Goal: Transaction & Acquisition: Book appointment/travel/reservation

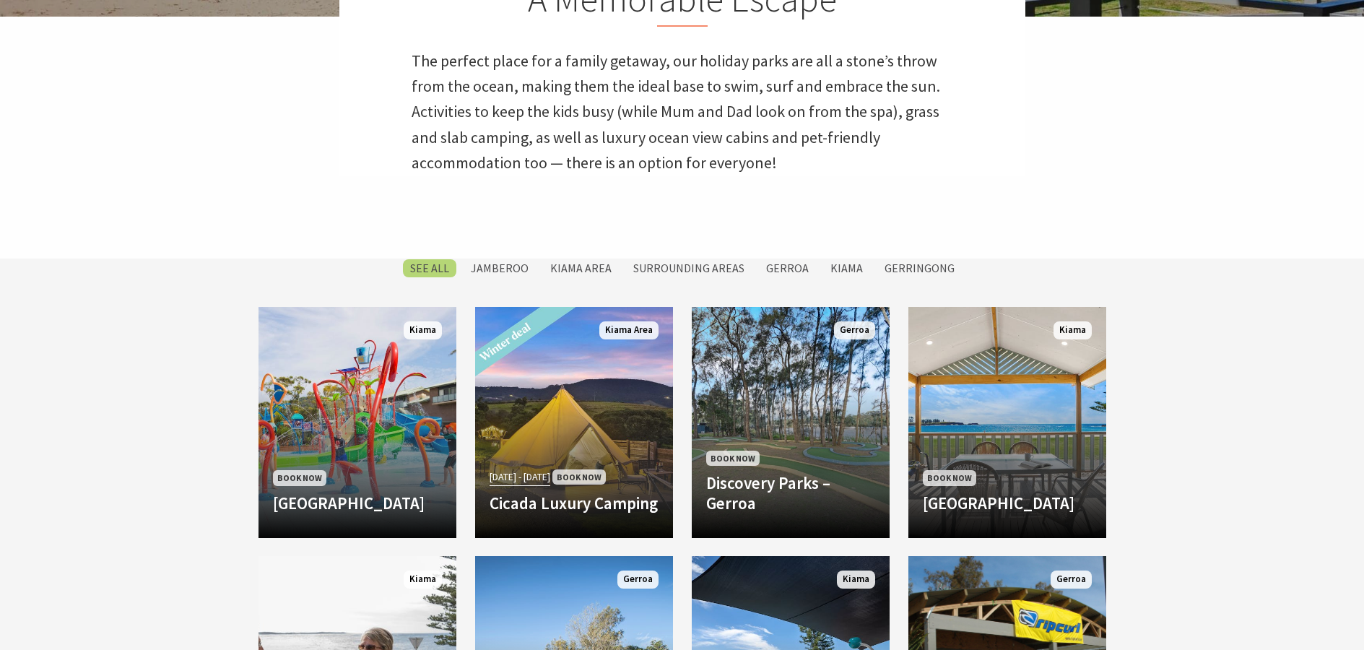
scroll to position [217, 0]
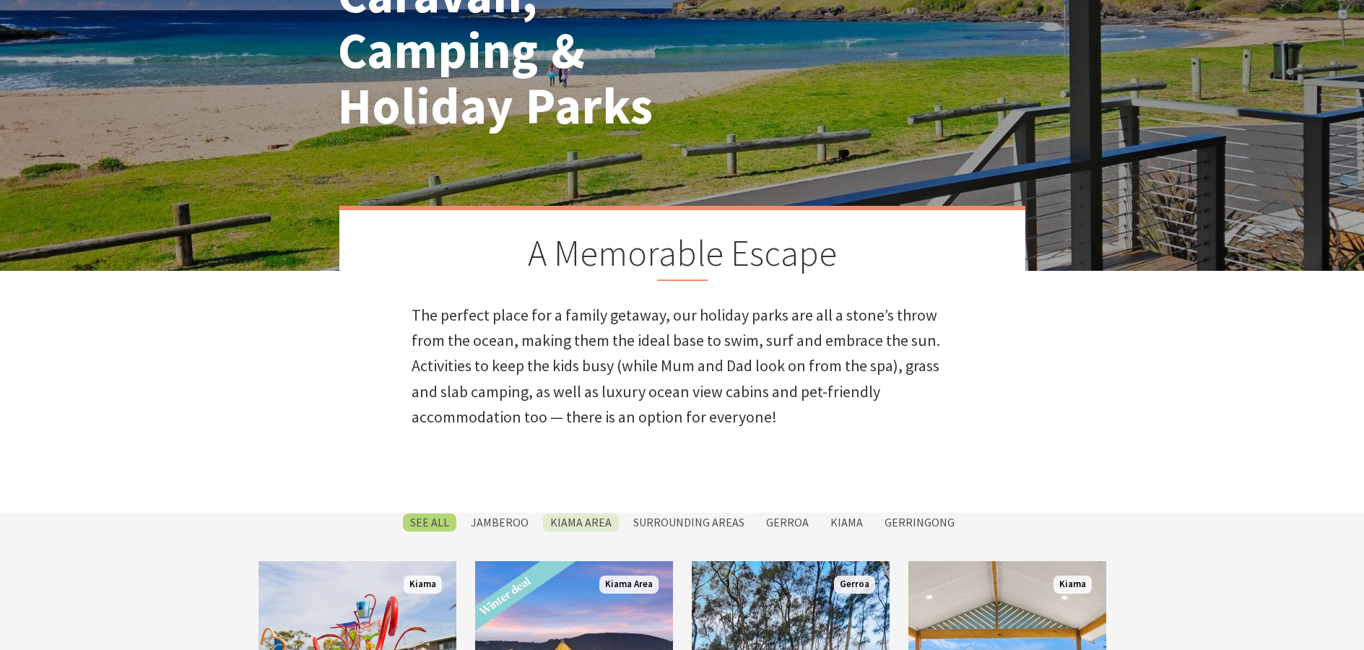
click at [578, 523] on label "Kiama Area" at bounding box center [581, 522] width 76 height 18
click at [0, 0] on input "Kiama Area" at bounding box center [0, 0] width 0 height 0
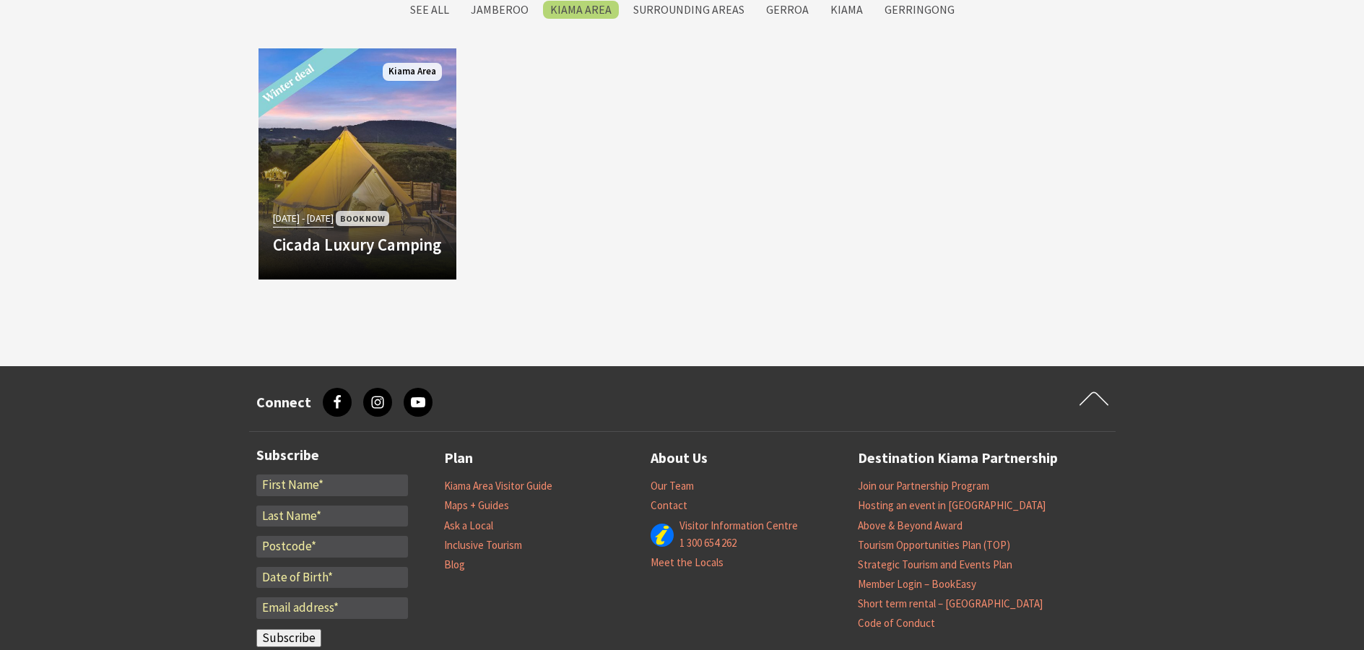
scroll to position [1249, 0]
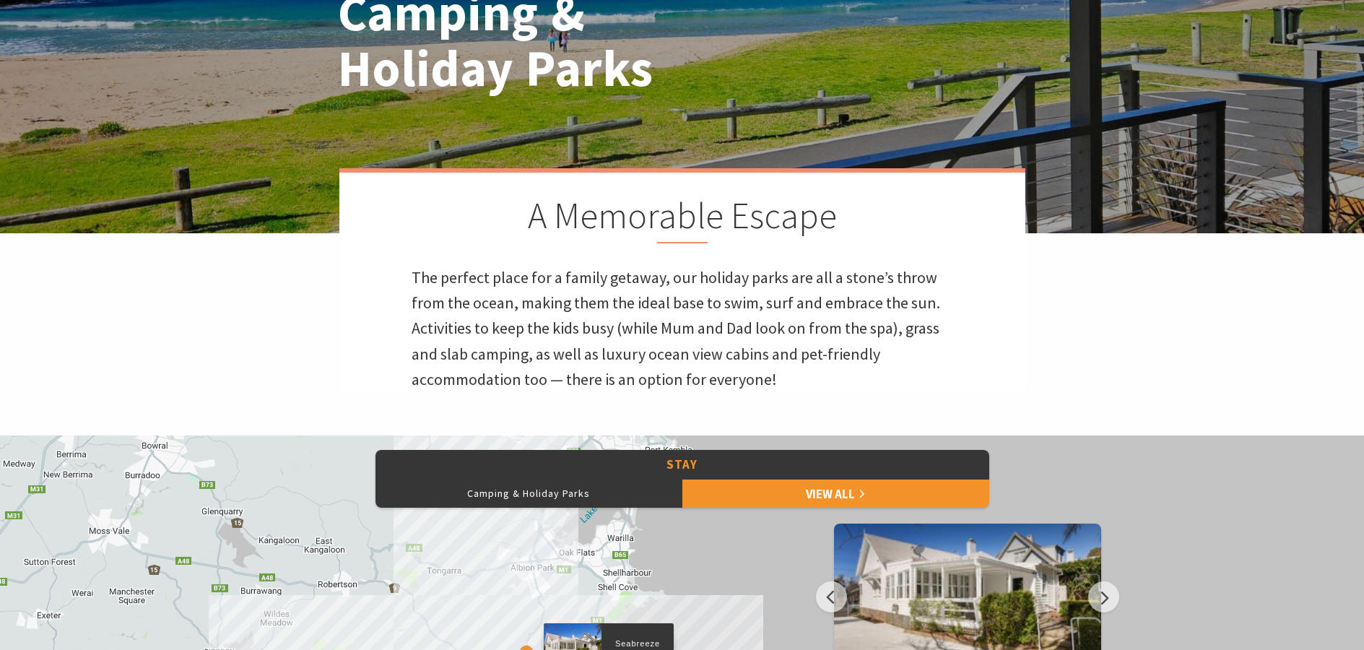
scroll to position [433, 0]
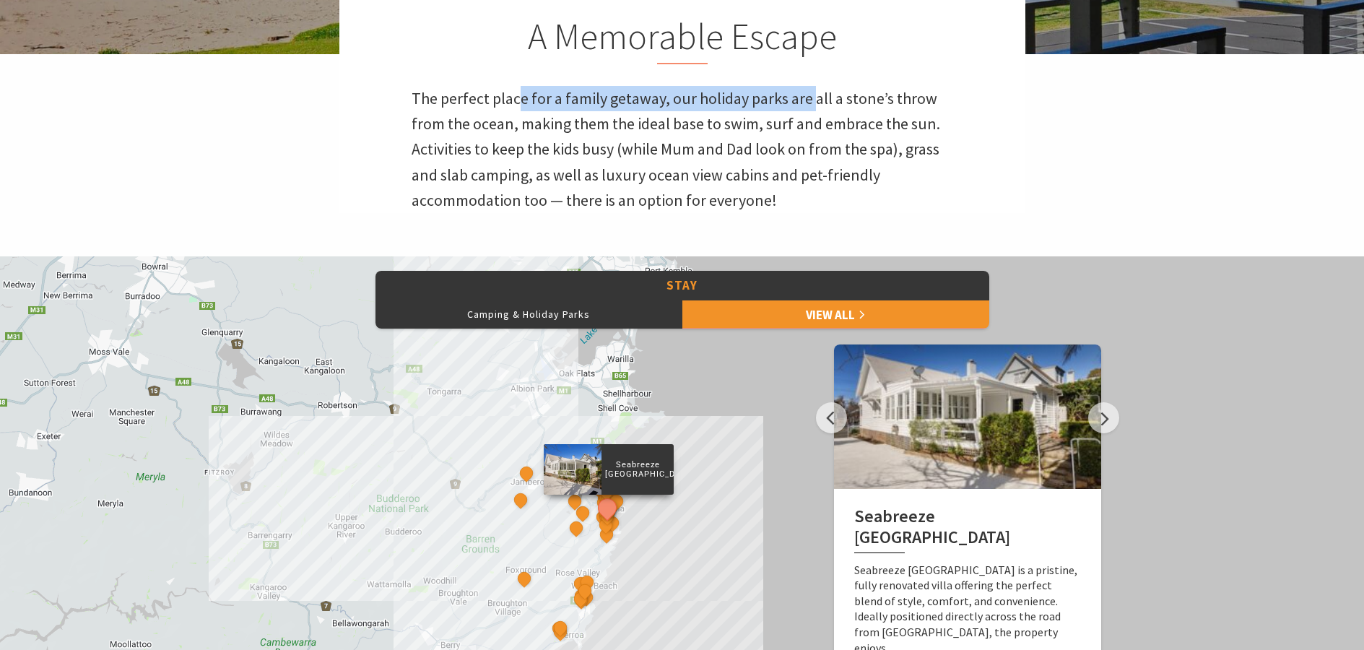
drag, startPoint x: 516, startPoint y: 106, endPoint x: 814, endPoint y: 100, distance: 297.5
click at [814, 100] on p "The perfect place for a family getaway, our holiday parks are all a stone’s thr…" at bounding box center [682, 149] width 541 height 127
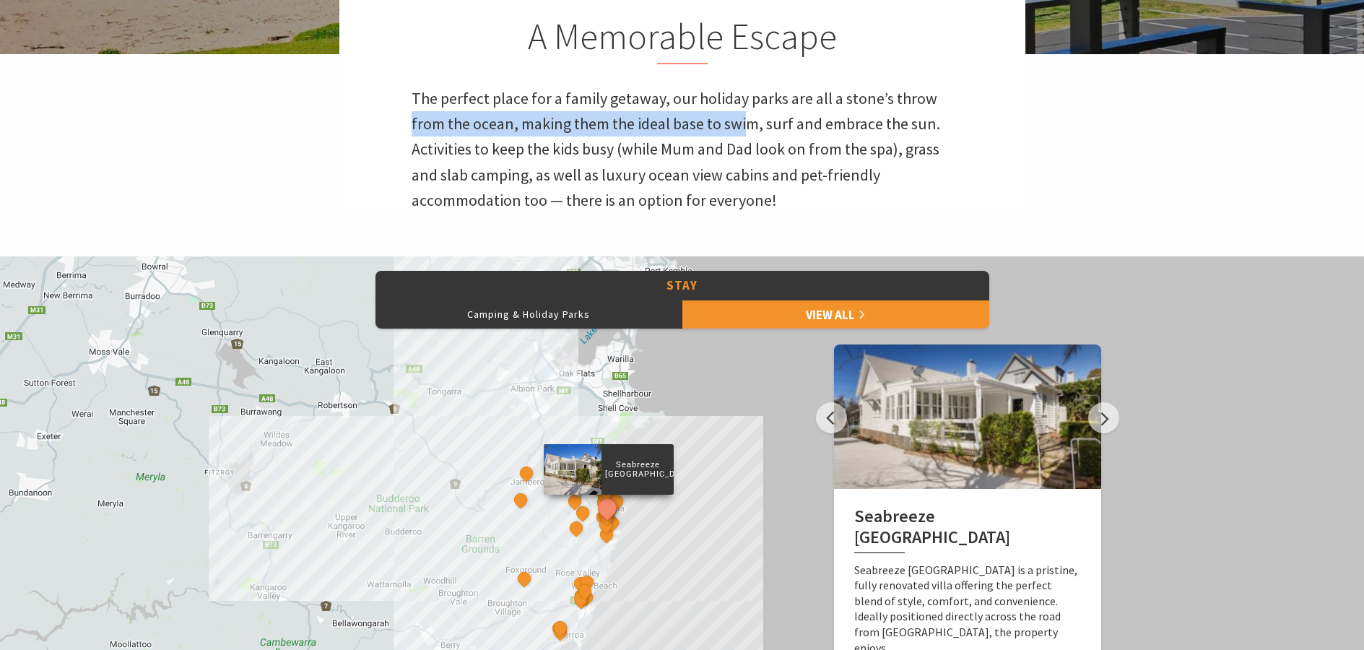
drag, startPoint x: 401, startPoint y: 123, endPoint x: 744, endPoint y: 123, distance: 343.7
click at [744, 123] on div "A Memorable Escape The perfect place for a family getaway, our holiday parks ar…" at bounding box center [682, 101] width 686 height 224
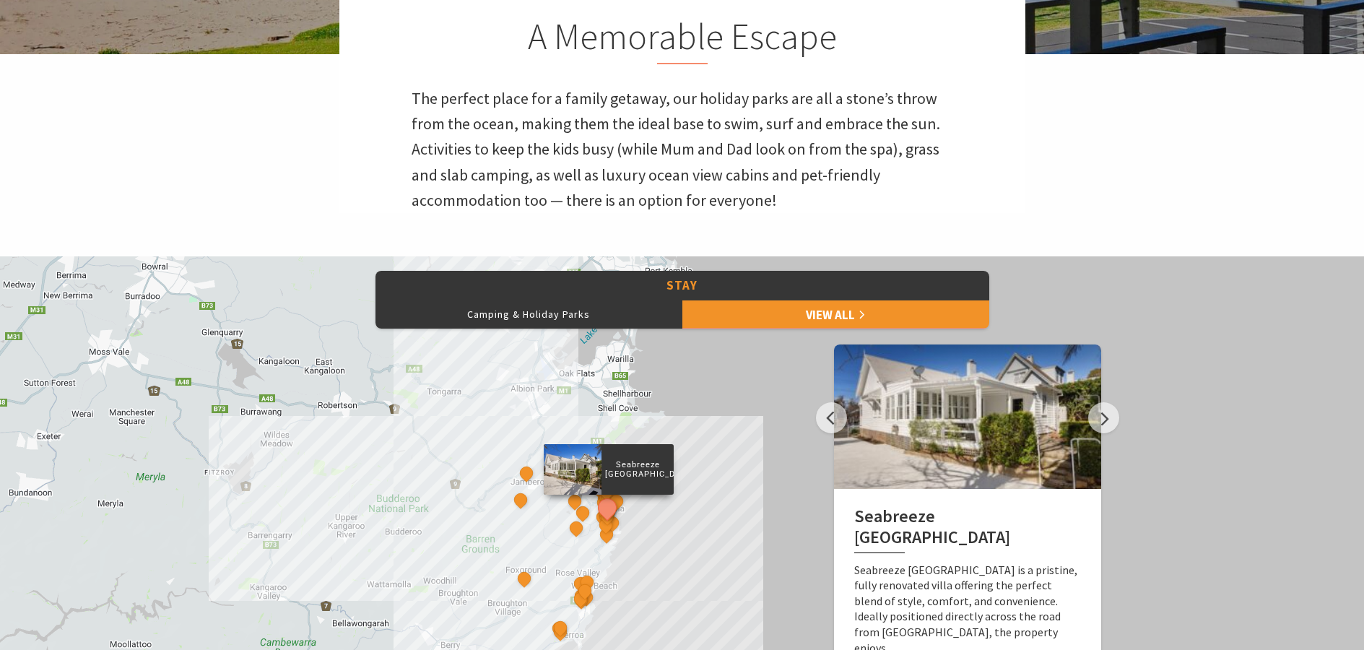
drag, startPoint x: 645, startPoint y: 171, endPoint x: 917, endPoint y: 170, distance: 271.5
click at [917, 170] on p "The perfect place for a family getaway, our holiday parks are all a stone’s thr…" at bounding box center [682, 149] width 541 height 127
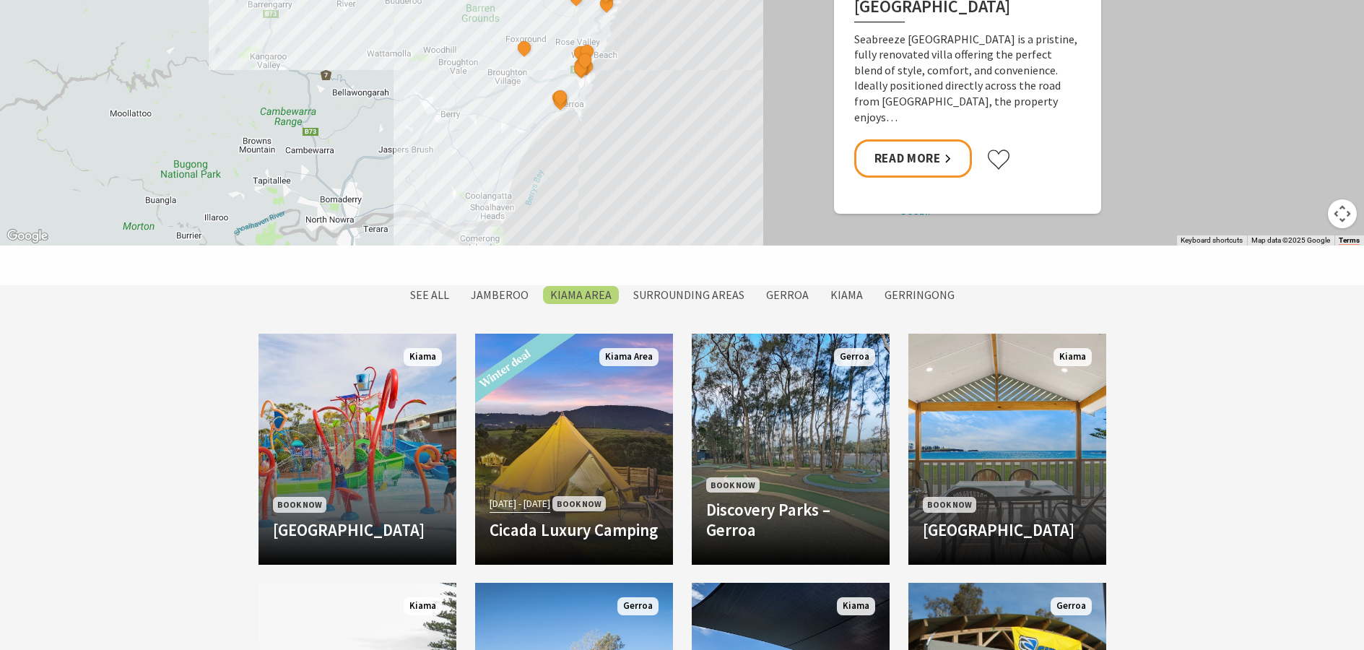
scroll to position [1083, 0]
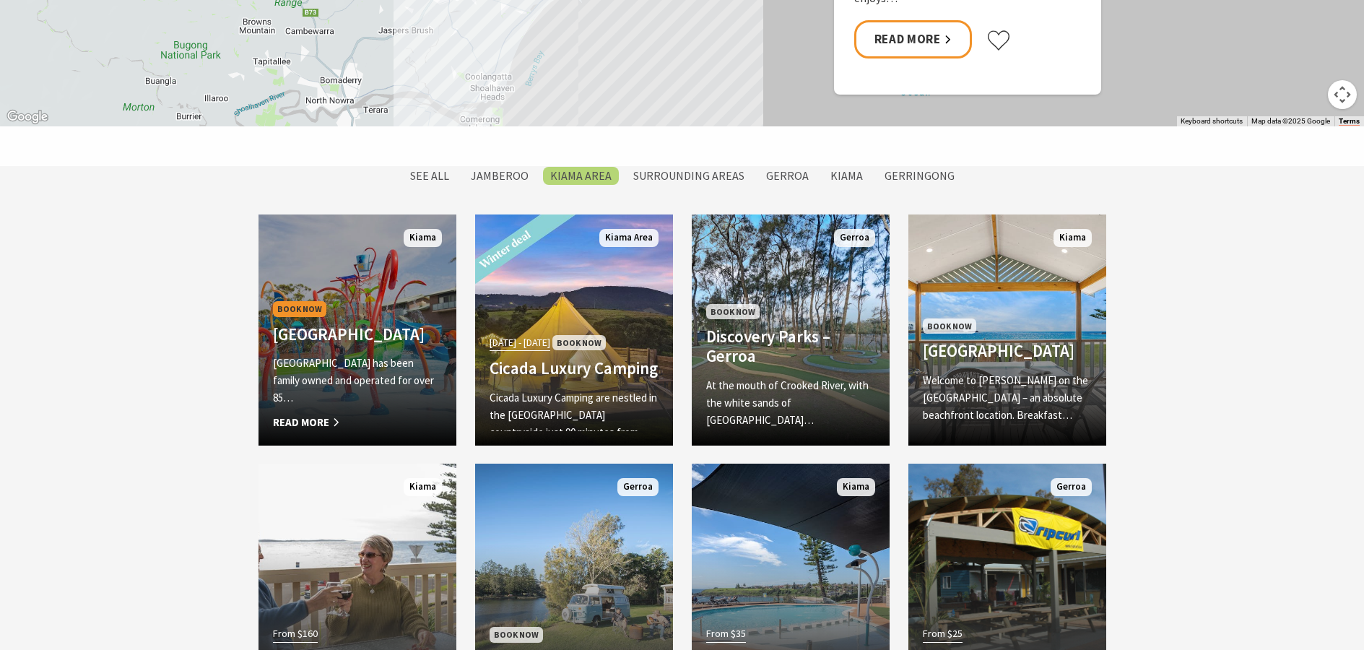
click at [311, 364] on p "[GEOGRAPHIC_DATA] has been family owned and operated for over 85…" at bounding box center [357, 380] width 169 height 52
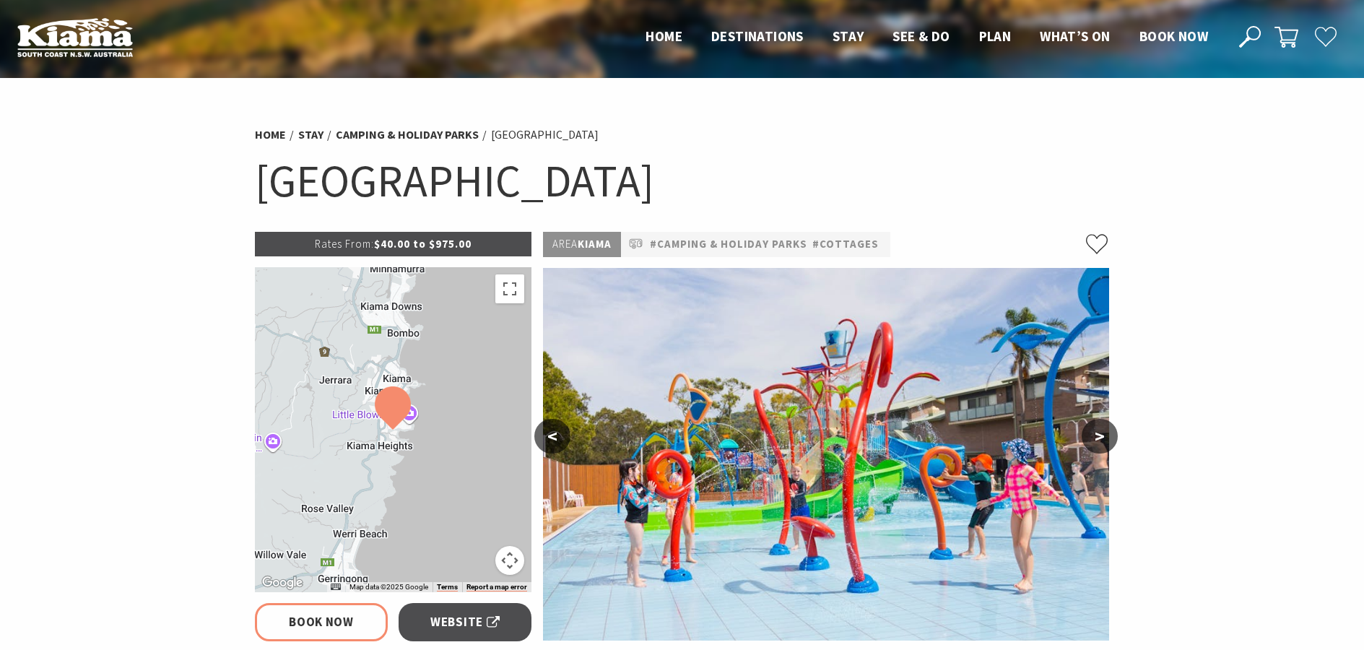
select select "3"
select select "2"
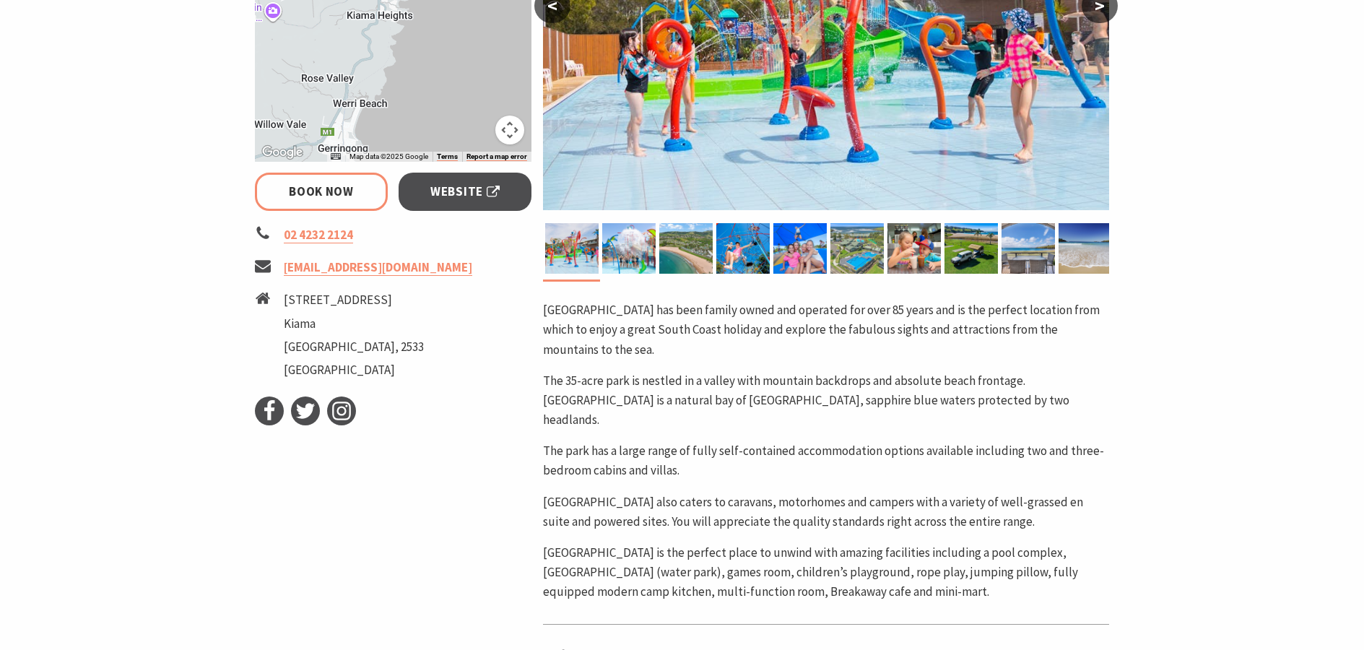
scroll to position [505, 0]
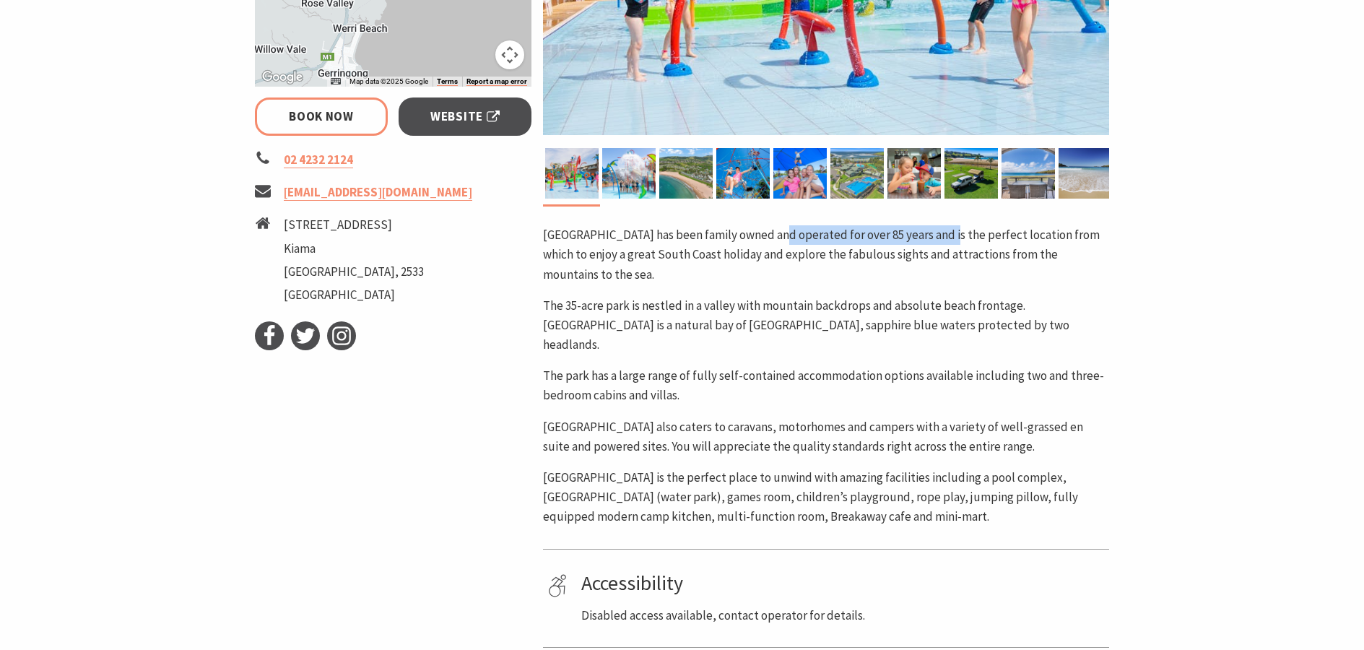
drag, startPoint x: 769, startPoint y: 238, endPoint x: 949, endPoint y: 231, distance: 179.9
click at [947, 231] on p "BIG4 Easts Beach Holiday Park has been family owned and operated for over 85 ye…" at bounding box center [826, 254] width 566 height 59
click at [1186, 242] on section "Home Stay Camping & Holiday Parks BIG4 Easts Beach Holiday Park BIG4 Easts Beac…" at bounding box center [682, 227] width 1364 height 1309
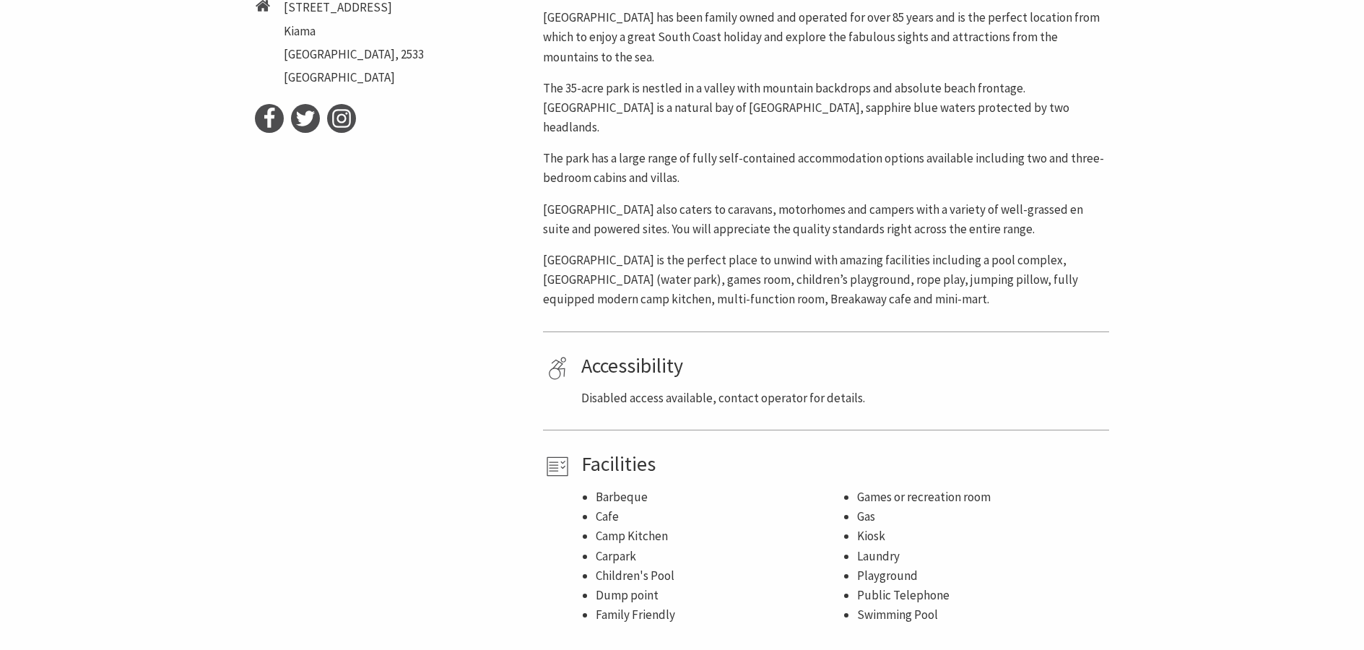
scroll to position [722, 0]
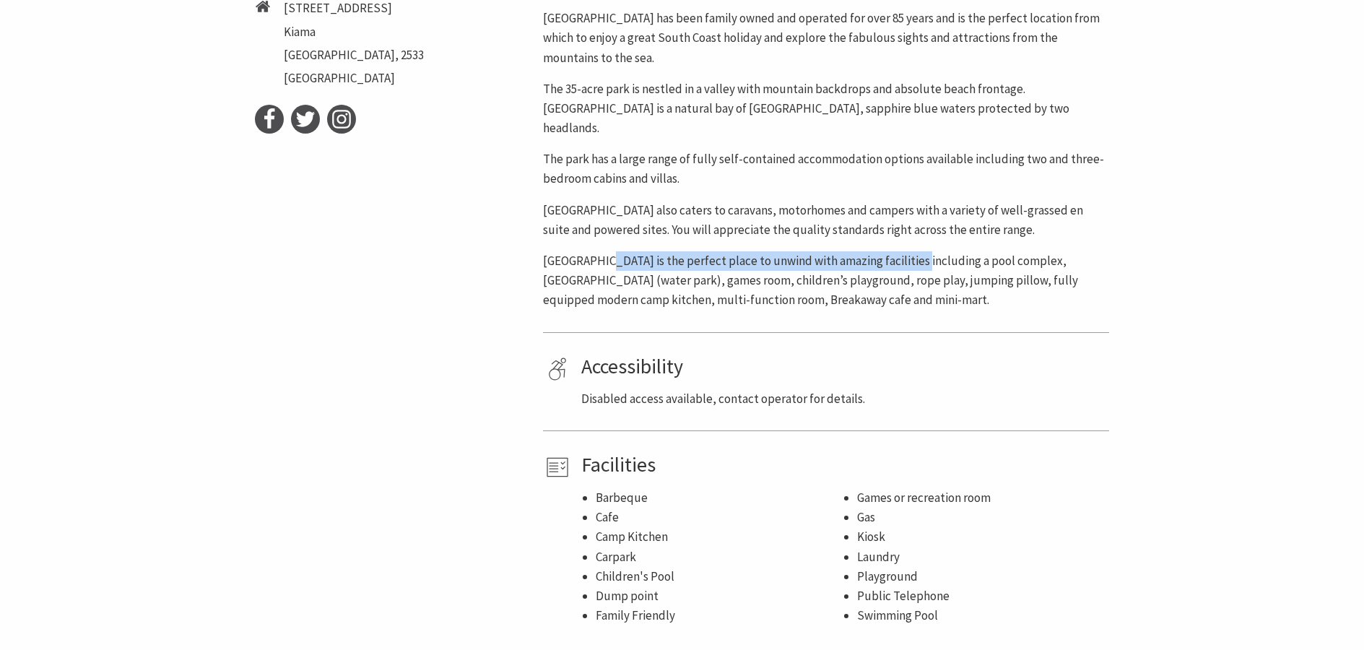
drag, startPoint x: 600, startPoint y: 235, endPoint x: 1016, endPoint y: 251, distance: 416.1
click at [917, 251] on p "BIG4 Easts Beach is the perfect place to unwind with amazing facilities includi…" at bounding box center [826, 280] width 566 height 59
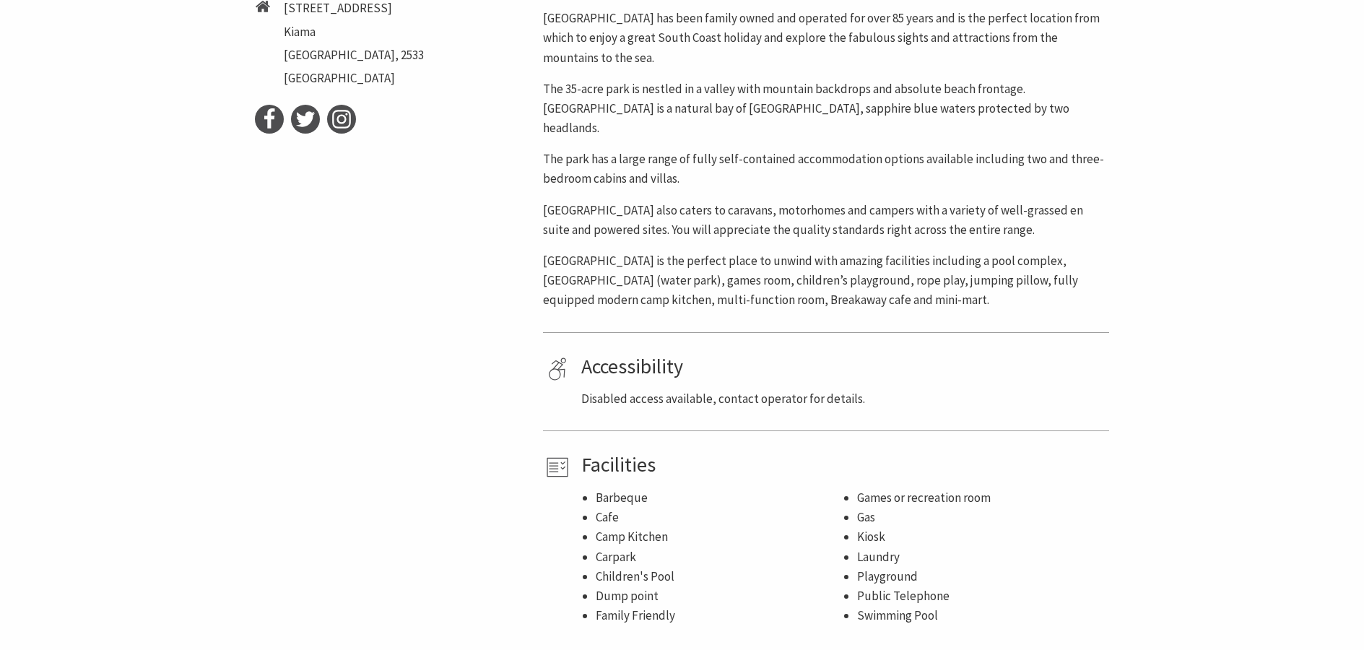
click at [1199, 257] on section "Home Stay Camping & Holiday Parks BIG4 Easts Beach Holiday Park BIG4 Easts Beac…" at bounding box center [682, 10] width 1364 height 1309
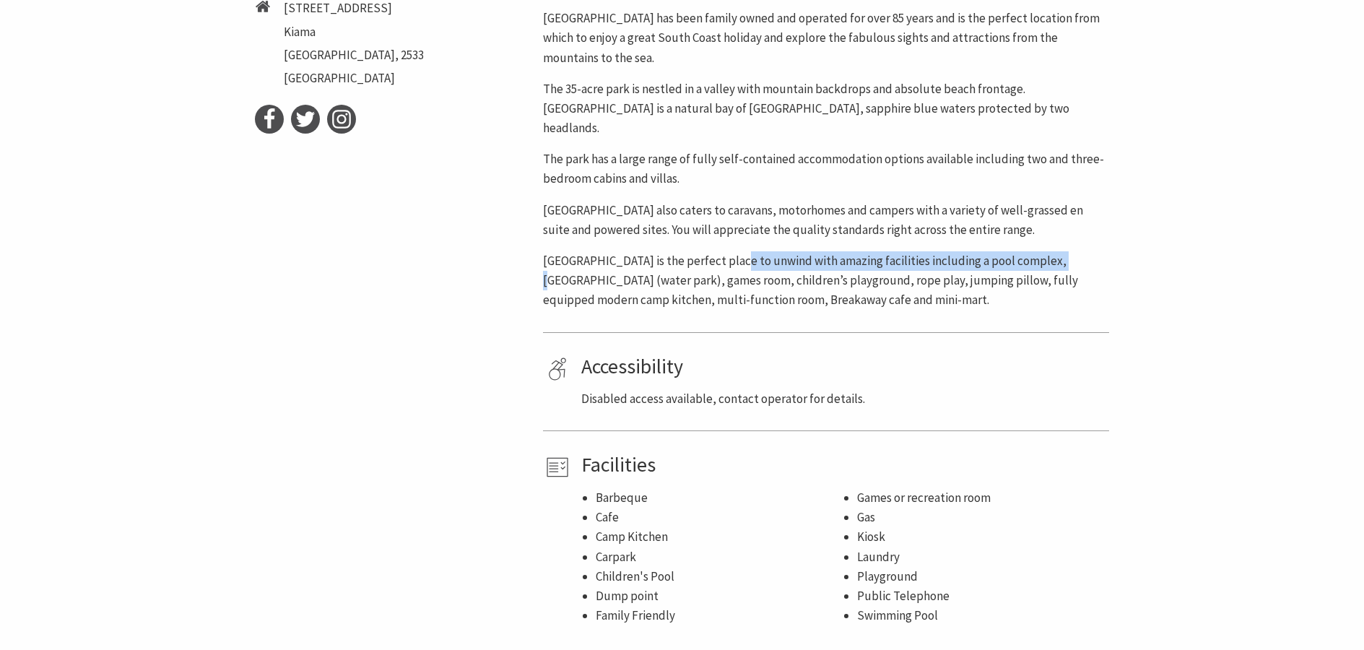
drag, startPoint x: 728, startPoint y: 251, endPoint x: 1078, endPoint y: 248, distance: 350.2
click at [1060, 251] on p "BIG4 Easts Beach is the perfect place to unwind with amazing facilities includi…" at bounding box center [826, 280] width 566 height 59
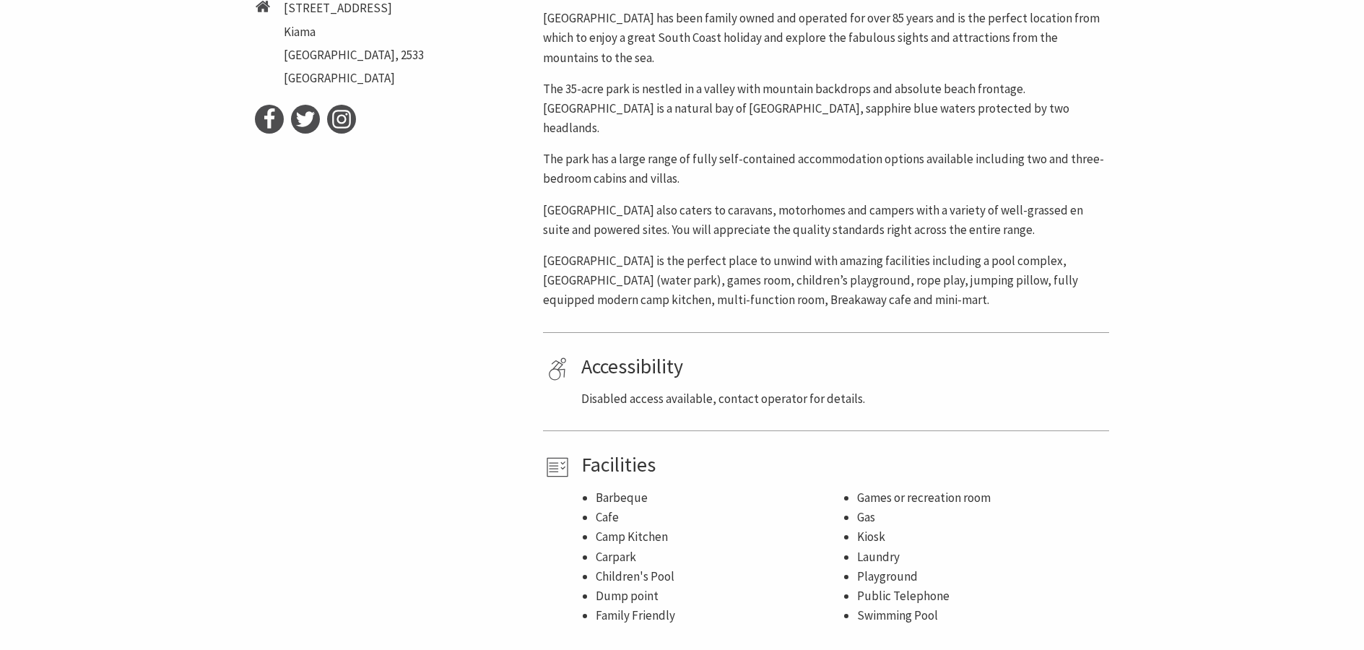
click at [1204, 248] on section "Home Stay Camping & Holiday Parks BIG4 Easts Beach Holiday Park BIG4 Easts Beac…" at bounding box center [682, 10] width 1364 height 1309
drag, startPoint x: 706, startPoint y: 187, endPoint x: 930, endPoint y: 193, distance: 223.9
click at [930, 201] on p "BIG4 Easts Beach also caters to caravans, motorhomes and campers with a variety…" at bounding box center [826, 220] width 566 height 39
click at [1293, 207] on section "Home Stay Camping & Holiday Parks BIG4 Easts Beach Holiday Park BIG4 Easts Beac…" at bounding box center [682, 10] width 1364 height 1309
drag, startPoint x: 882, startPoint y: 191, endPoint x: 1110, endPoint y: 194, distance: 228.2
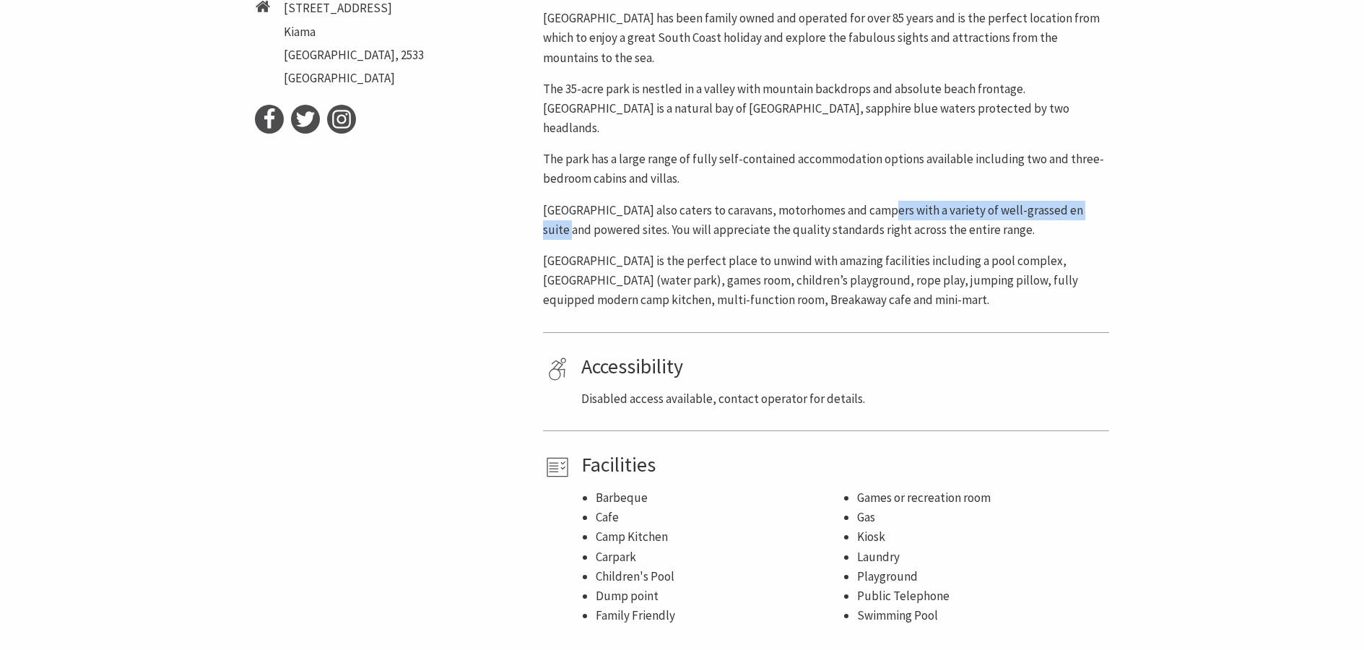
click at [1095, 201] on p "BIG4 Easts Beach also caters to caravans, motorhomes and campers with a variety…" at bounding box center [826, 220] width 566 height 39
click at [1181, 206] on section "Home Stay Camping & Holiday Parks BIG4 Easts Beach Holiday Park BIG4 Easts Beac…" at bounding box center [682, 10] width 1364 height 1309
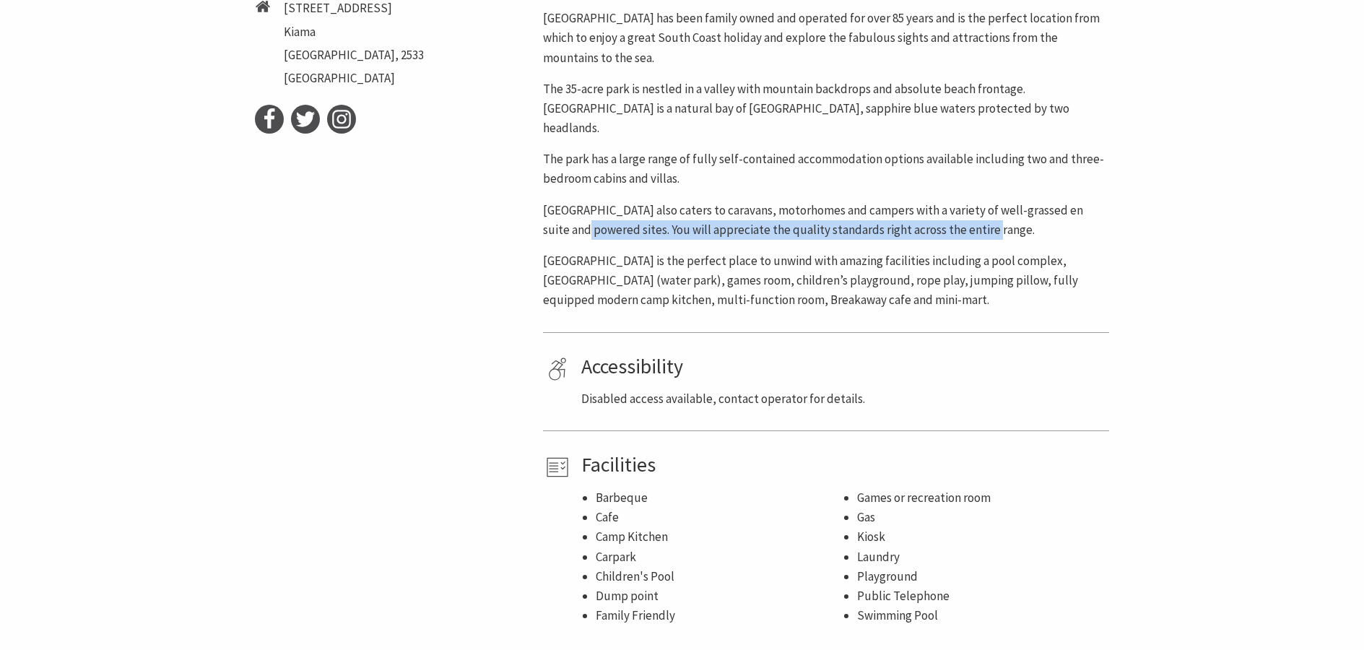
drag, startPoint x: 545, startPoint y: 210, endPoint x: 947, endPoint y: 212, distance: 401.4
click at [947, 212] on p "BIG4 Easts Beach also caters to caravans, motorhomes and campers with a variety…" at bounding box center [826, 220] width 566 height 39
click at [1121, 218] on section "Home Stay Camping & Holiday Parks BIG4 Easts Beach Holiday Park BIG4 Easts Beac…" at bounding box center [682, 10] width 1364 height 1309
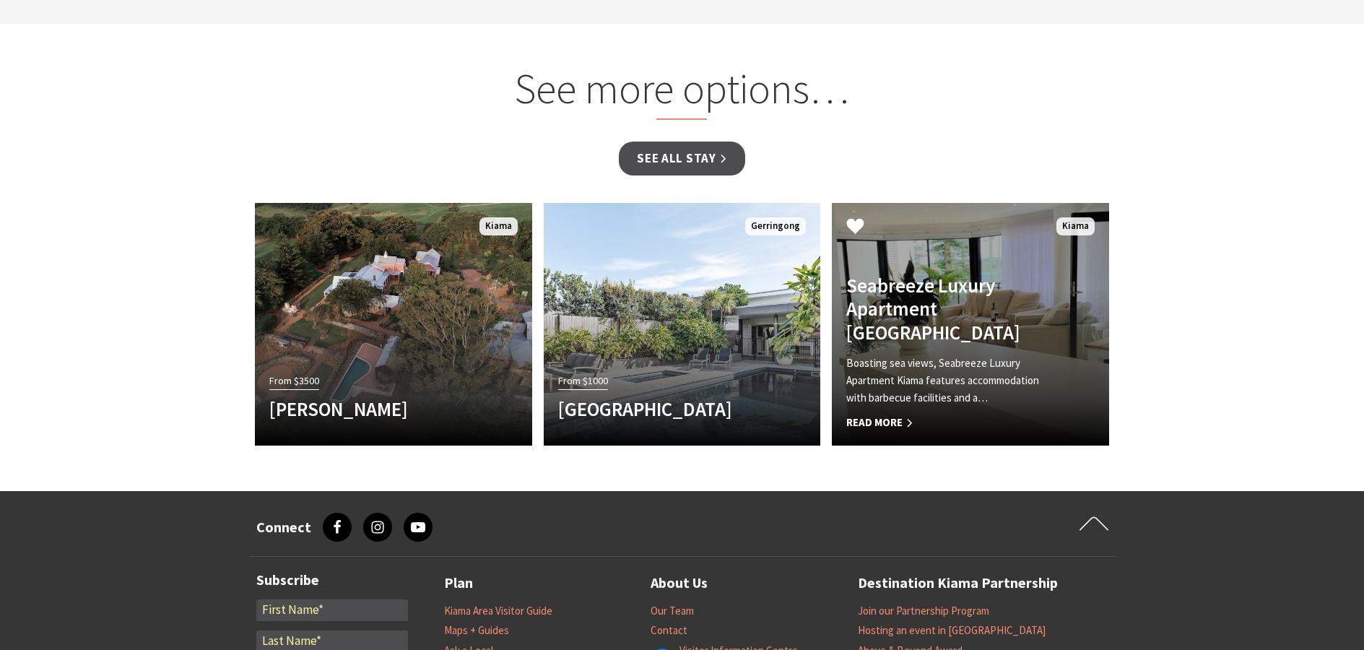
scroll to position [1372, 0]
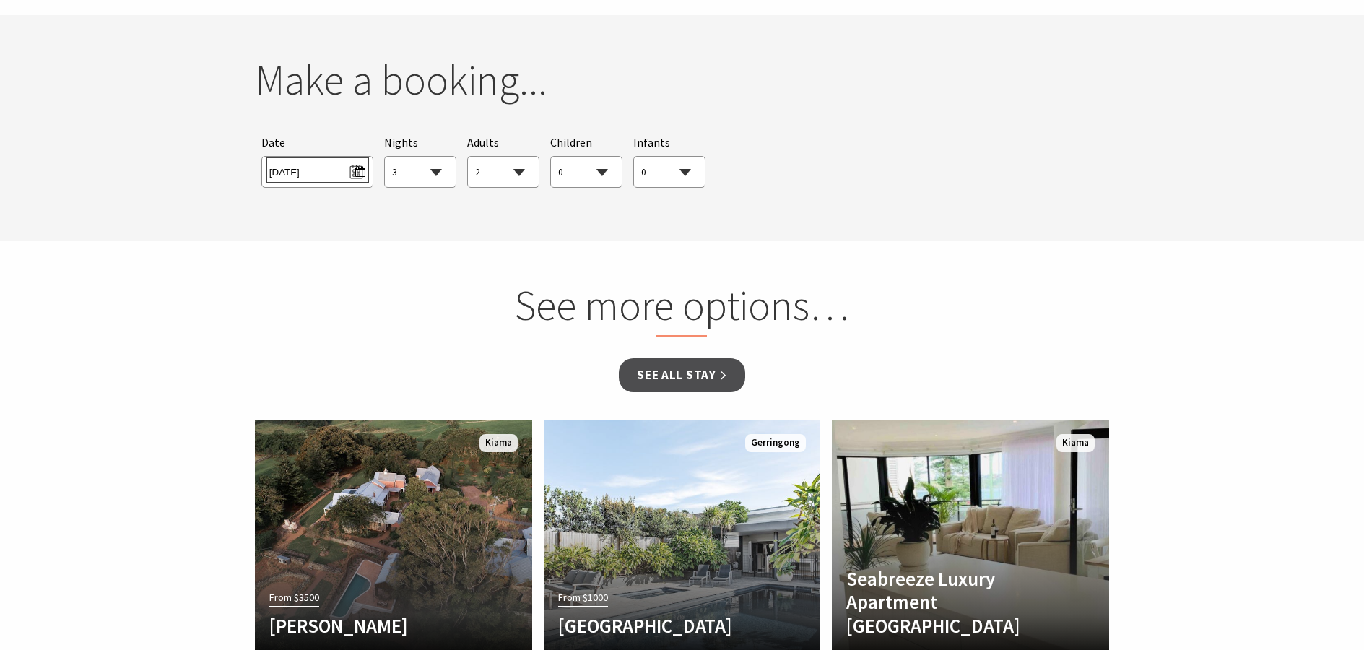
click at [323, 160] on span "Fri 10/10/2025" at bounding box center [317, 169] width 96 height 19
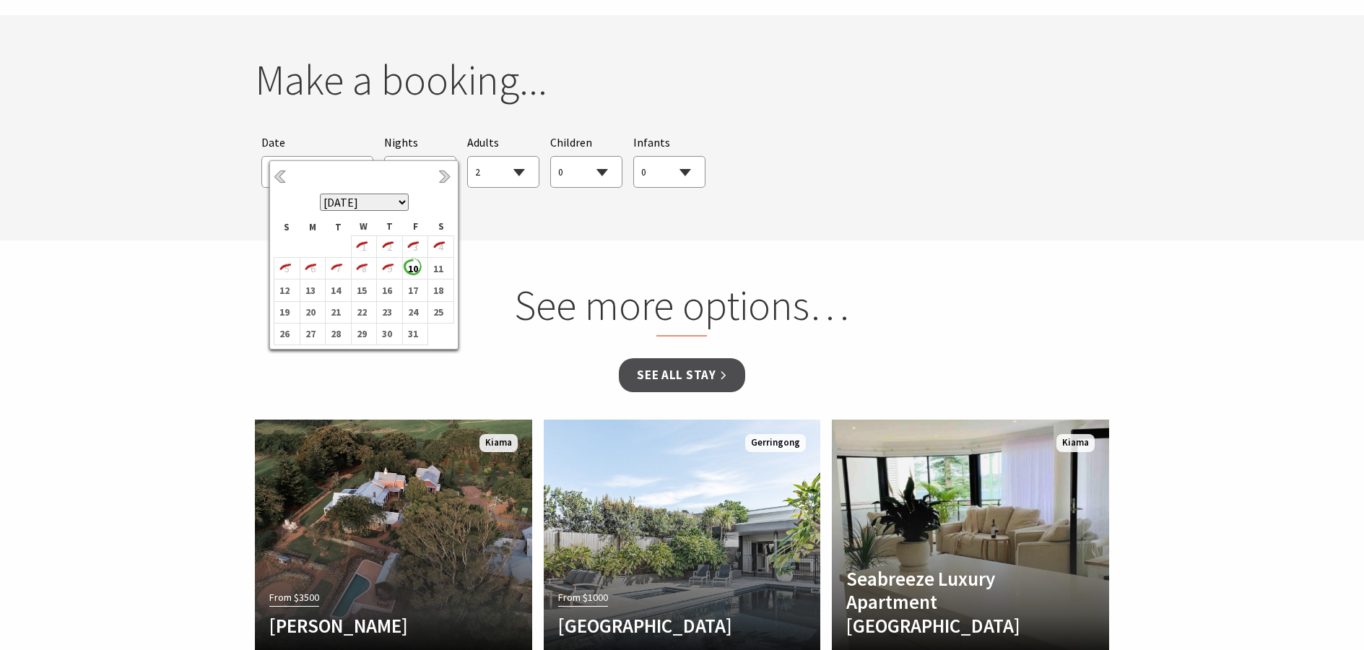
click at [399, 201] on select "October 2025 November 2025 December 2025 January 2026 February 2026 March 2026 …" at bounding box center [364, 201] width 89 height 17
click at [417, 292] on b "16" at bounding box center [412, 290] width 19 height 19
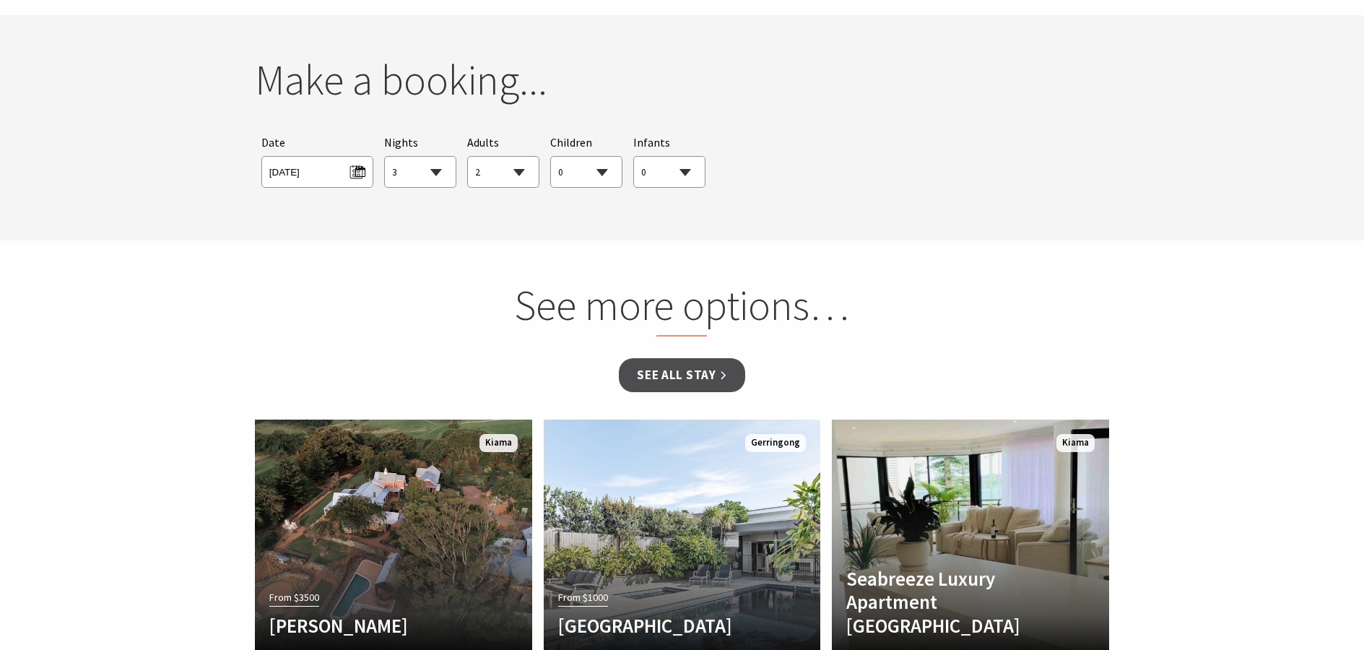
click at [597, 157] on select "0 1 2 3 4 5 6 7 8 9 10 11 12 13 14 15 16 17 18 19 20 21 22 23 24 25 26 27 28 29…" at bounding box center [586, 173] width 71 height 32
select select "1"
click at [551, 157] on select "0 1 2 3 4 5 6 7 8 9 10 11 12 13 14 15 16 17 18 19 20 21 22 23 24 25 26 27 28 29…" at bounding box center [586, 173] width 71 height 32
click at [1015, 201] on section "You currently don't have any items in your cart Make a booking... Searching for…" at bounding box center [682, 127] width 1364 height 225
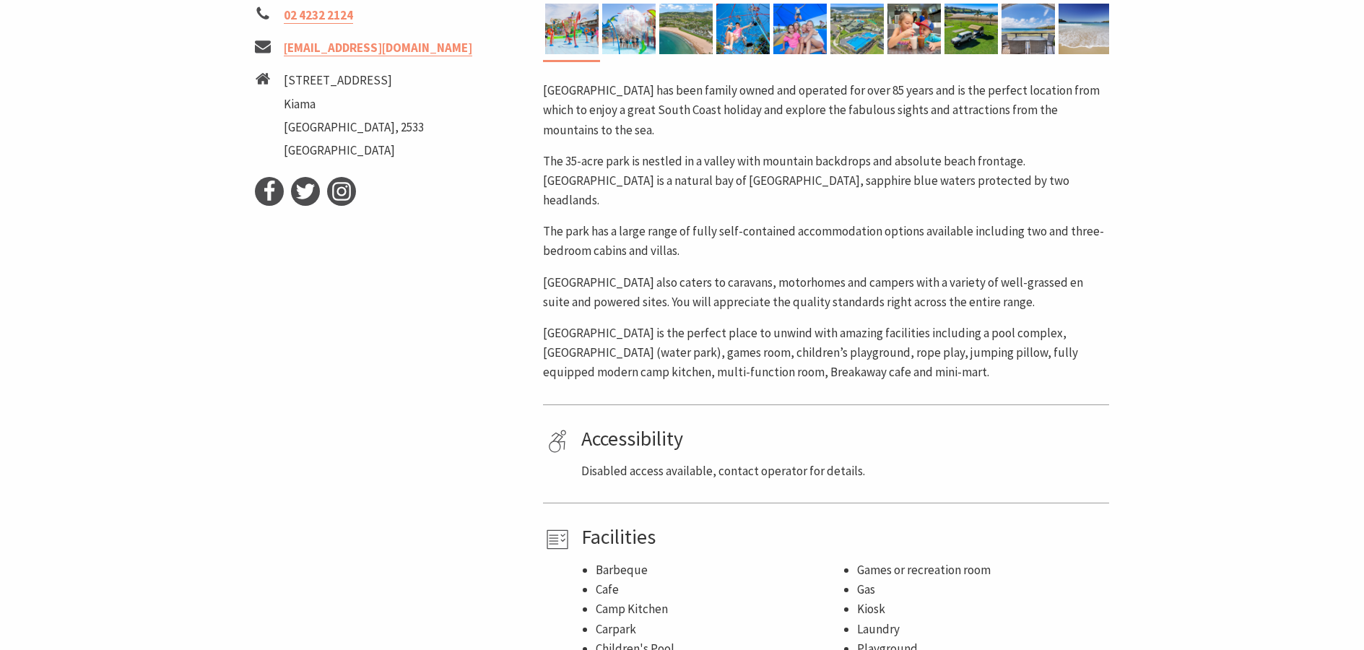
scroll to position [505, 0]
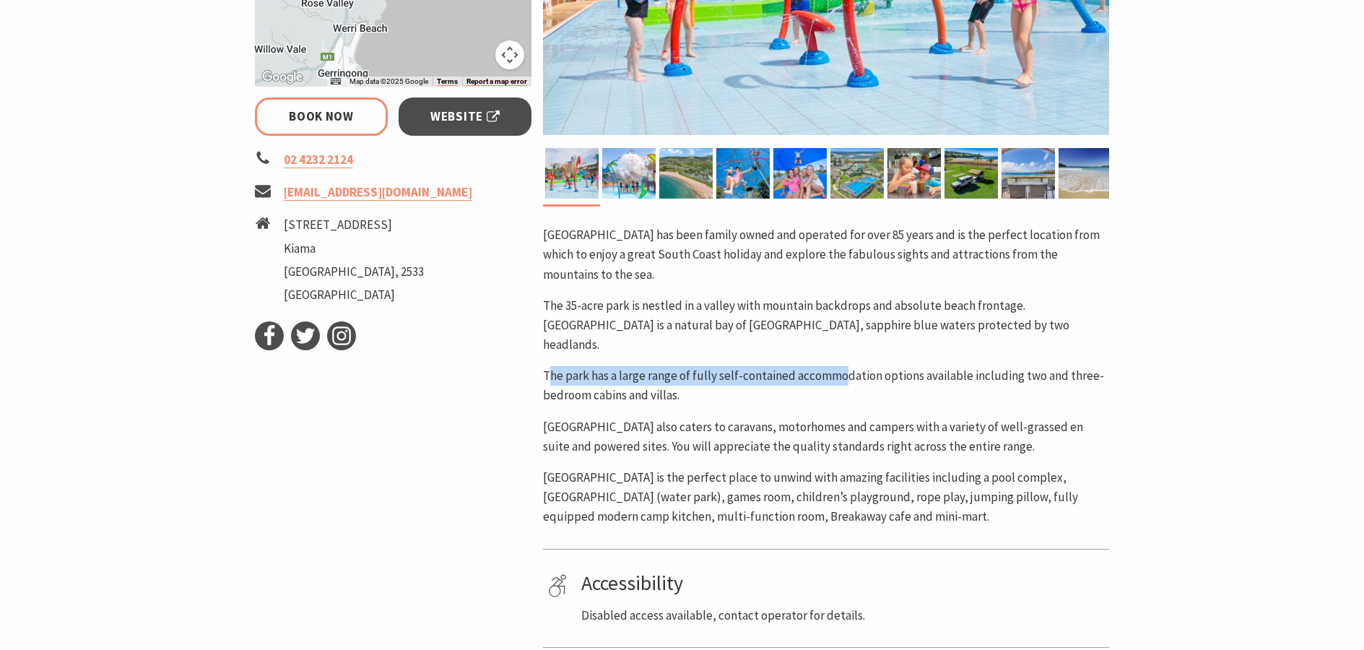
drag, startPoint x: 549, startPoint y: 357, endPoint x: 845, endPoint y: 362, distance: 296.8
click at [845, 366] on p "The park has a large range of fully self-contained accommodation options availa…" at bounding box center [826, 385] width 566 height 39
click at [881, 380] on p "The park has a large range of fully self-contained accommodation options availa…" at bounding box center [826, 385] width 566 height 39
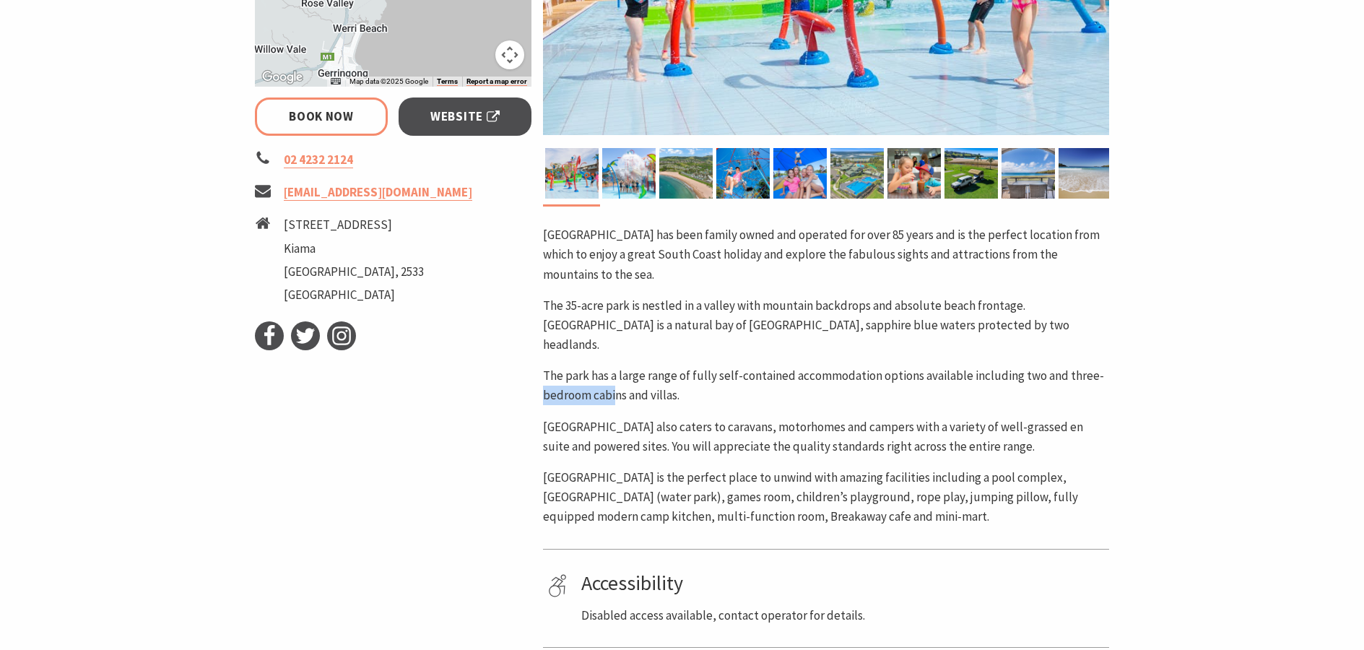
drag, startPoint x: 546, startPoint y: 375, endPoint x: 695, endPoint y: 376, distance: 149.5
click at [692, 376] on p "The park has a large range of fully self-contained accommodation options availa…" at bounding box center [826, 385] width 566 height 39
click at [790, 380] on p "The park has a large range of fully self-contained accommodation options availa…" at bounding box center [826, 385] width 566 height 39
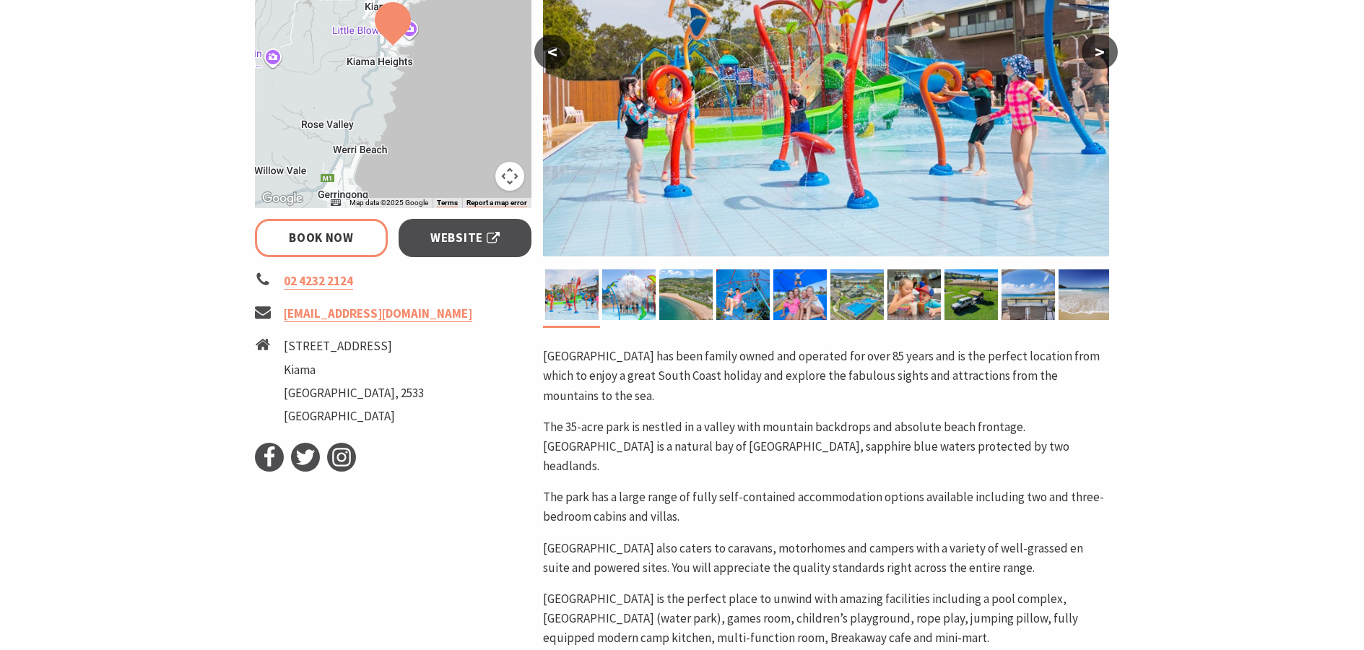
scroll to position [289, 0]
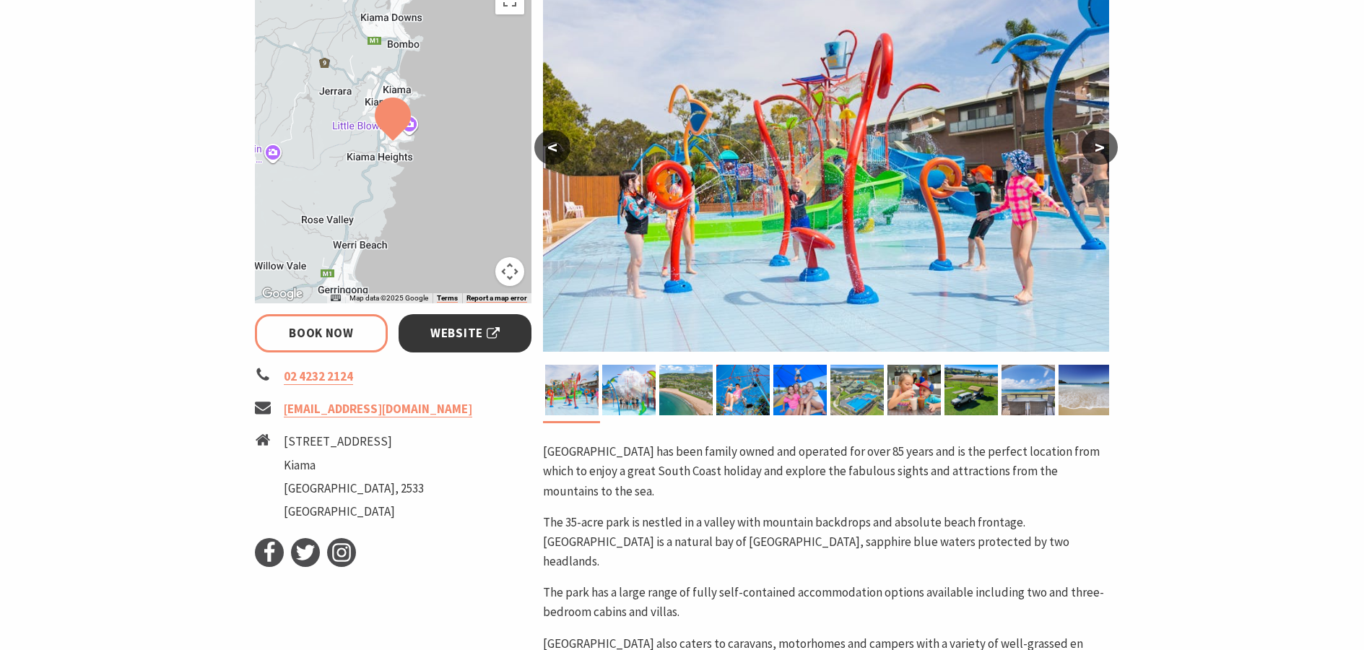
click at [453, 334] on span "Website" at bounding box center [464, 332] width 69 height 19
select select "3"
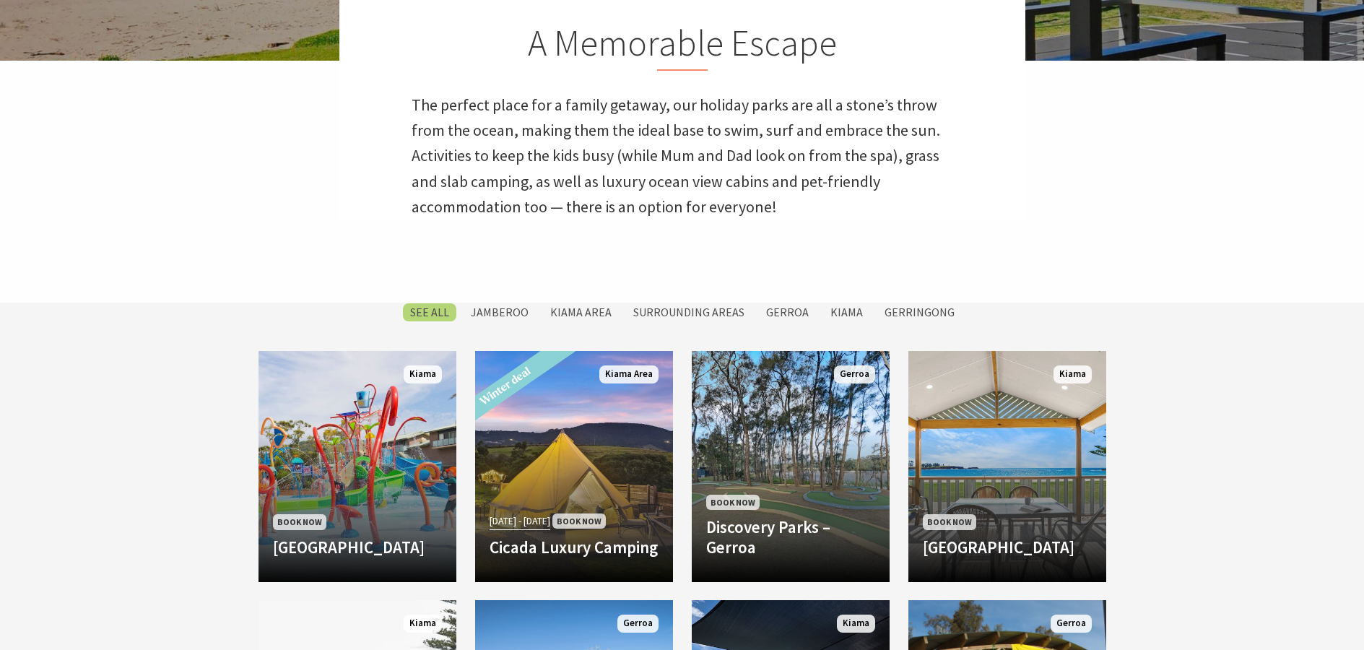
scroll to position [433, 0]
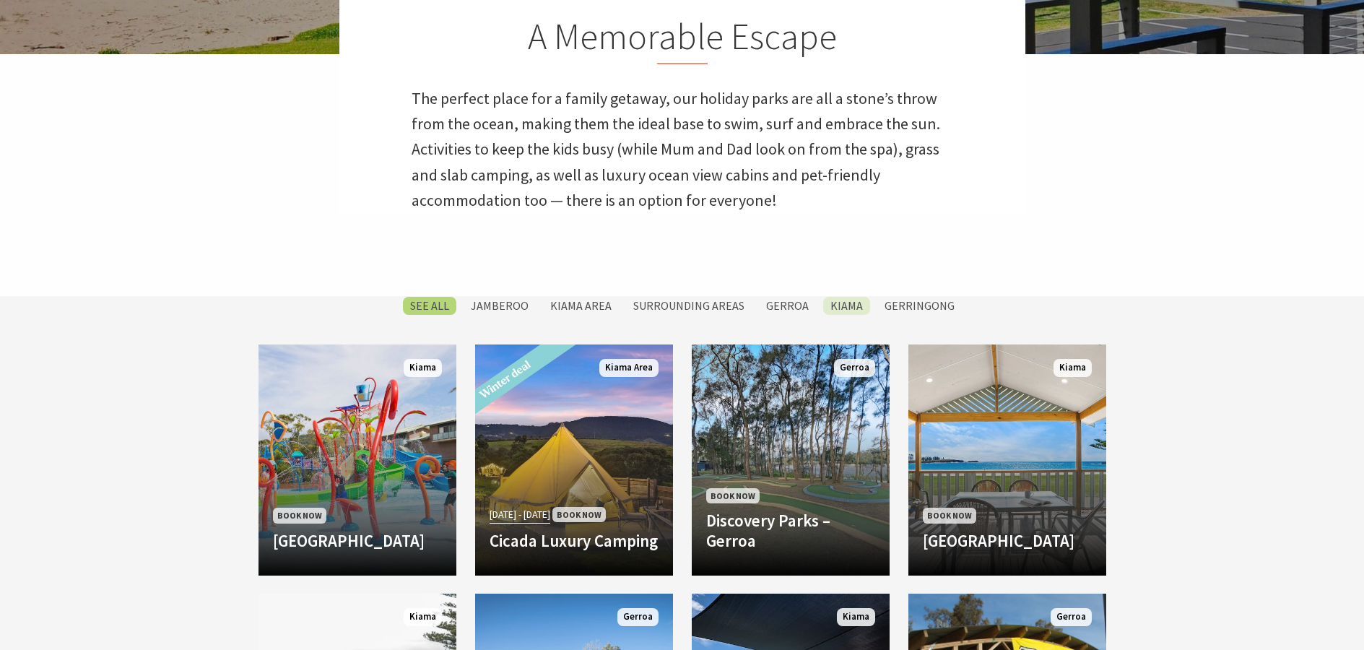
click at [832, 302] on label "Kiama" at bounding box center [846, 306] width 47 height 18
click at [0, 0] on input "Kiama" at bounding box center [0, 0] width 0 height 0
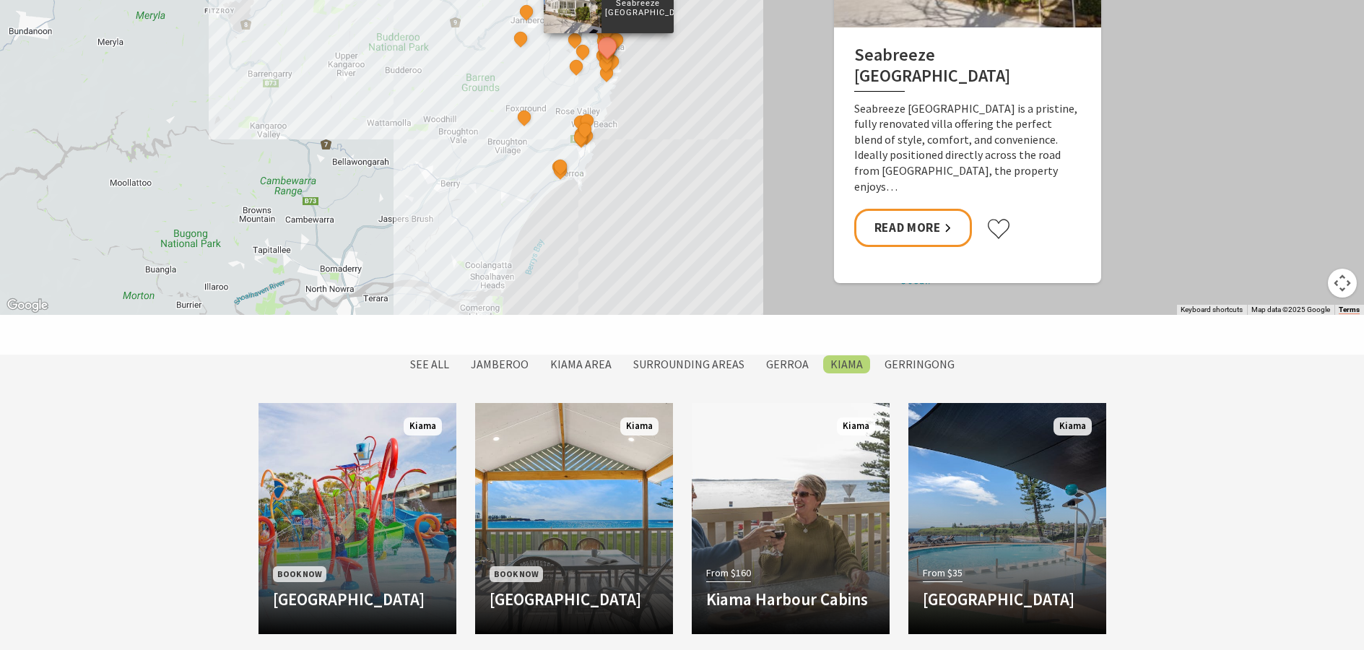
scroll to position [816, 0]
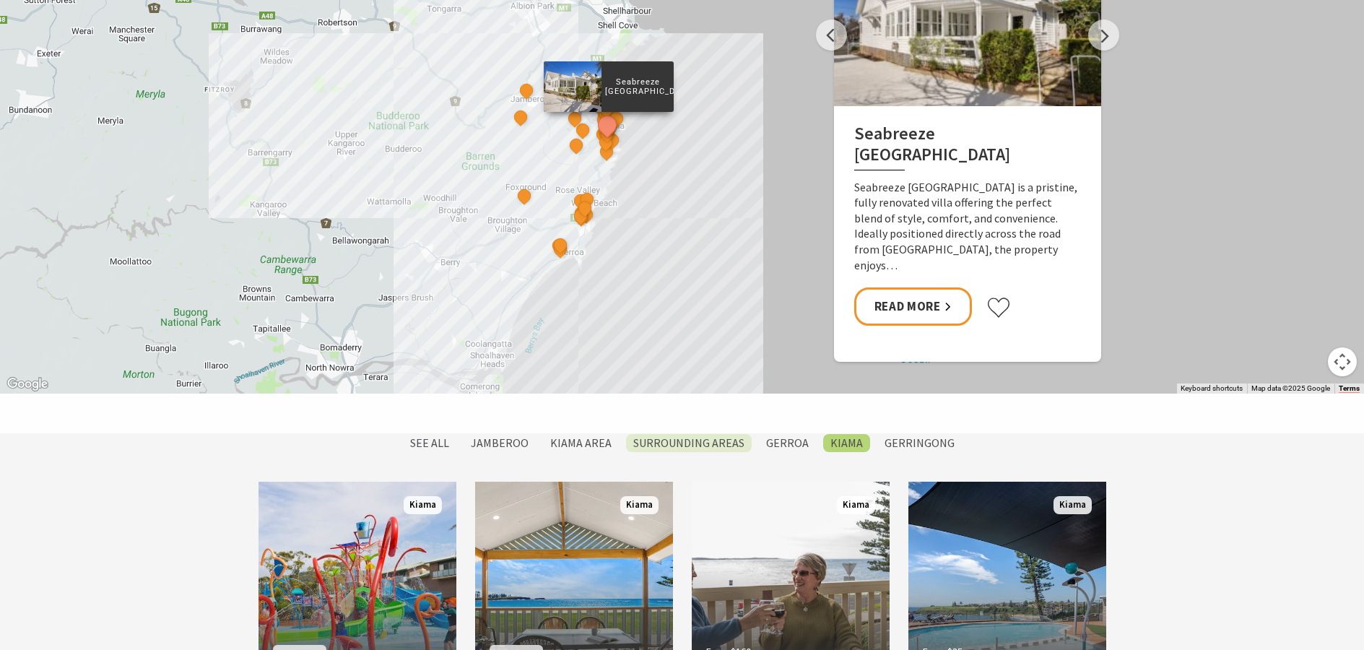
click at [709, 440] on label "Surrounding Areas" at bounding box center [689, 443] width 126 height 18
click at [0, 0] on input "Surrounding Areas" at bounding box center [0, 0] width 0 height 0
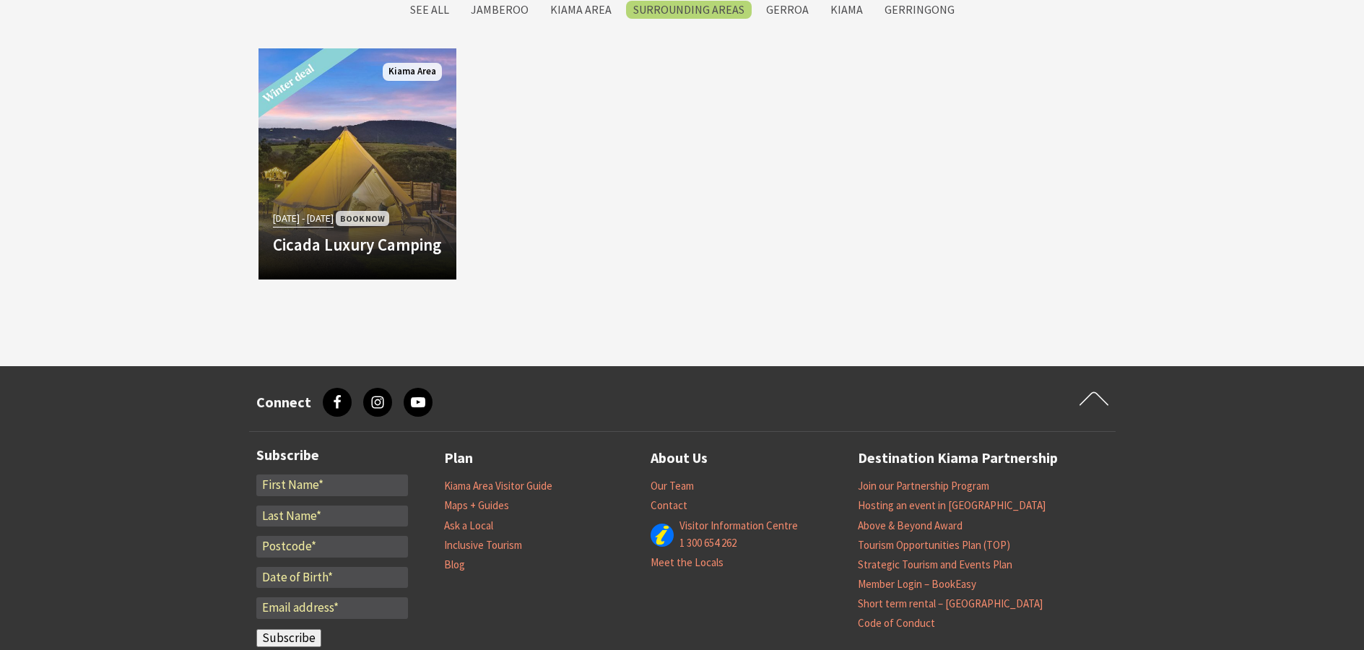
scroll to position [1249, 0]
click at [786, 12] on label "Gerroa" at bounding box center [787, 10] width 57 height 18
click at [0, 0] on input "Gerroa" at bounding box center [0, 0] width 0 height 0
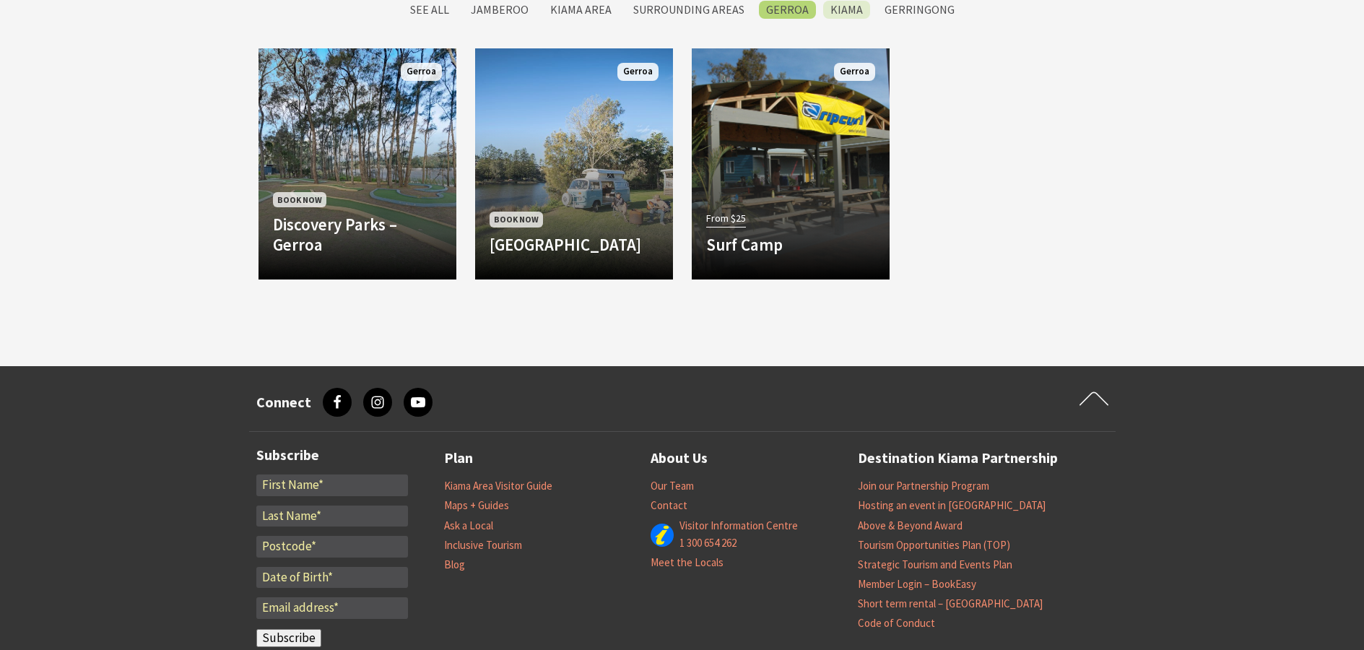
click at [853, 14] on label "Kiama" at bounding box center [846, 10] width 47 height 18
click at [0, 0] on input "Kiama" at bounding box center [0, 0] width 0 height 0
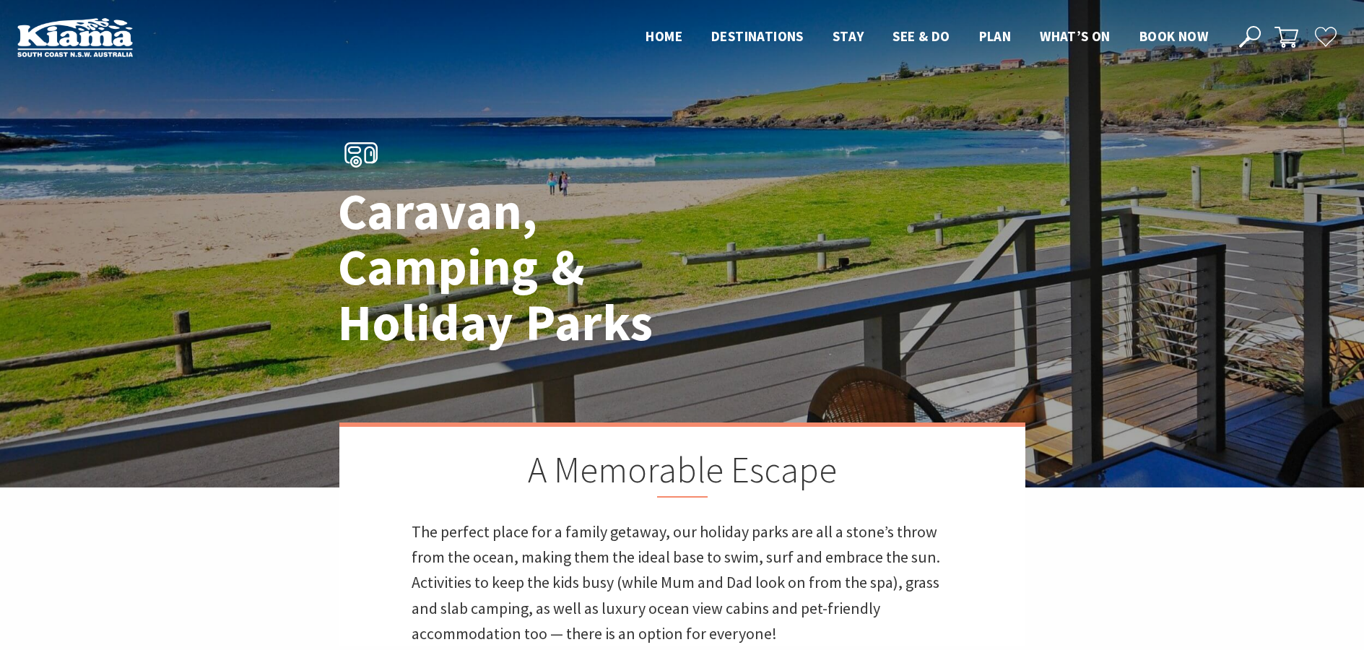
scroll to position [1249, 0]
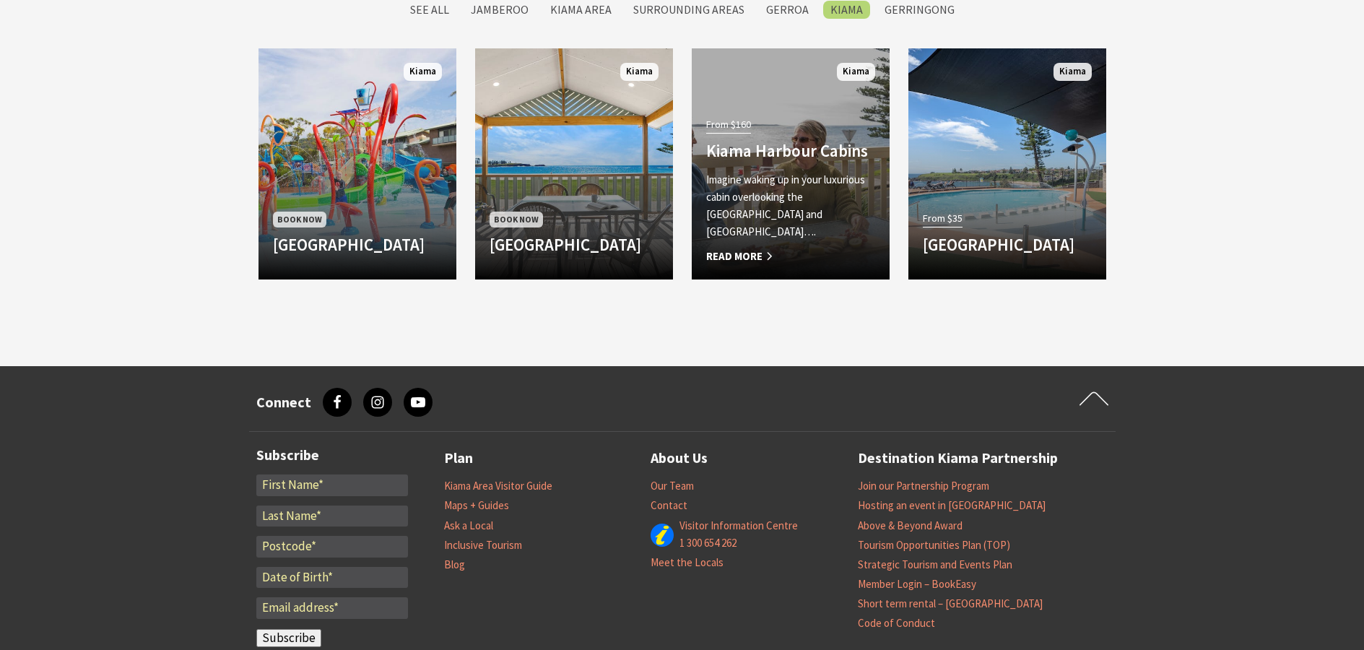
click at [734, 256] on span "Read More" at bounding box center [790, 256] width 169 height 17
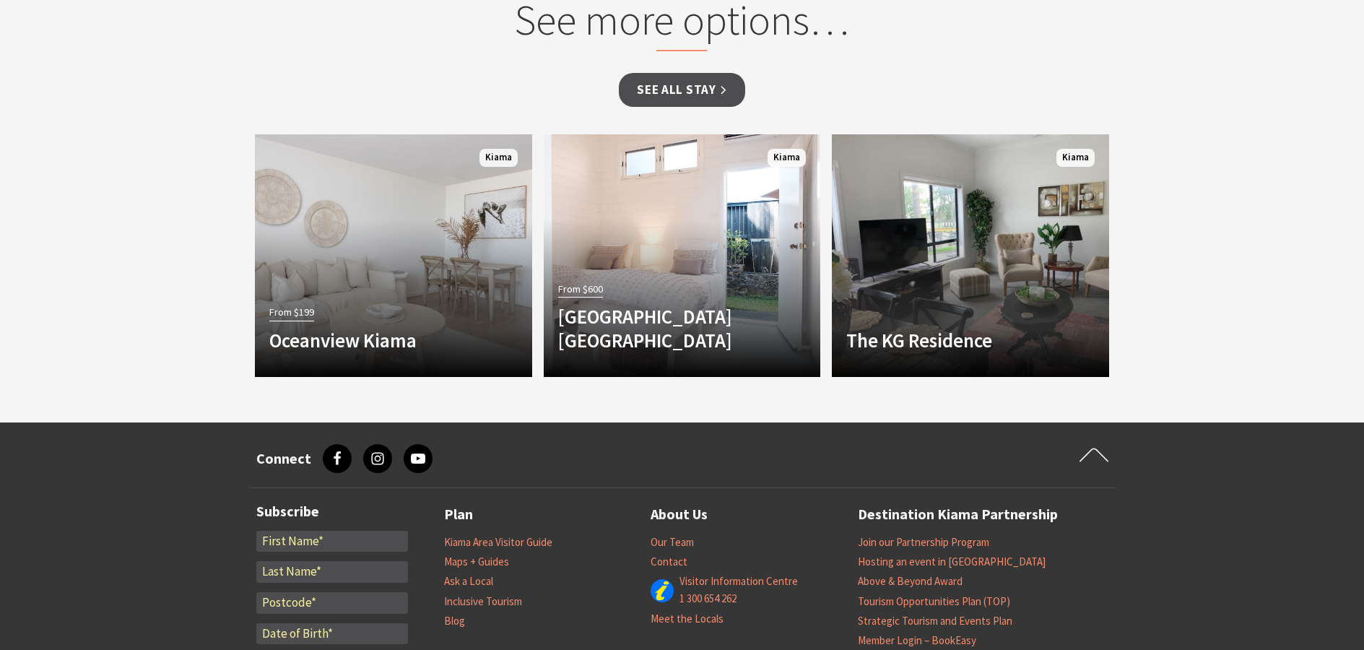
scroll to position [1372, 0]
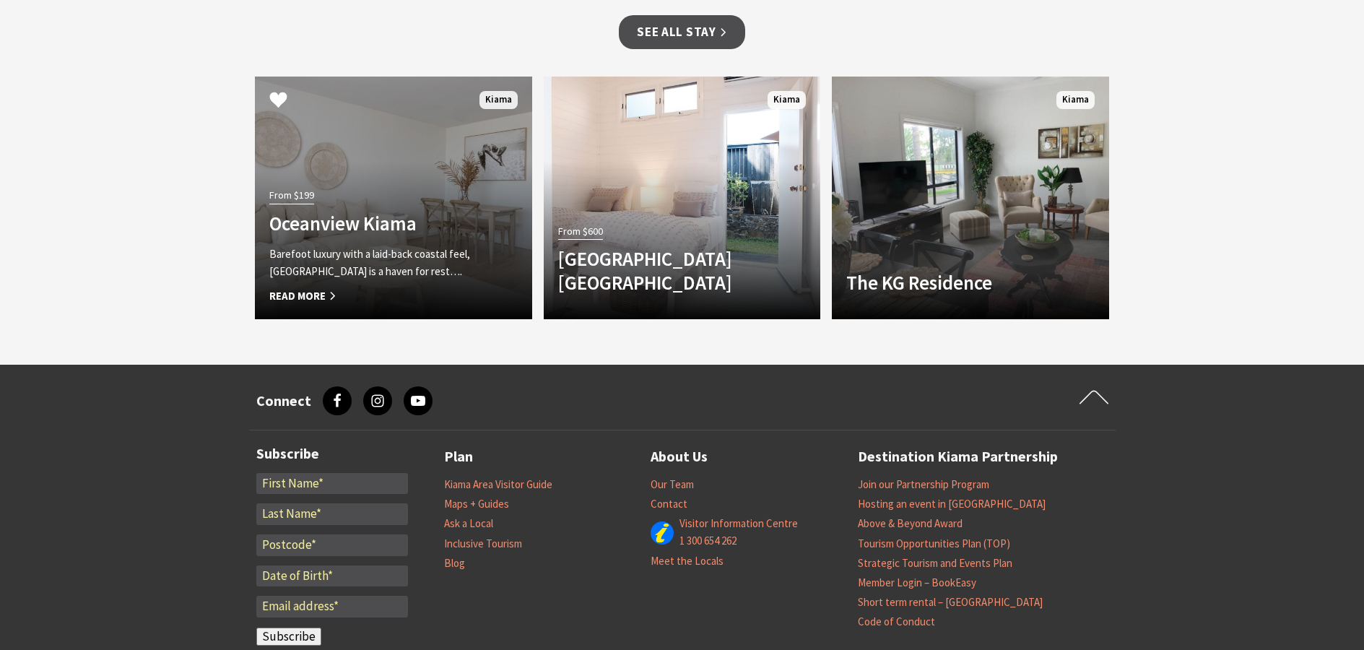
click at [370, 266] on p "Barefoot luxury with a laid-back coastal feel, [GEOGRAPHIC_DATA] is a haven for…" at bounding box center [372, 262] width 206 height 35
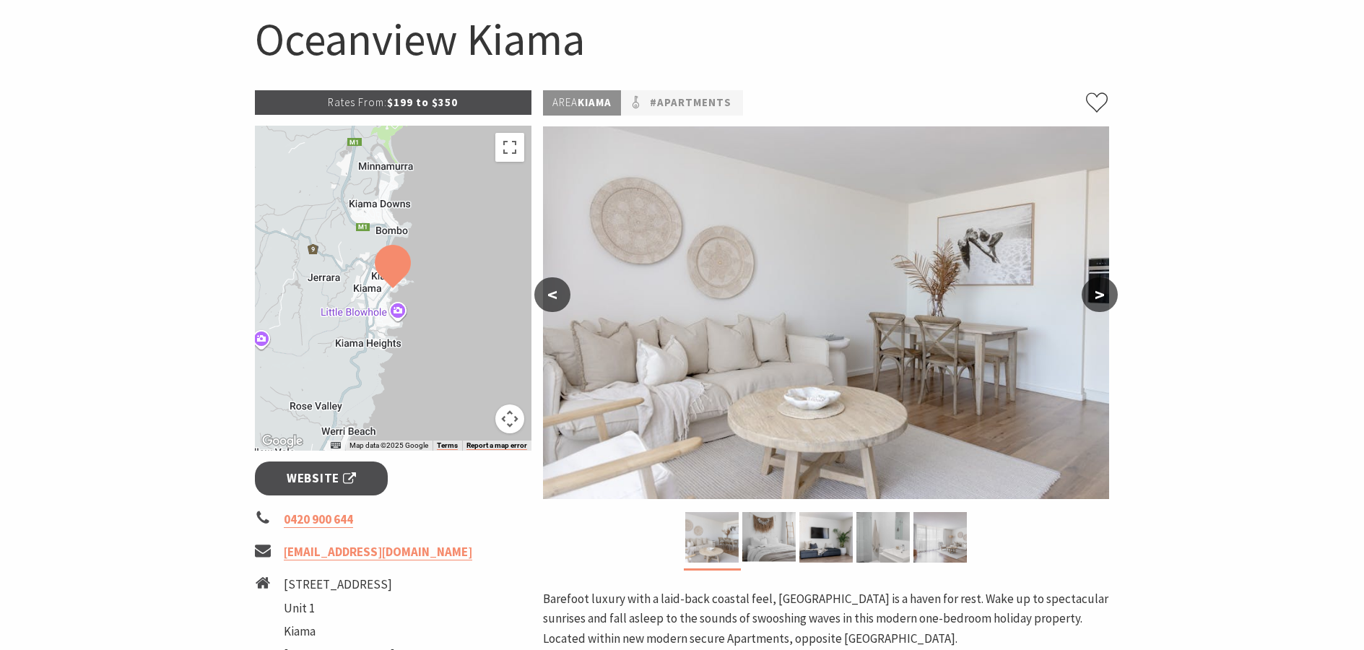
scroll to position [72, 0]
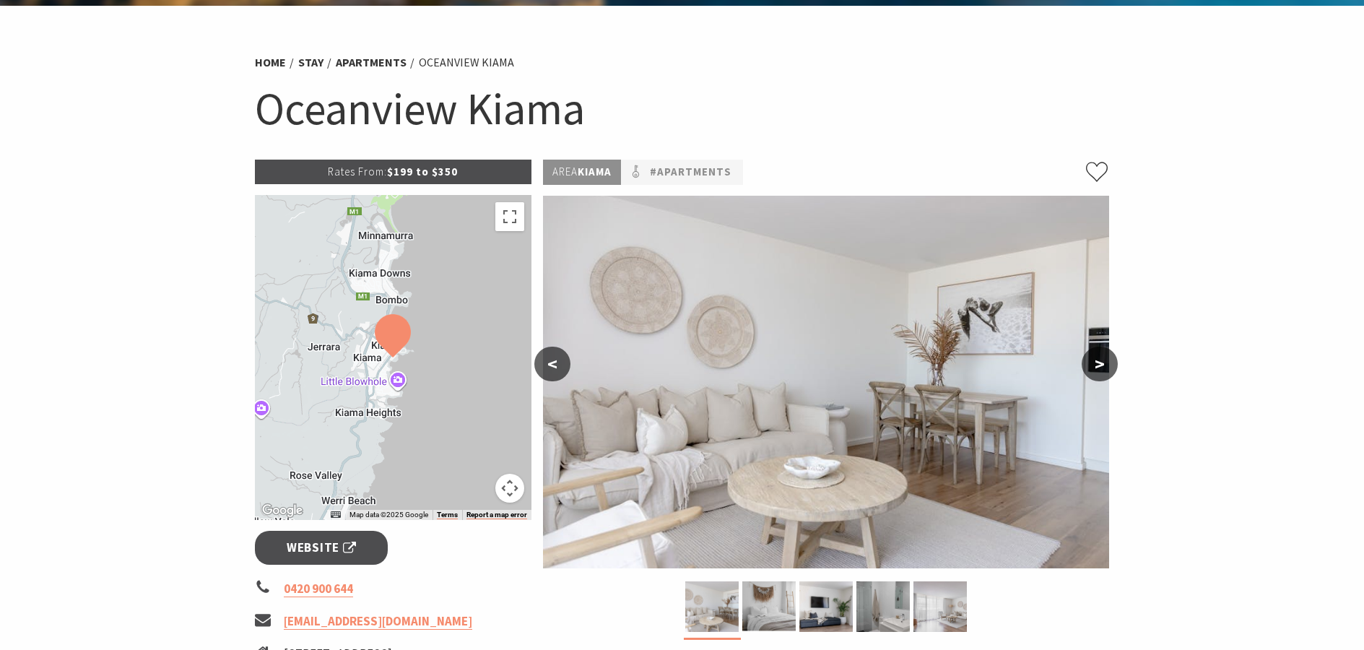
click at [1233, 332] on section "Home Stay Apartments Oceanview Kiama Oceanview Kiama Rates From: $199 to $350 ←…" at bounding box center [682, 646] width 1364 height 1281
click at [1095, 369] on button ">" at bounding box center [1100, 364] width 36 height 35
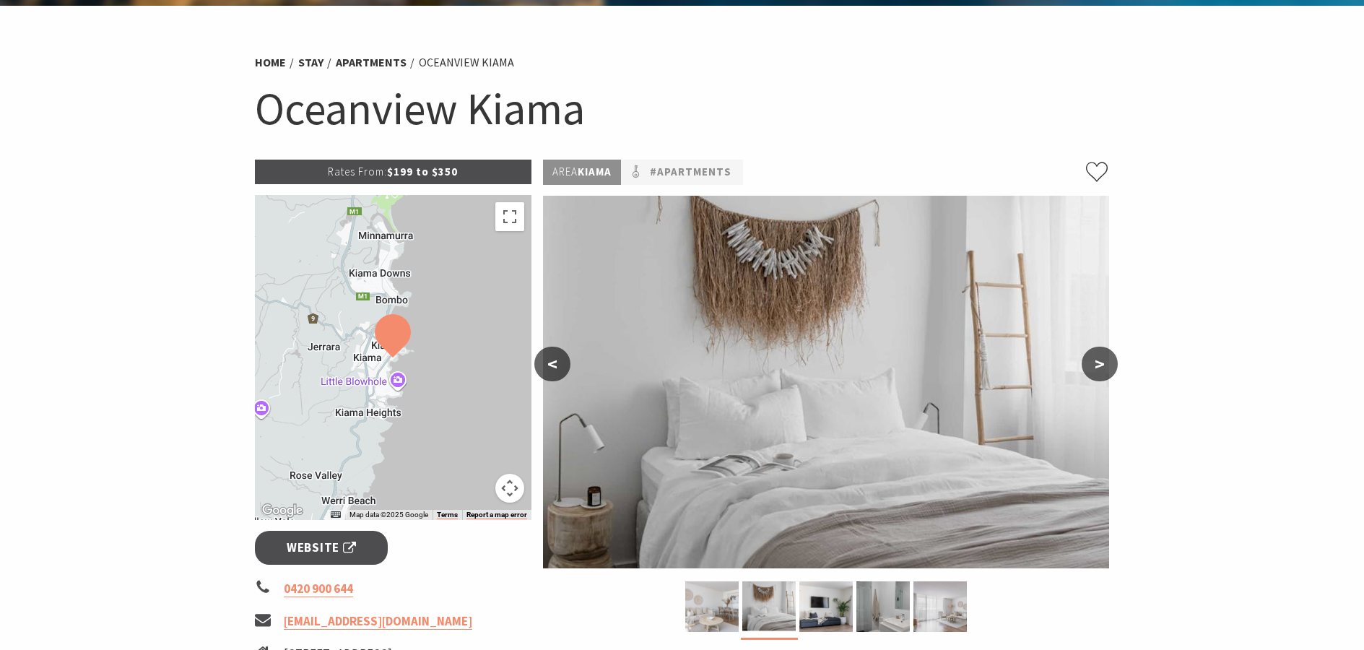
click at [1096, 368] on button ">" at bounding box center [1100, 364] width 36 height 35
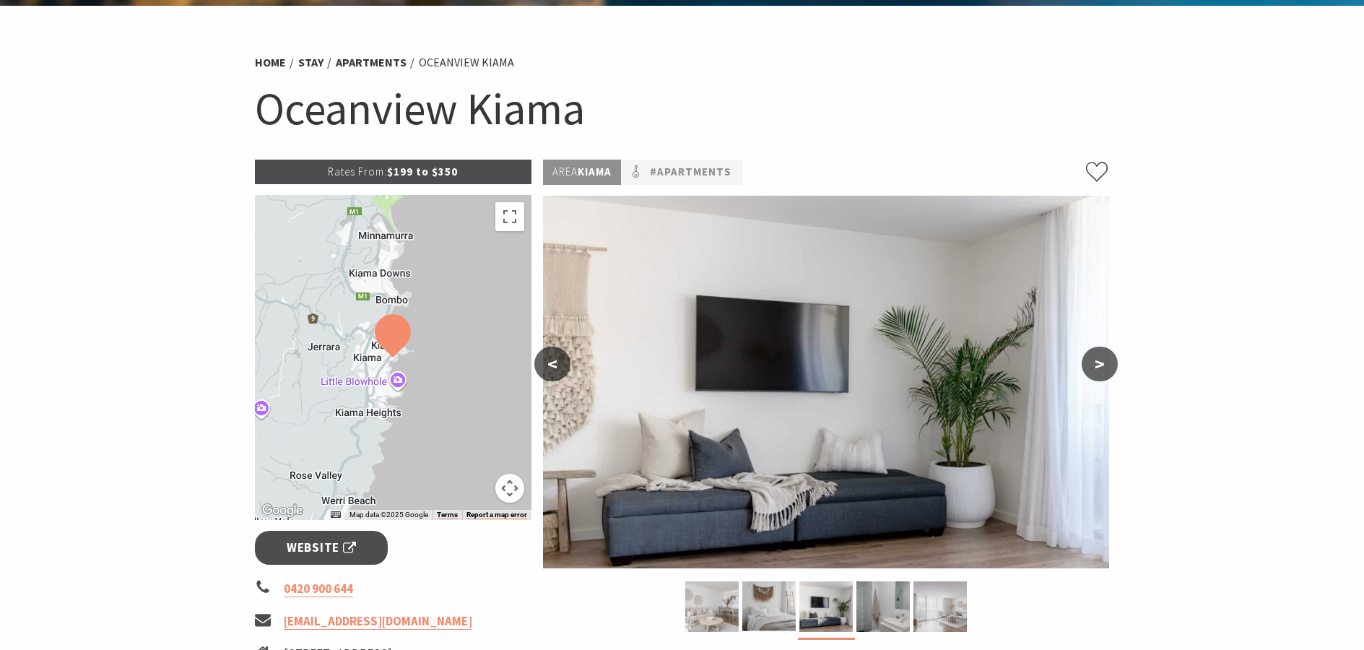
click at [1096, 368] on button ">" at bounding box center [1100, 364] width 36 height 35
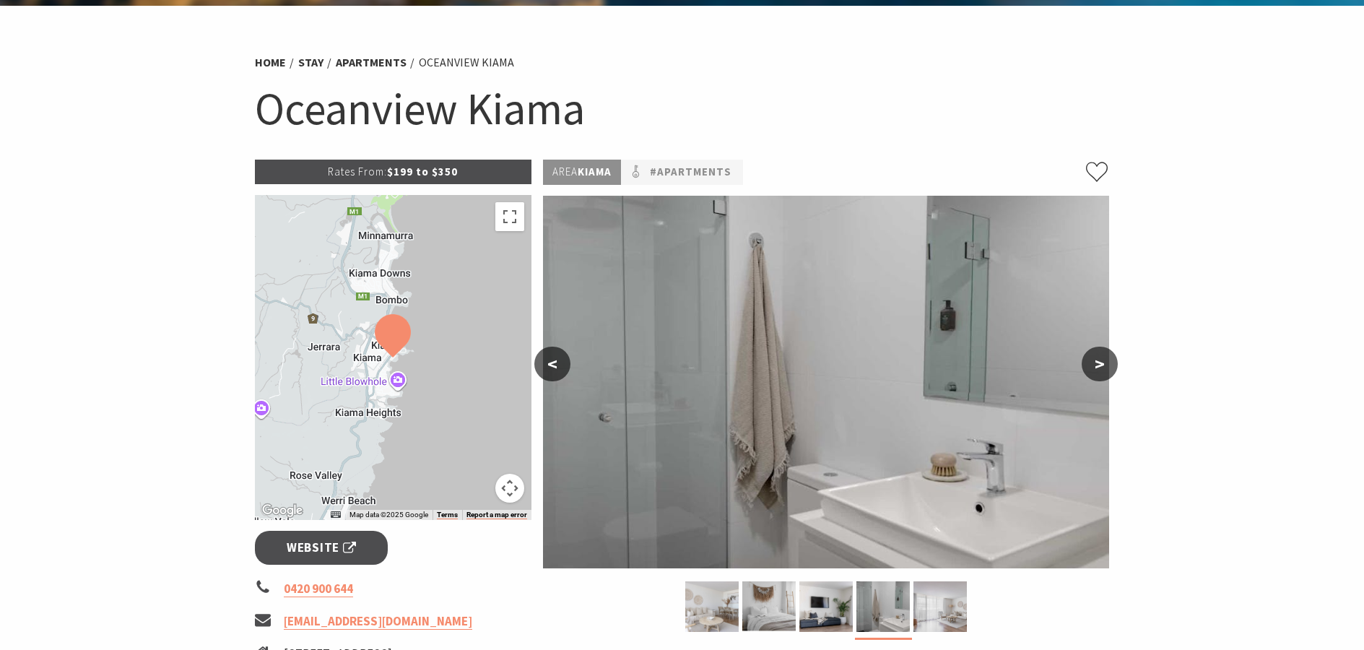
click at [1093, 368] on button ">" at bounding box center [1100, 364] width 36 height 35
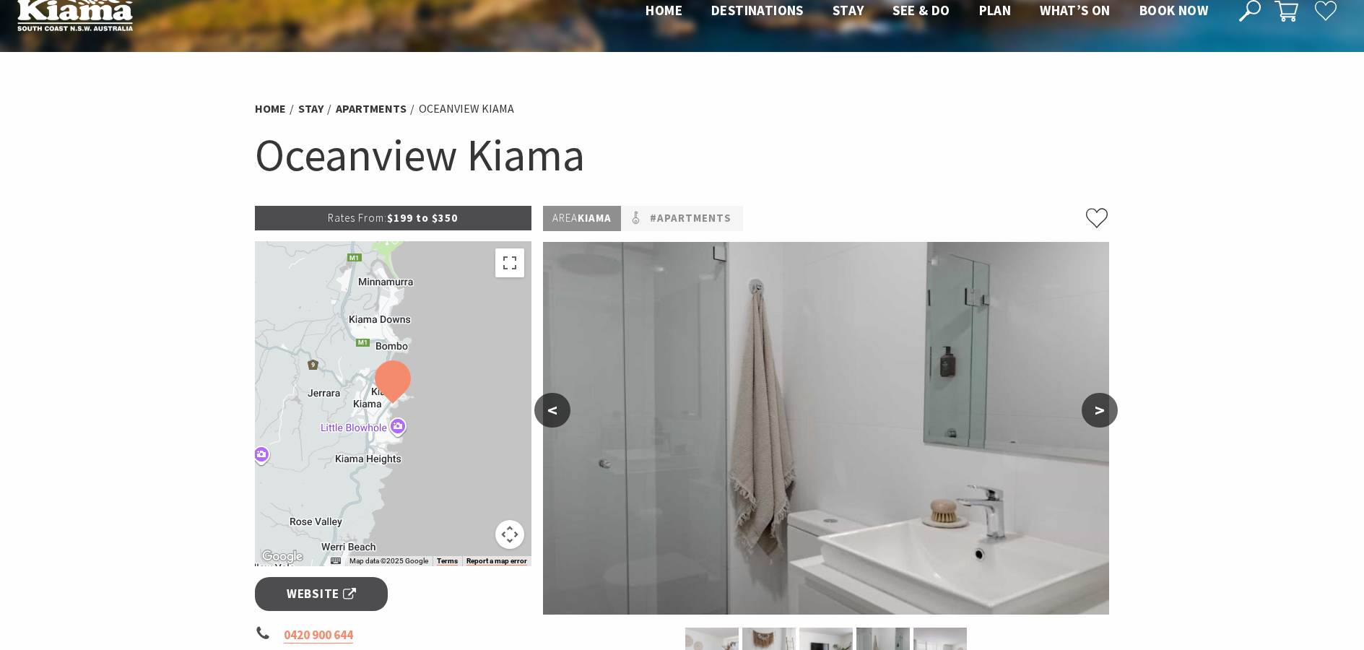
scroll to position [0, 0]
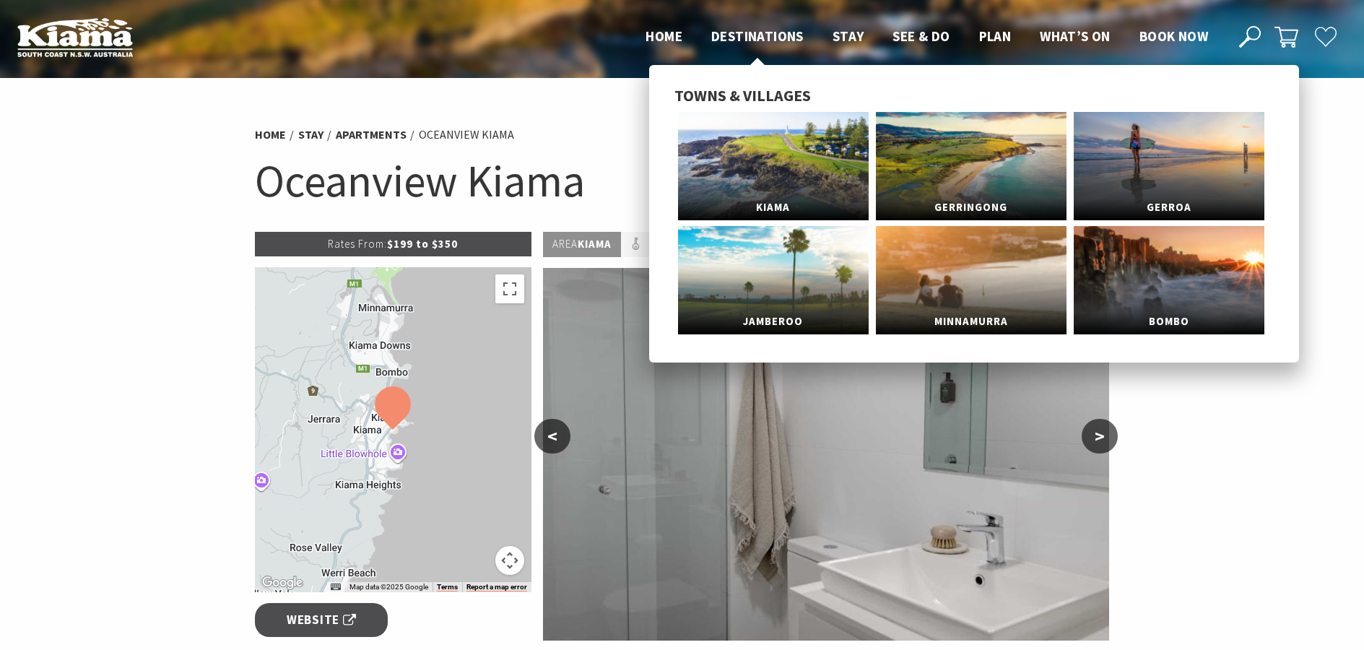
click at [741, 39] on span "Destinations" at bounding box center [757, 35] width 92 height 17
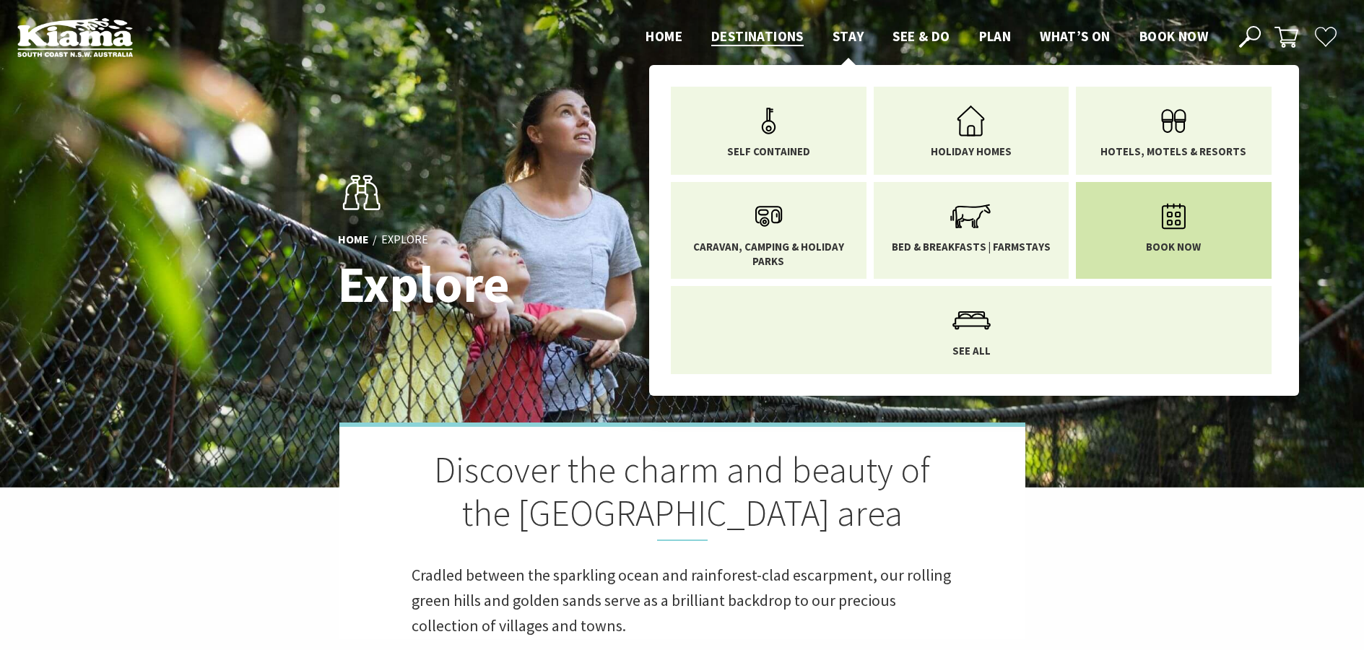
click at [1167, 247] on span "Book now" at bounding box center [1173, 247] width 55 height 14
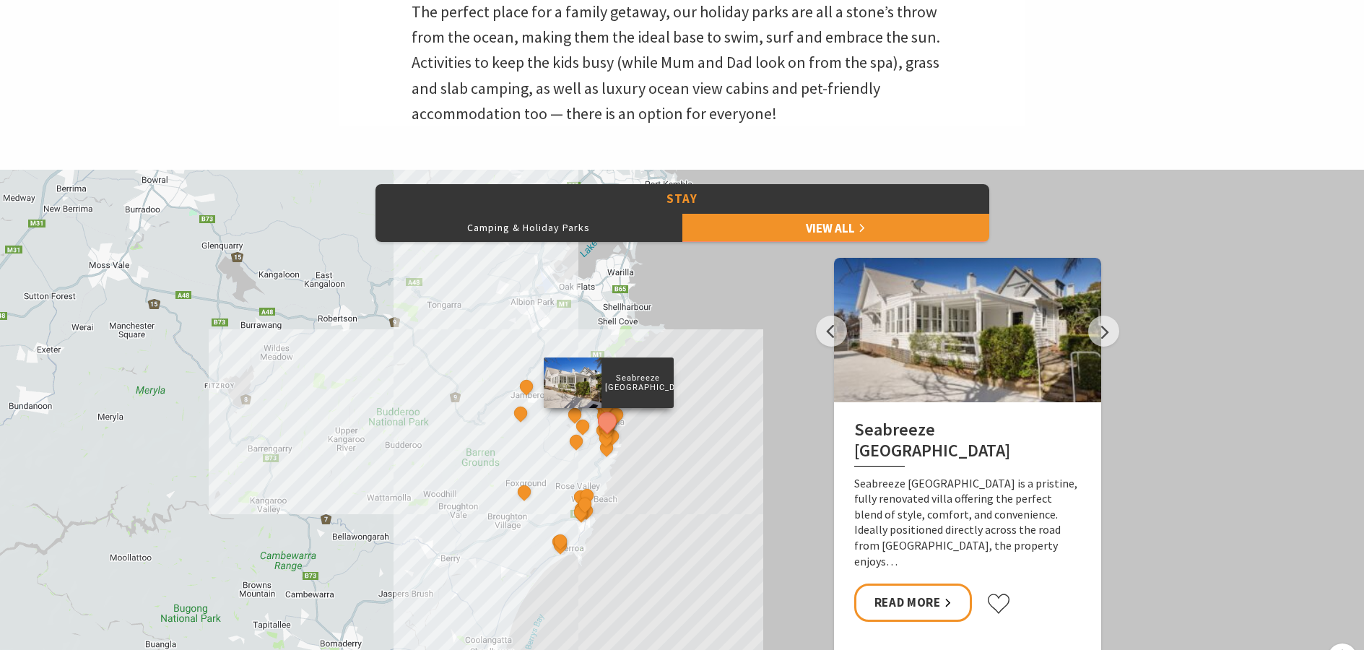
scroll to position [650, 0]
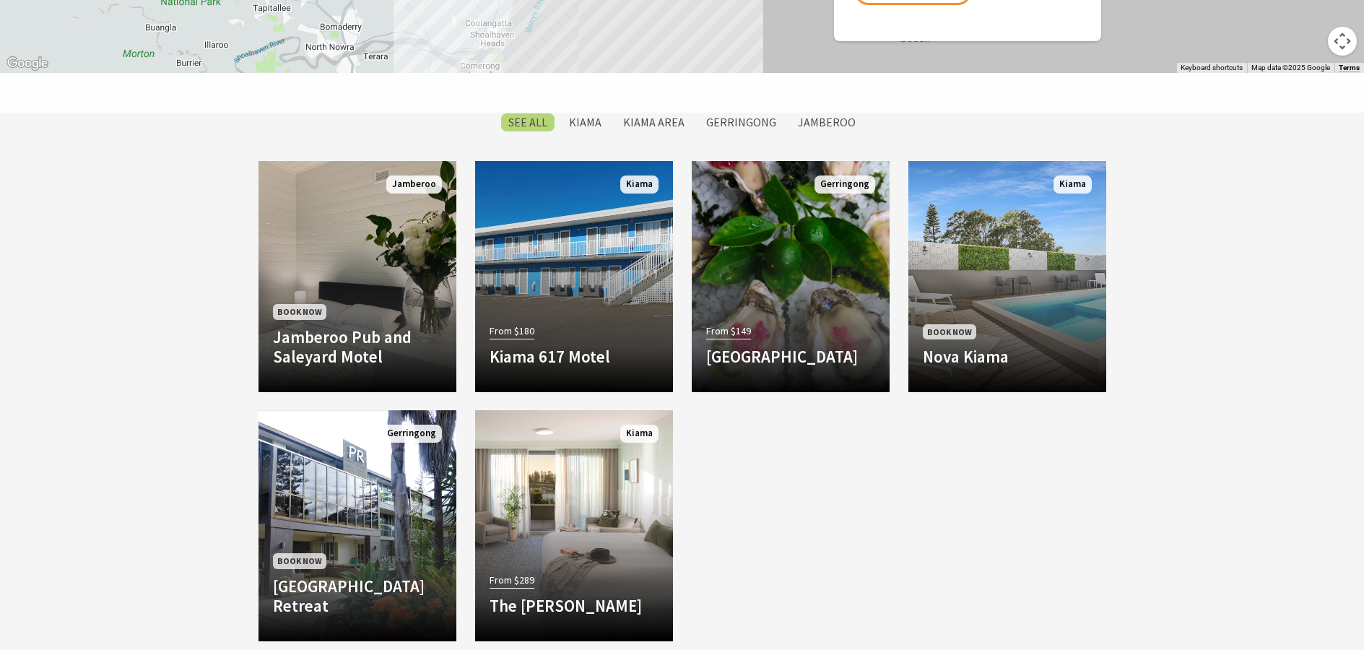
scroll to position [1155, 0]
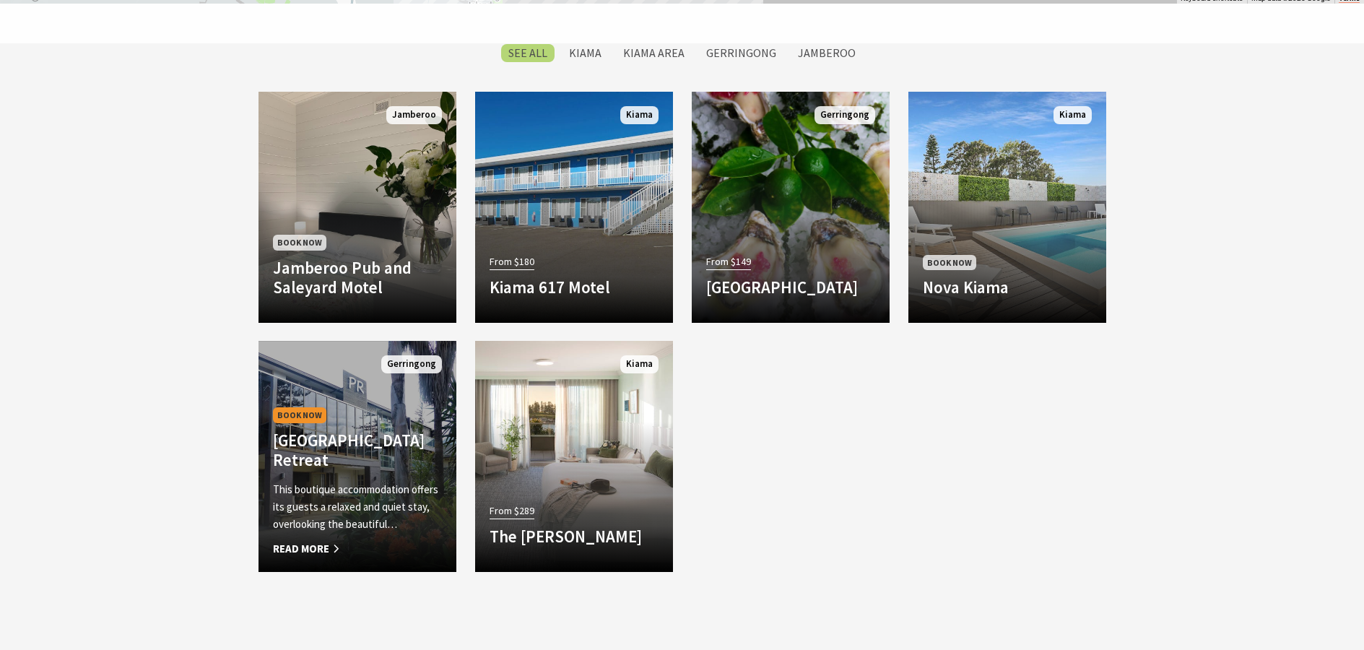
click at [379, 523] on p "This boutique accommodation offers its guests a relaxed and quiet stay, overloo…" at bounding box center [357, 507] width 169 height 52
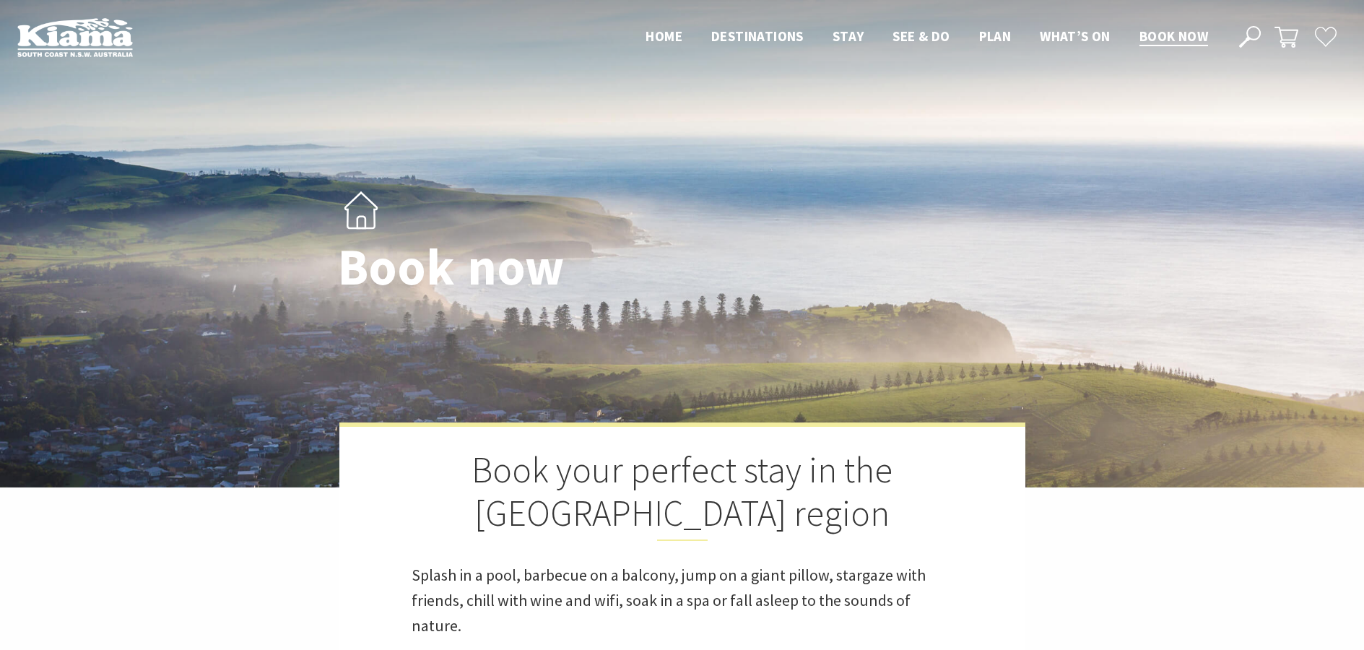
select select "3"
select select "2"
select select "1"
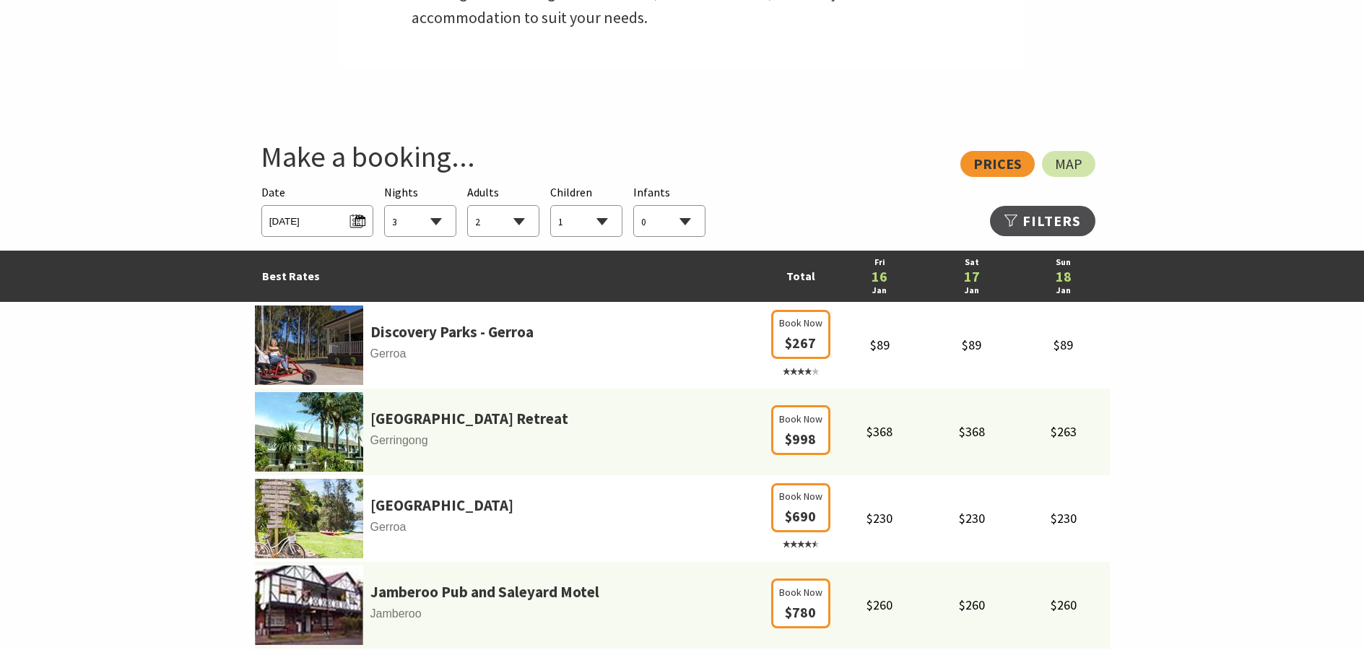
scroll to position [794, 0]
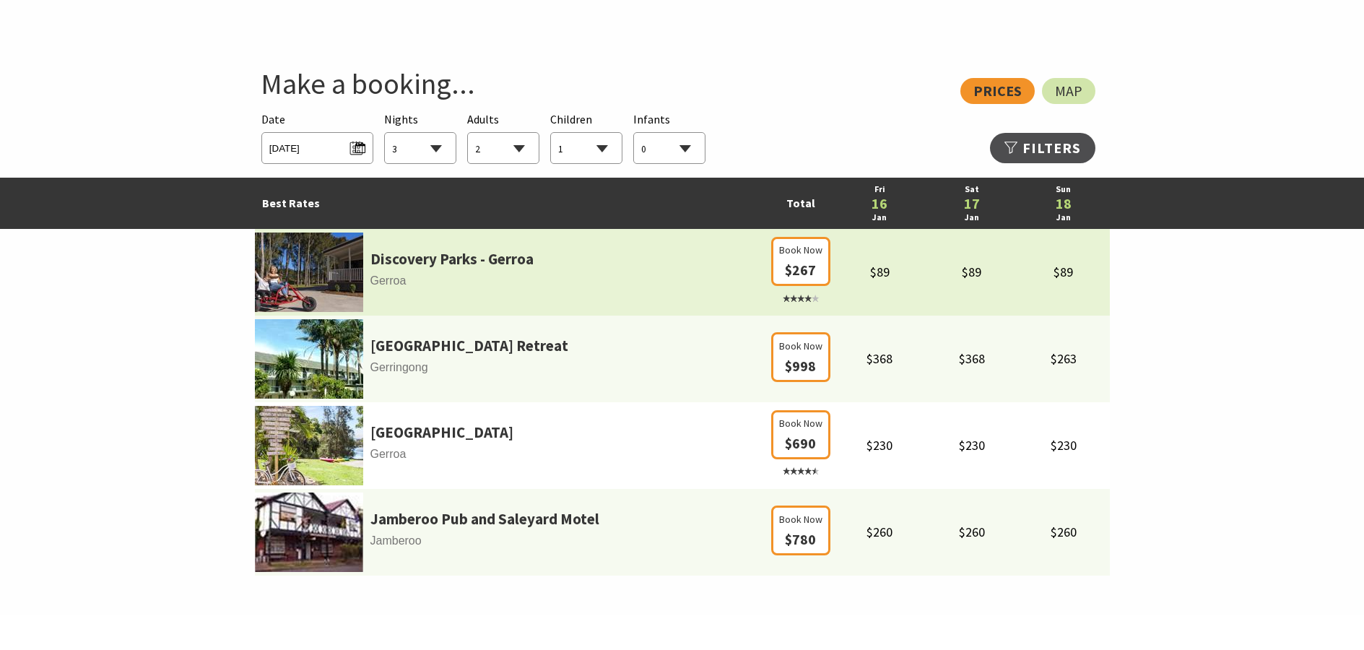
click at [601, 264] on td "Discovery Parks - Gerroa Gerroa" at bounding box center [511, 272] width 513 height 87
click at [500, 265] on link "Discovery Parks - Gerroa" at bounding box center [451, 259] width 163 height 25
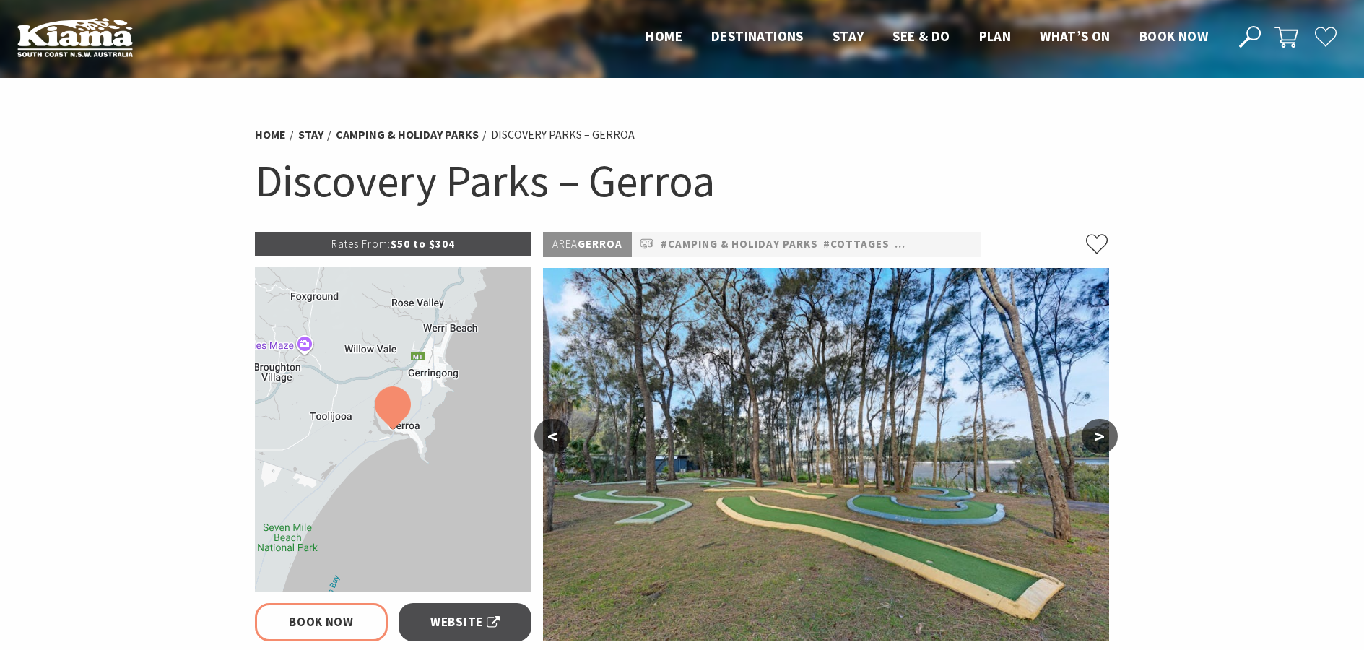
select select "3"
select select "2"
select select "1"
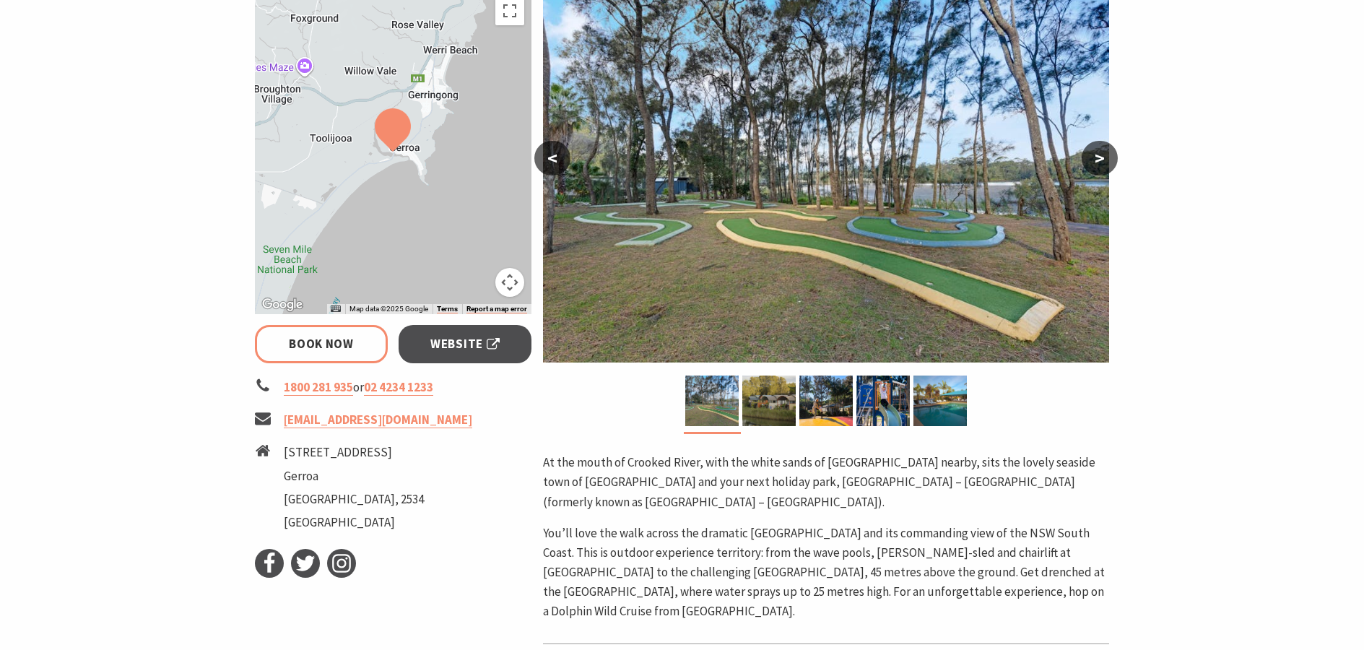
scroll to position [361, 0]
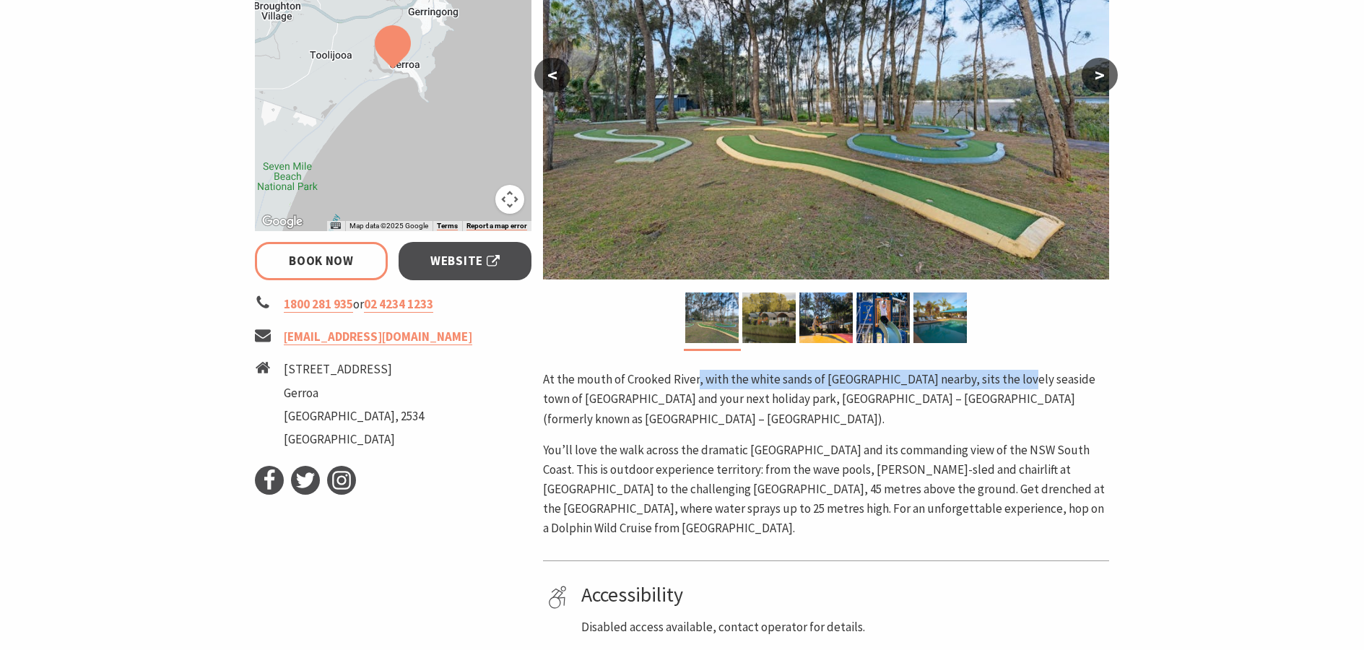
drag, startPoint x: 695, startPoint y: 385, endPoint x: 1020, endPoint y: 390, distance: 325.6
click at [1020, 390] on p "At the mouth of Crooked River, with the white sands of [GEOGRAPHIC_DATA] nearby…" at bounding box center [826, 399] width 566 height 59
click at [1232, 412] on section "Home Stay Camping & Holiday Parks Discovery Parks – [GEOGRAPHIC_DATA] Discovery…" at bounding box center [682, 285] width 1364 height 1137
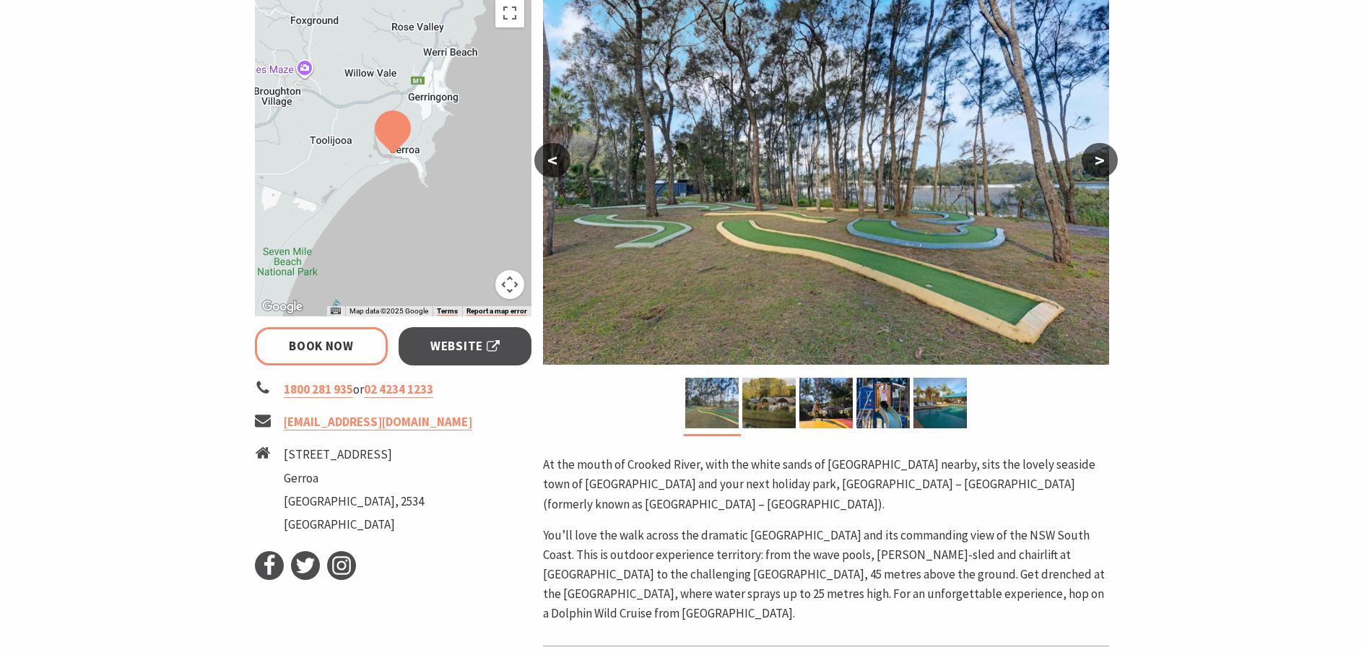
scroll to position [217, 0]
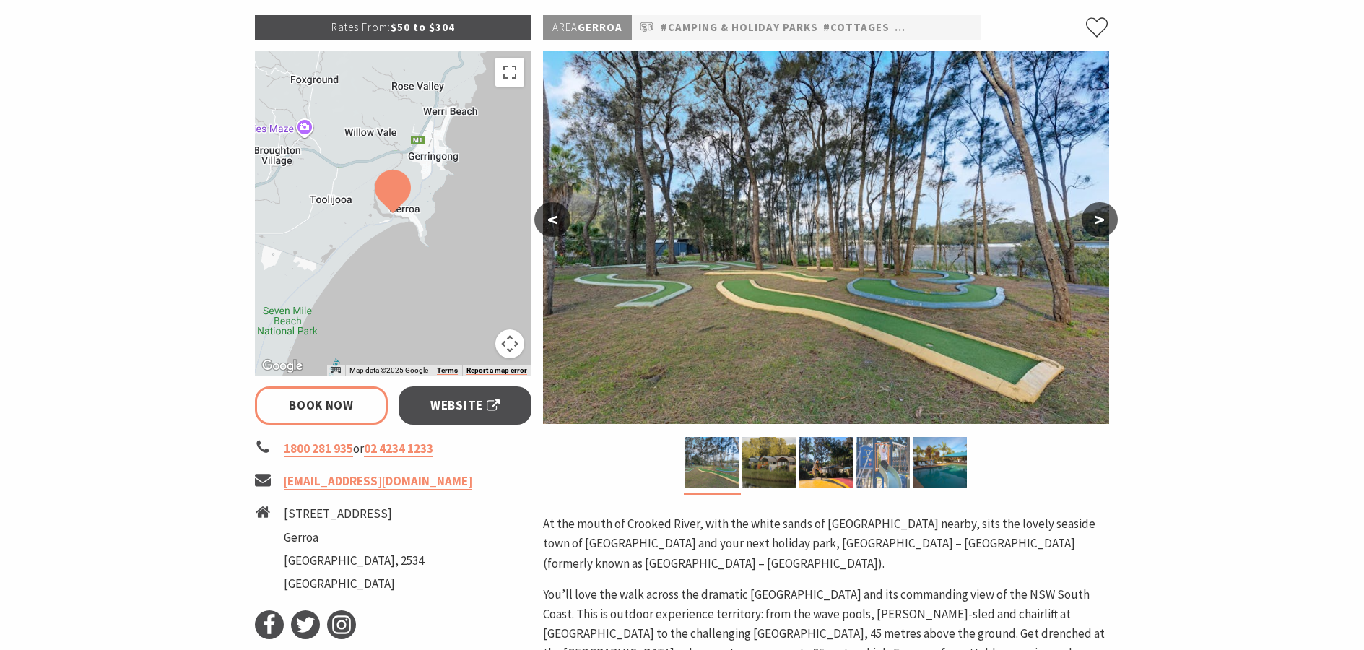
click at [895, 466] on img at bounding box center [882, 462] width 53 height 51
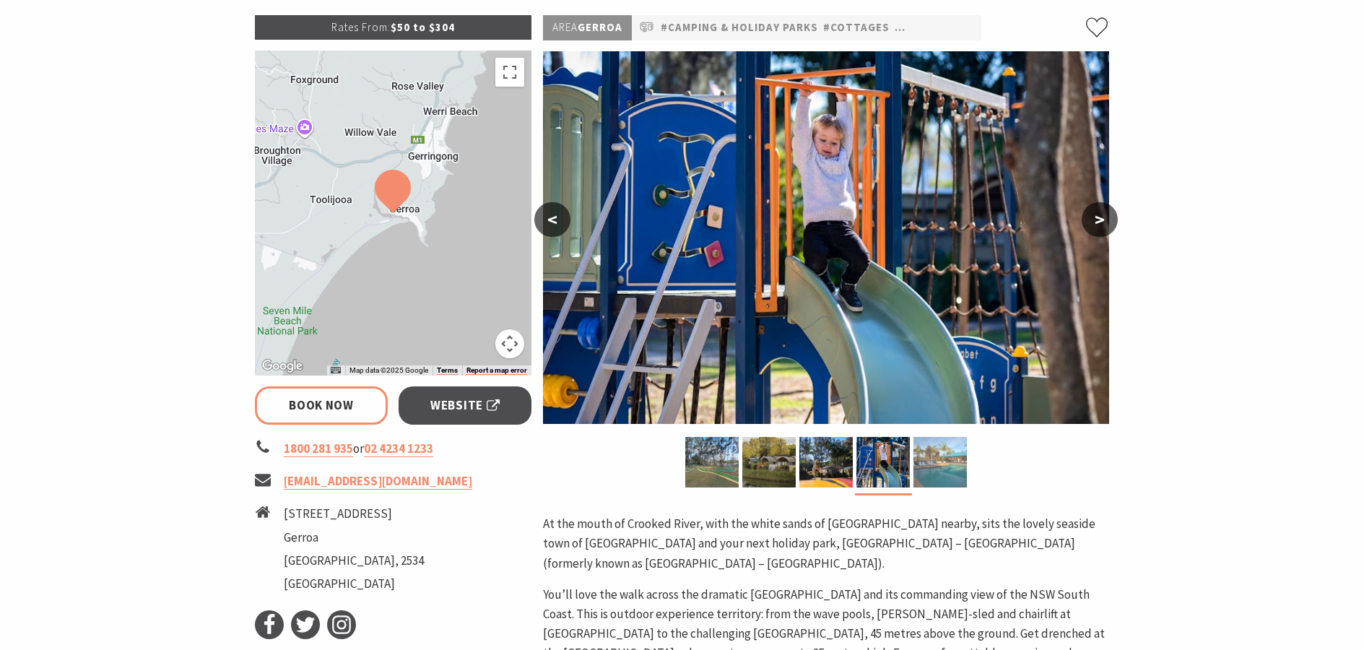
click at [928, 460] on img at bounding box center [939, 462] width 53 height 51
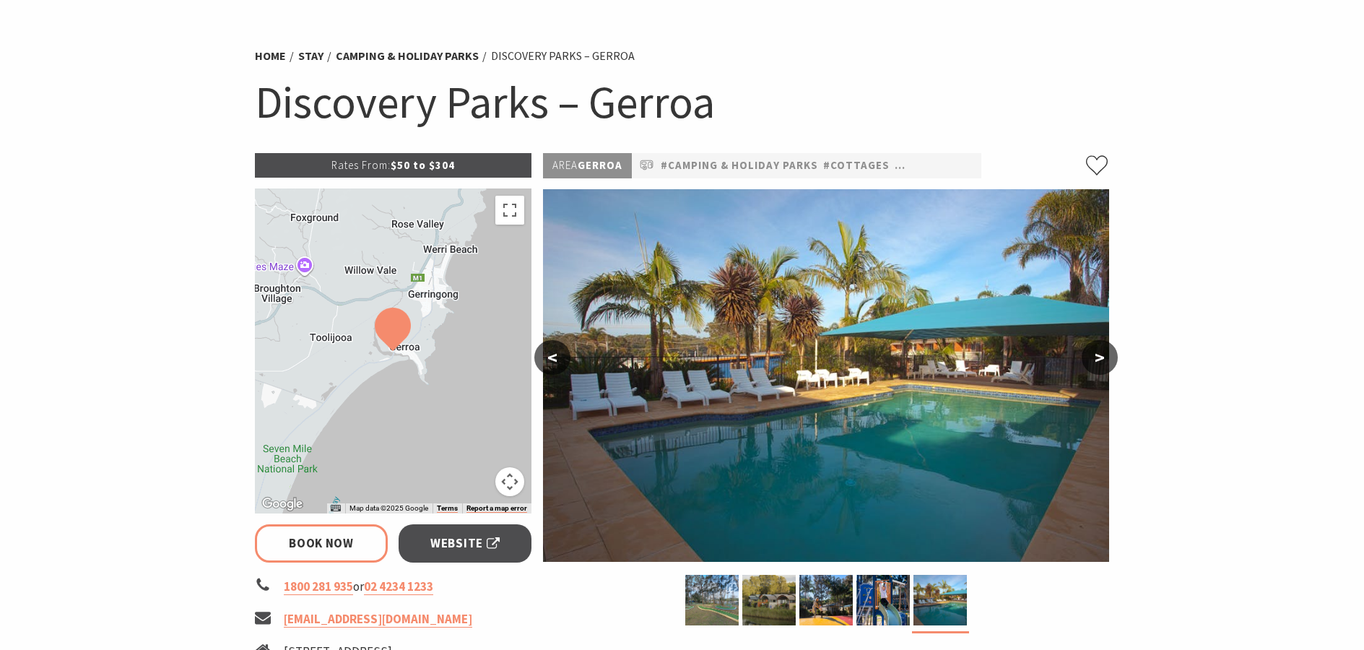
scroll to position [0, 0]
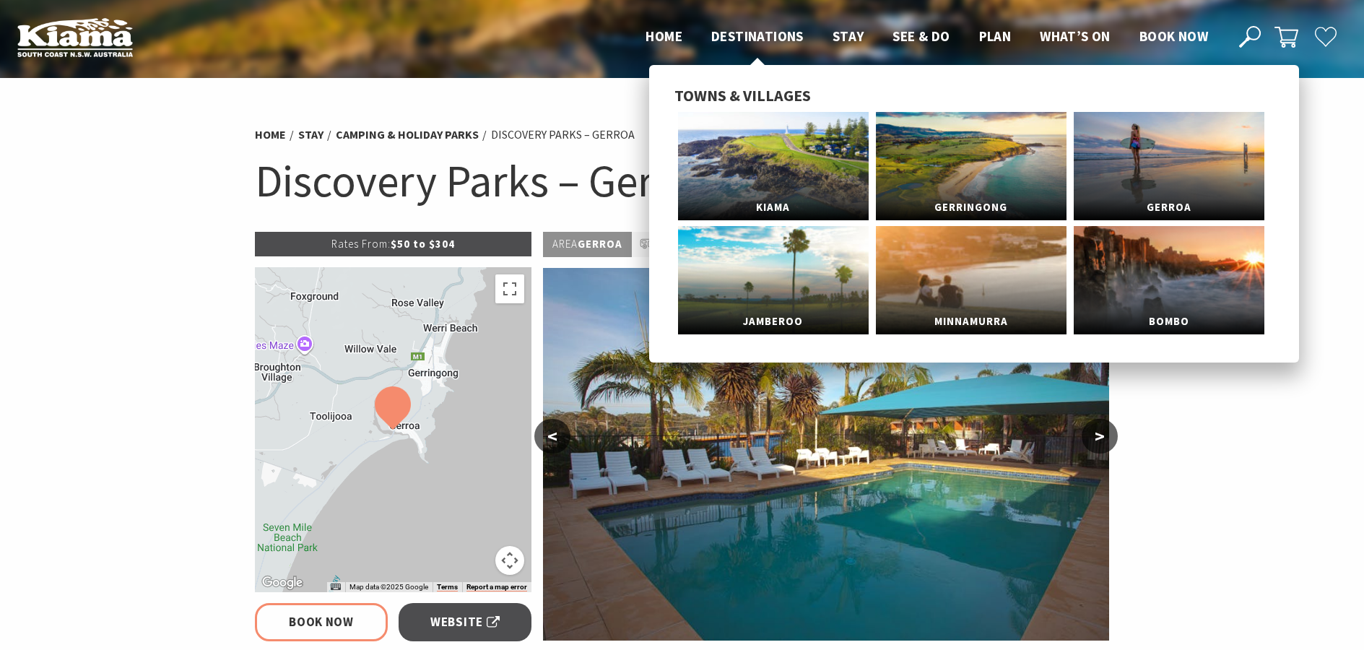
click at [731, 38] on span "Destinations" at bounding box center [757, 35] width 92 height 17
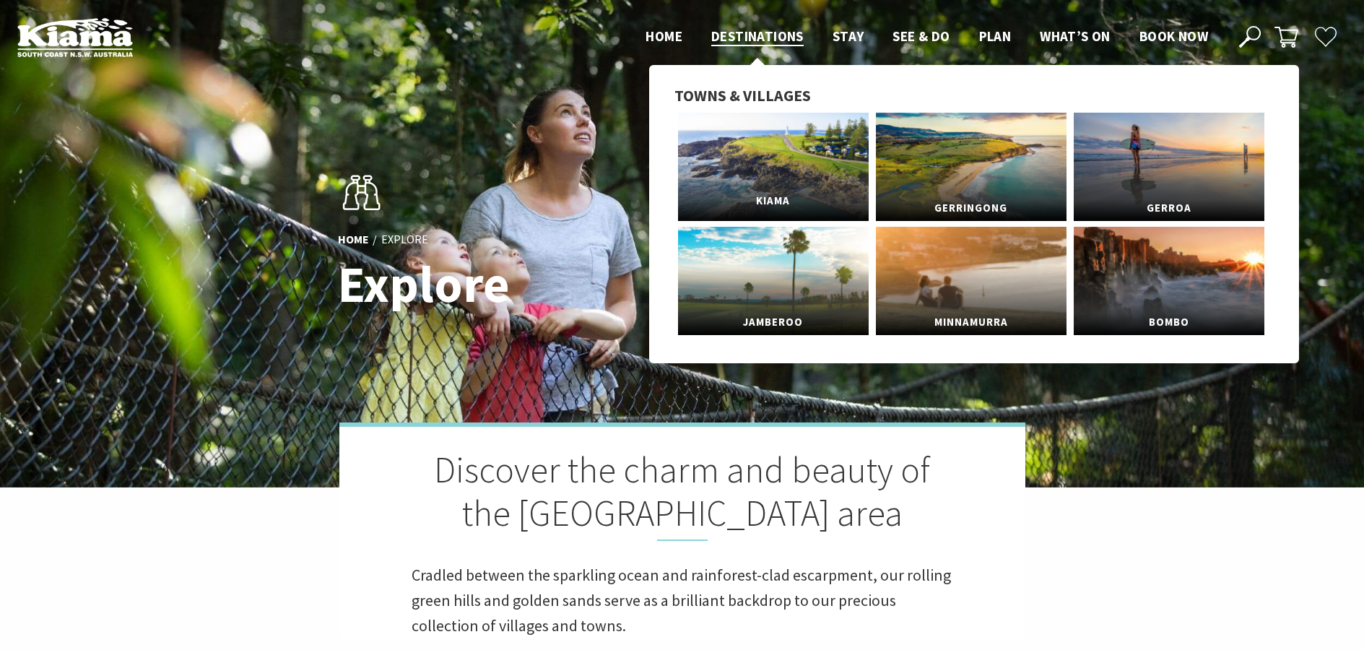
click at [774, 206] on span "Kiama" at bounding box center [773, 201] width 191 height 27
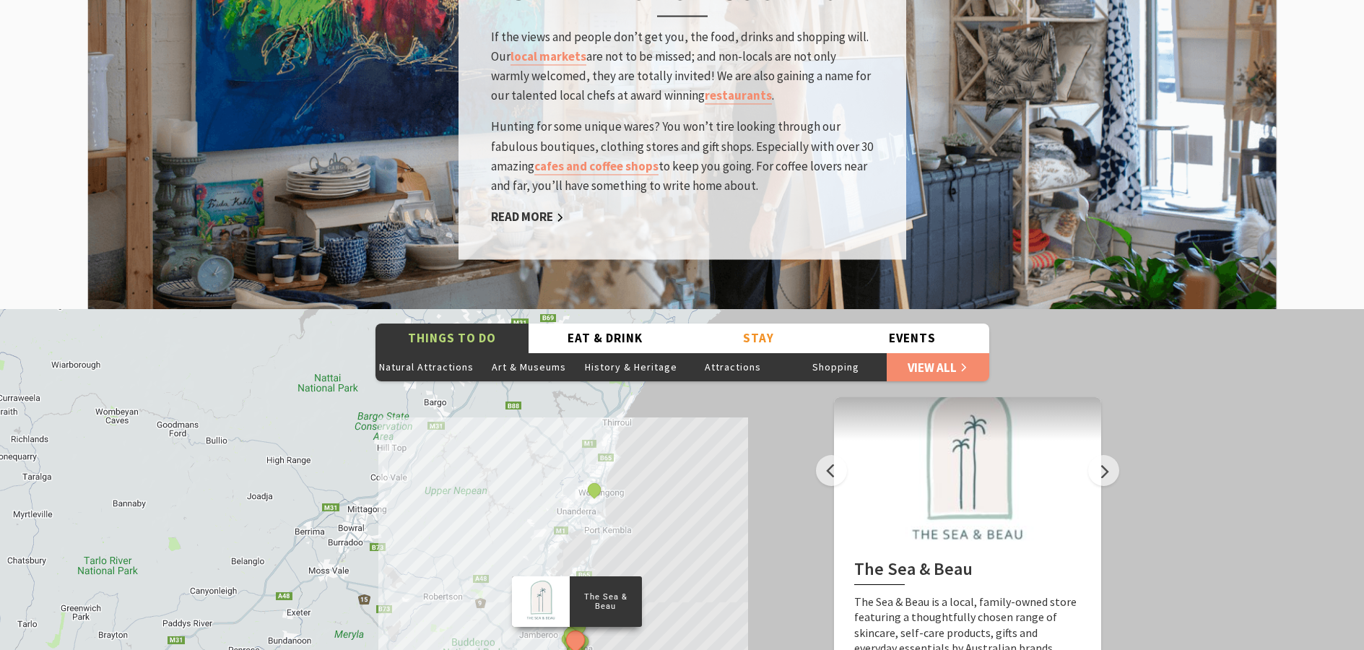
scroll to position [2382, 0]
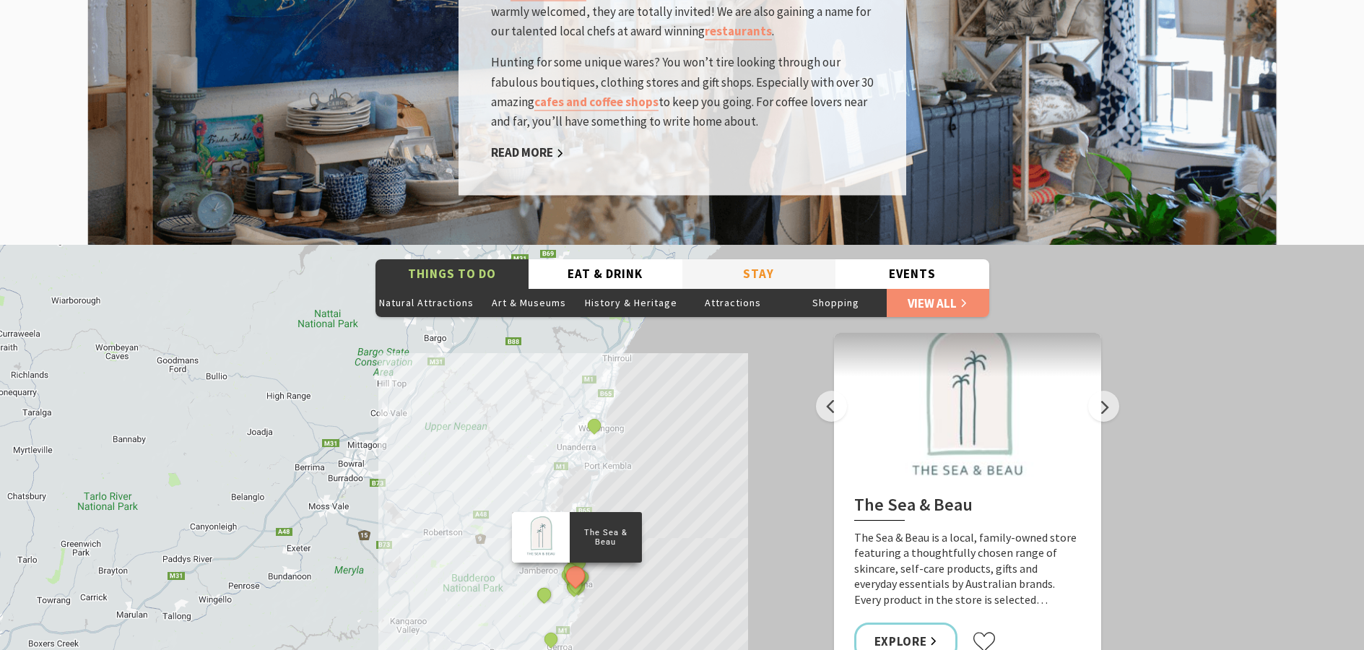
click at [765, 259] on button "Stay" at bounding box center [759, 274] width 154 height 30
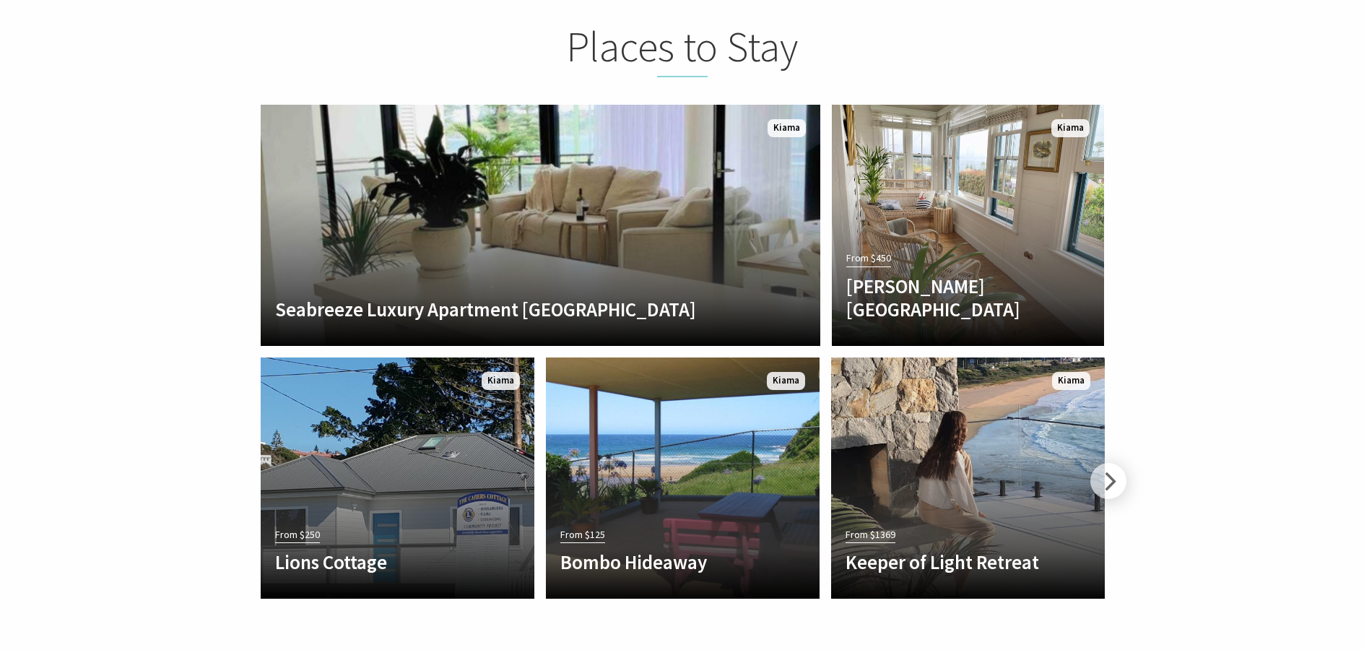
scroll to position [3177, 0]
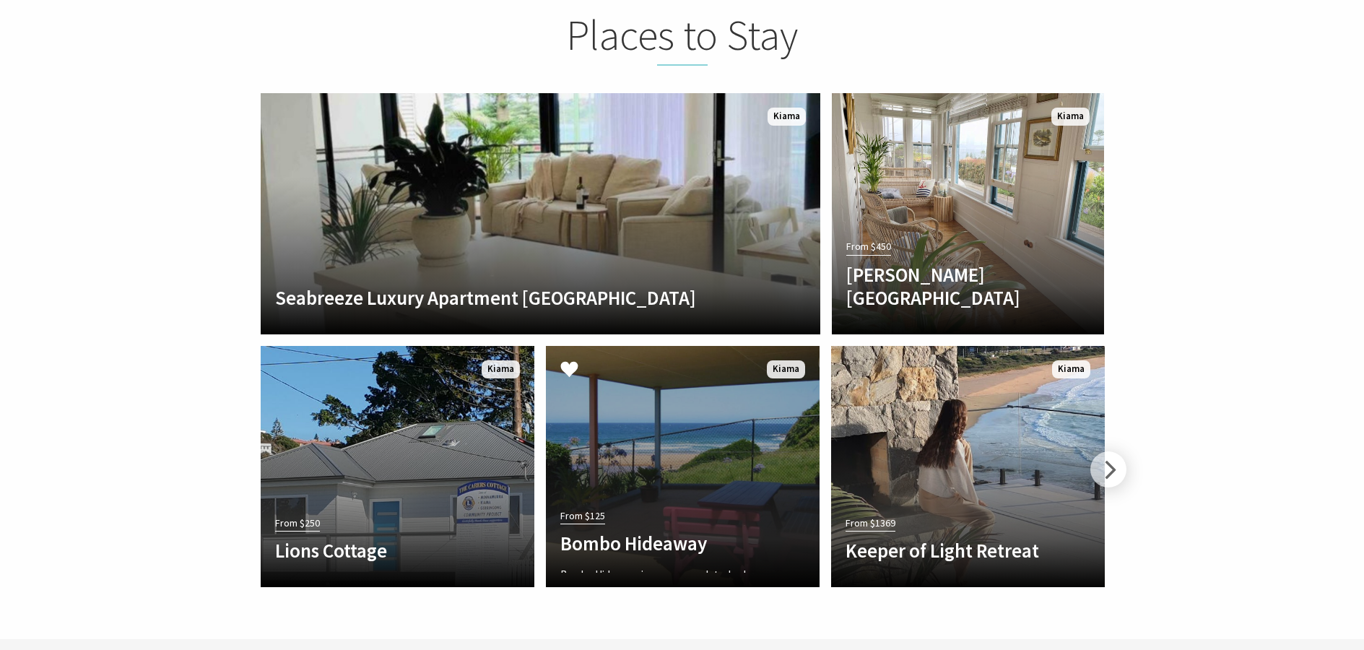
click at [658, 531] on h4 "Bombo Hideaway" at bounding box center [662, 542] width 204 height 23
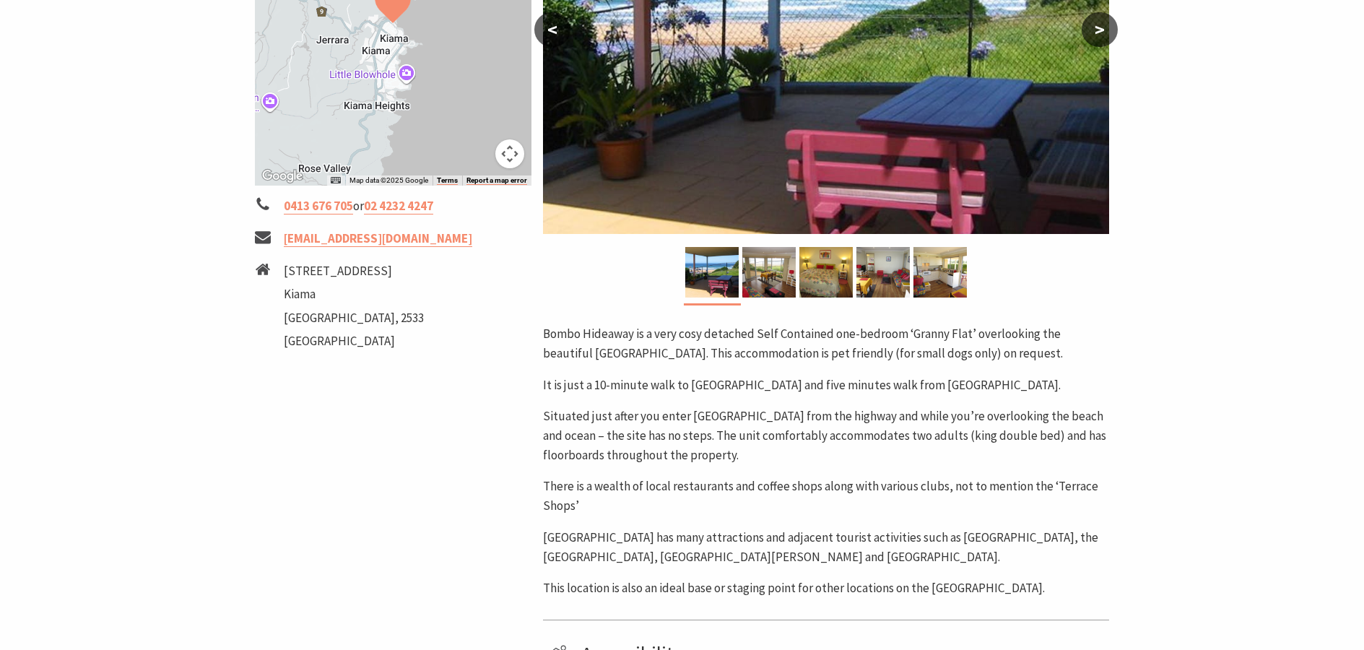
scroll to position [217, 0]
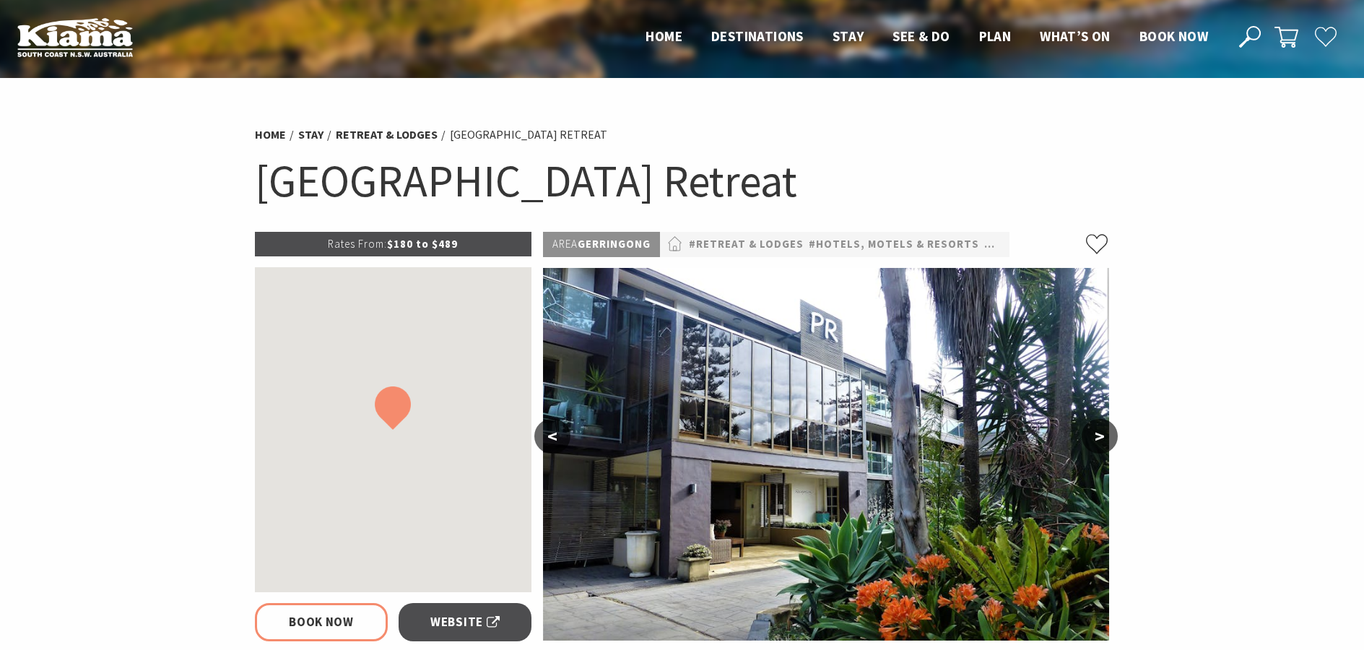
select select "3"
select select "2"
select select "1"
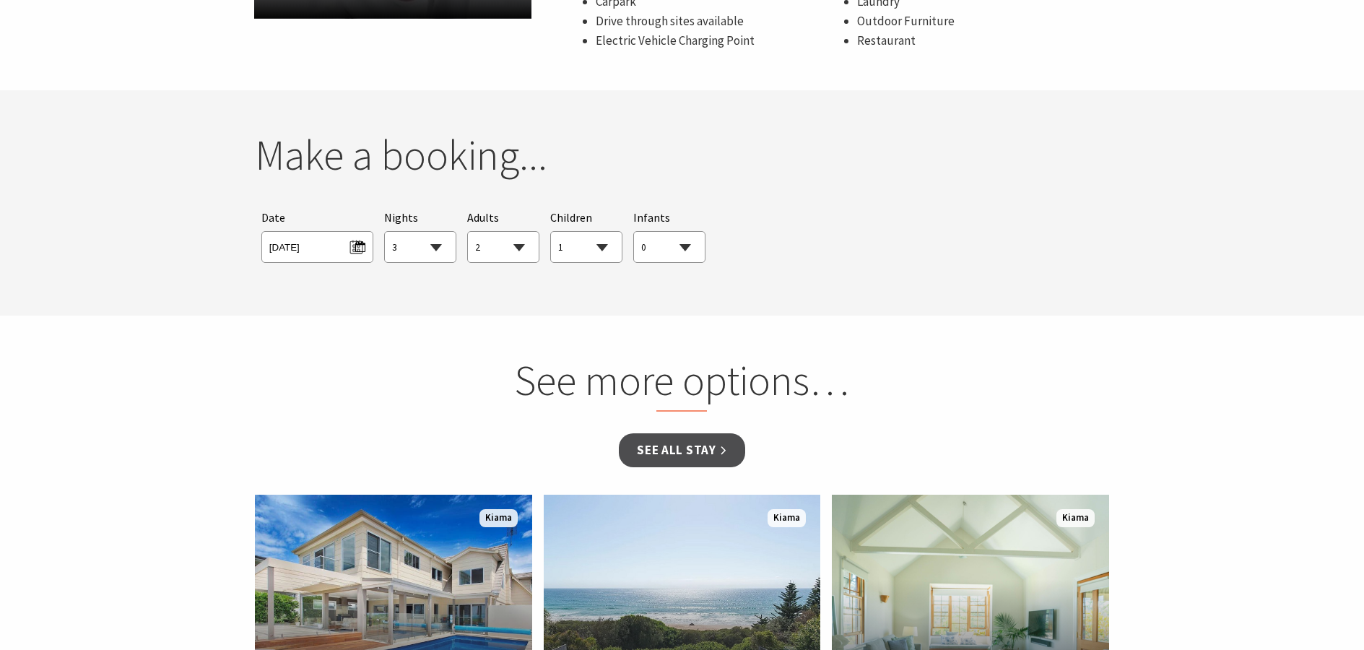
scroll to position [866, 0]
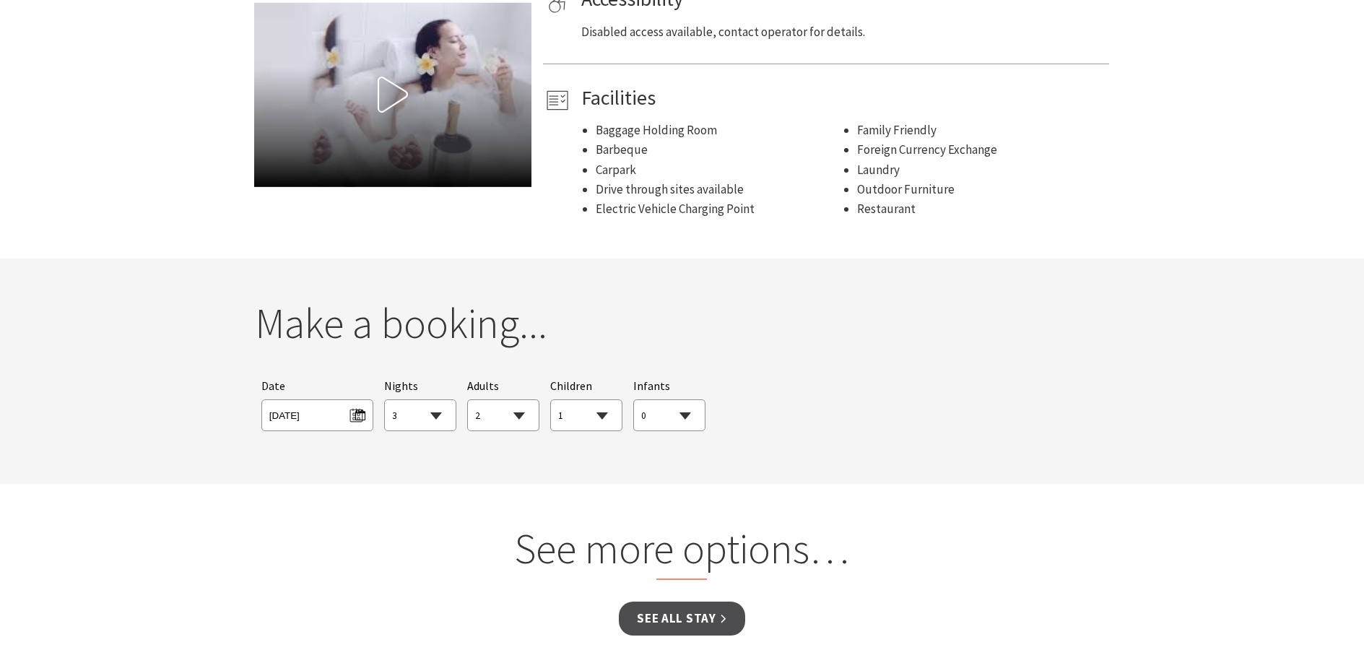
click at [871, 393] on div "Searching for Accommodation Tours Events Car Hire Packages Date [DATE] Nights 1…" at bounding box center [682, 403] width 855 height 67
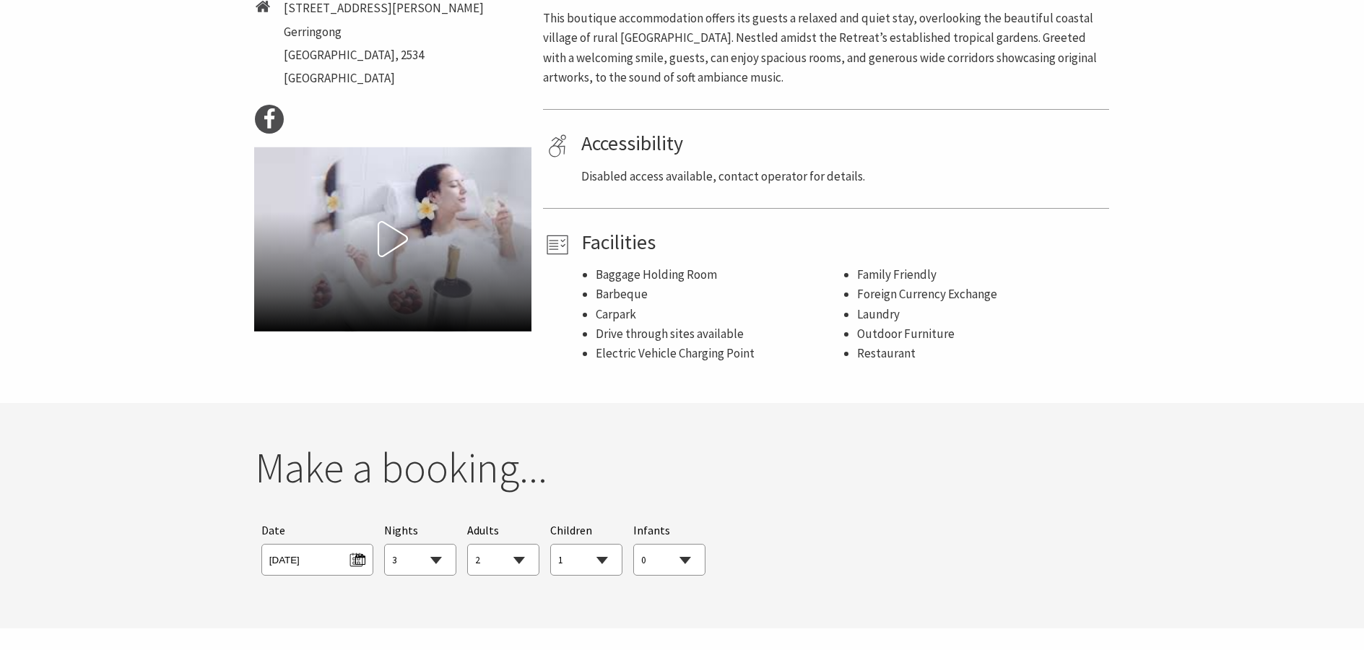
scroll to position [505, 0]
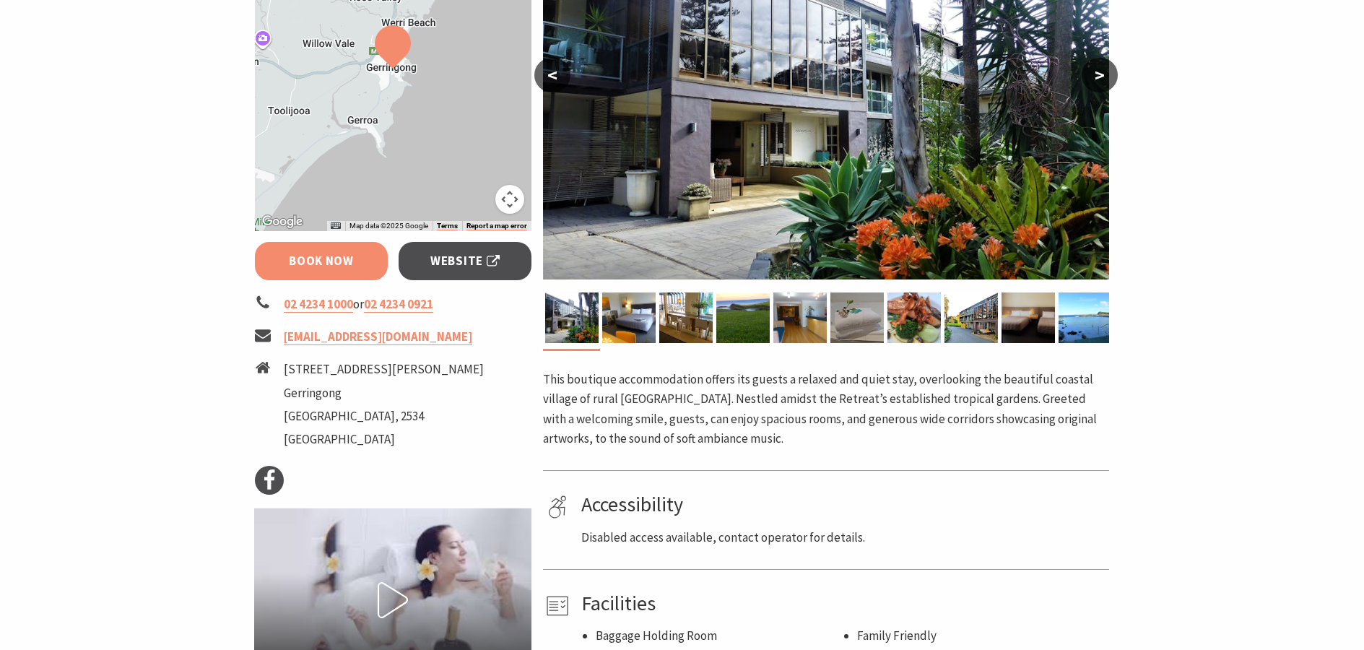
click at [336, 257] on link "Book Now" at bounding box center [322, 261] width 134 height 38
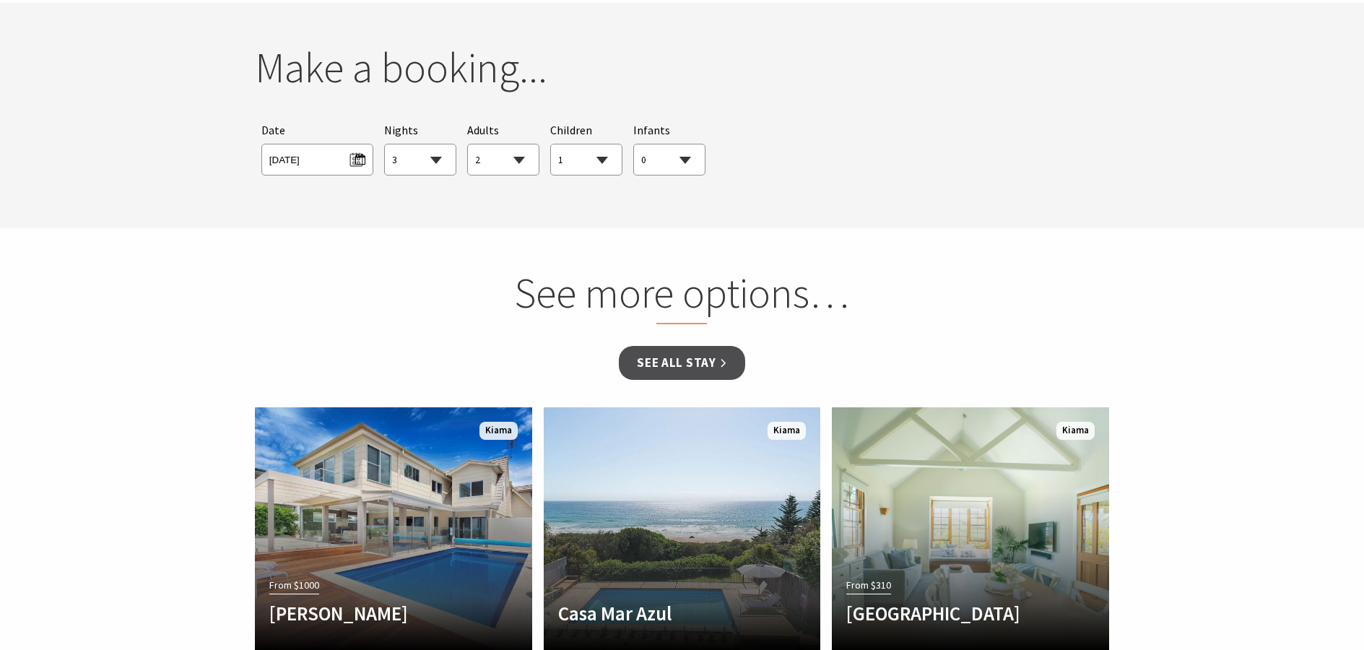
scroll to position [1125, 0]
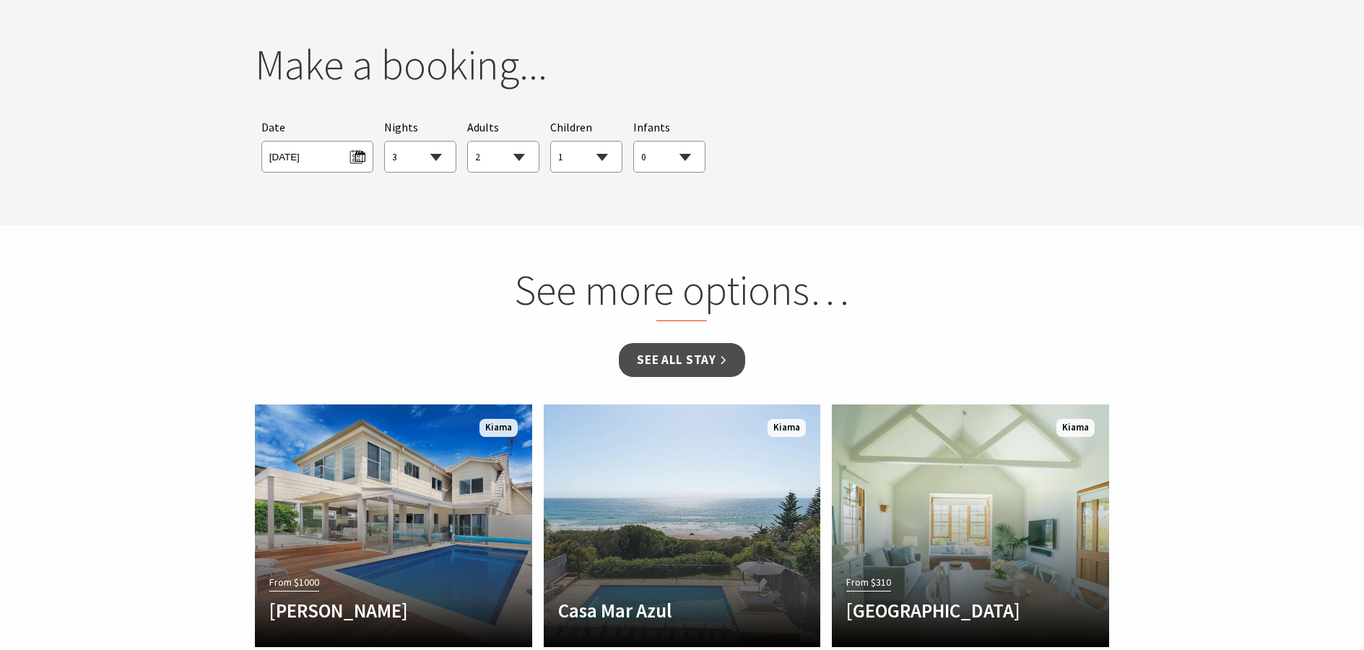
click at [731, 160] on div "Searching for Accommodation Tours Events Car Hire Packages Date [DATE] Nights 1…" at bounding box center [682, 145] width 855 height 67
click at [678, 161] on select "0 1 2 3 4 5 6 7 8 9 10 11 12 13 14 15 16 17 18 19 20 21 22 23 24 25 26 27 28 29…" at bounding box center [669, 158] width 71 height 32
click at [634, 142] on select "0 1 2 3 4 5 6 7 8 9 10 11 12 13 14 15 16 17 18 19 20 21 22 23 24 25 26 27 28 29…" at bounding box center [669, 158] width 71 height 32
click at [877, 180] on div "Make a booking... Searching for Accommodation Tours Events Car Hire Packages Da…" at bounding box center [682, 113] width 866 height 146
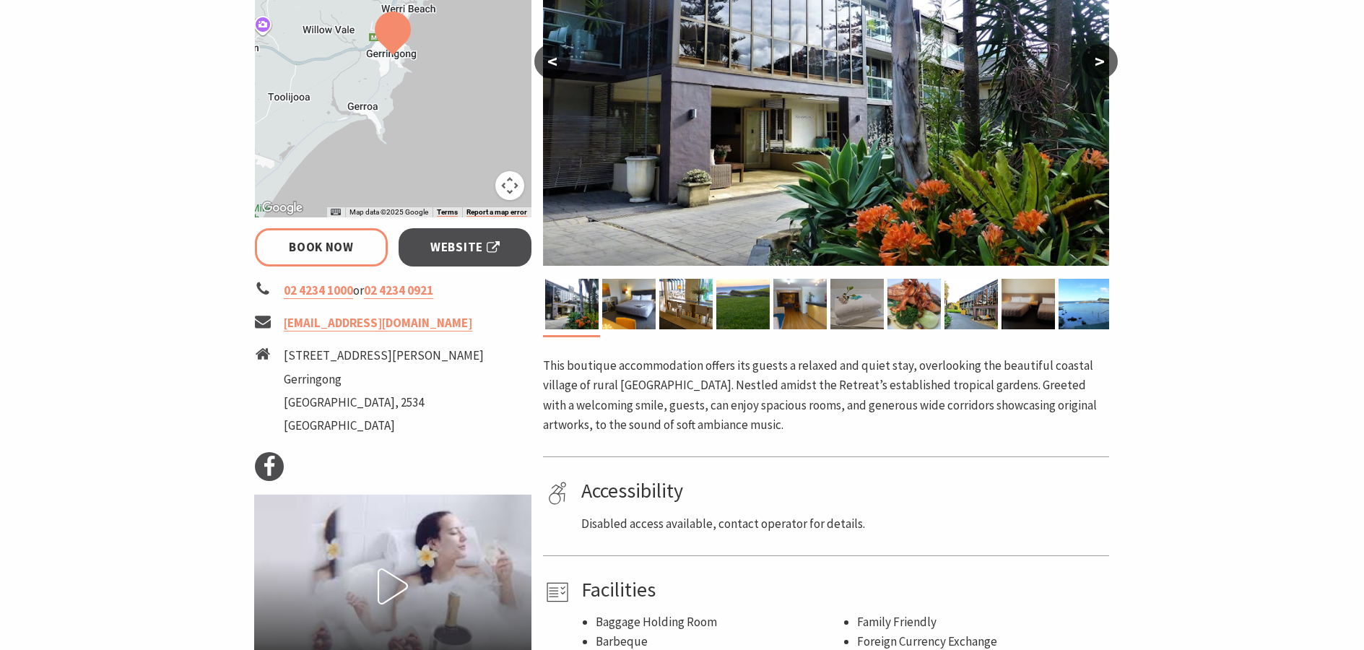
scroll to position [258, 0]
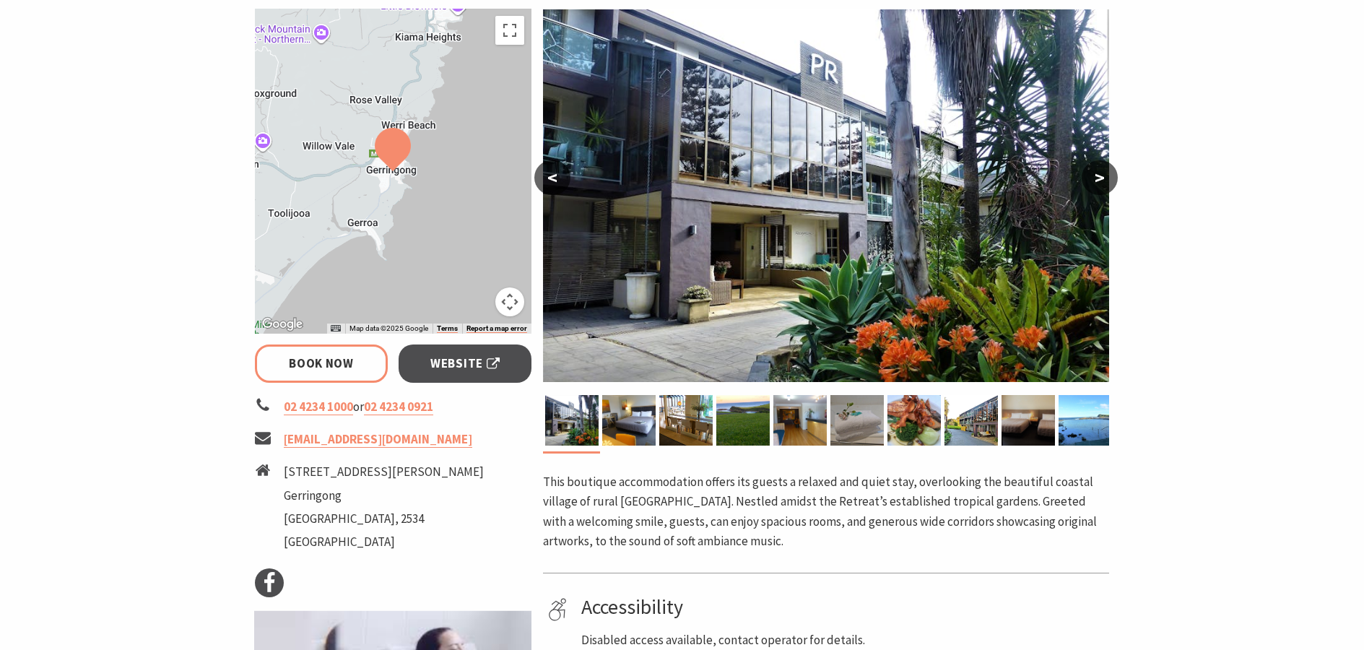
click at [900, 148] on img at bounding box center [826, 195] width 566 height 373
click at [1089, 183] on button ">" at bounding box center [1100, 177] width 36 height 35
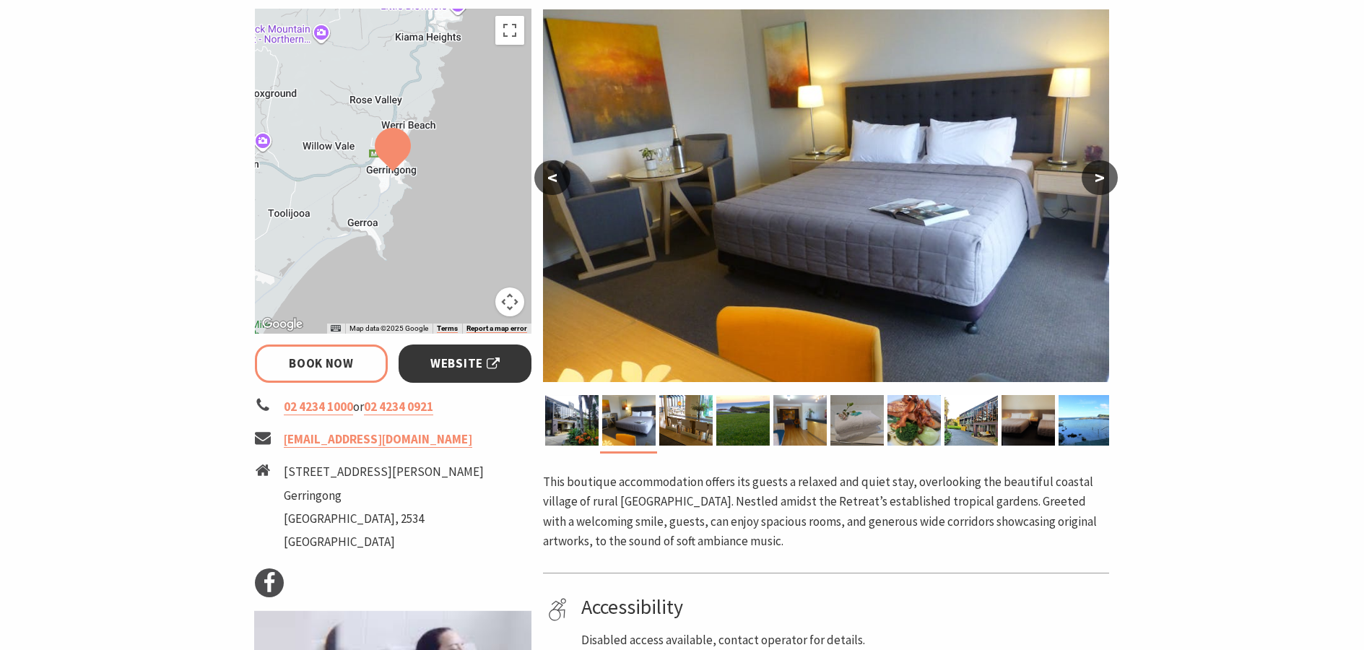
click at [486, 365] on span "Website" at bounding box center [464, 363] width 69 height 19
click at [1098, 178] on button ">" at bounding box center [1100, 177] width 36 height 35
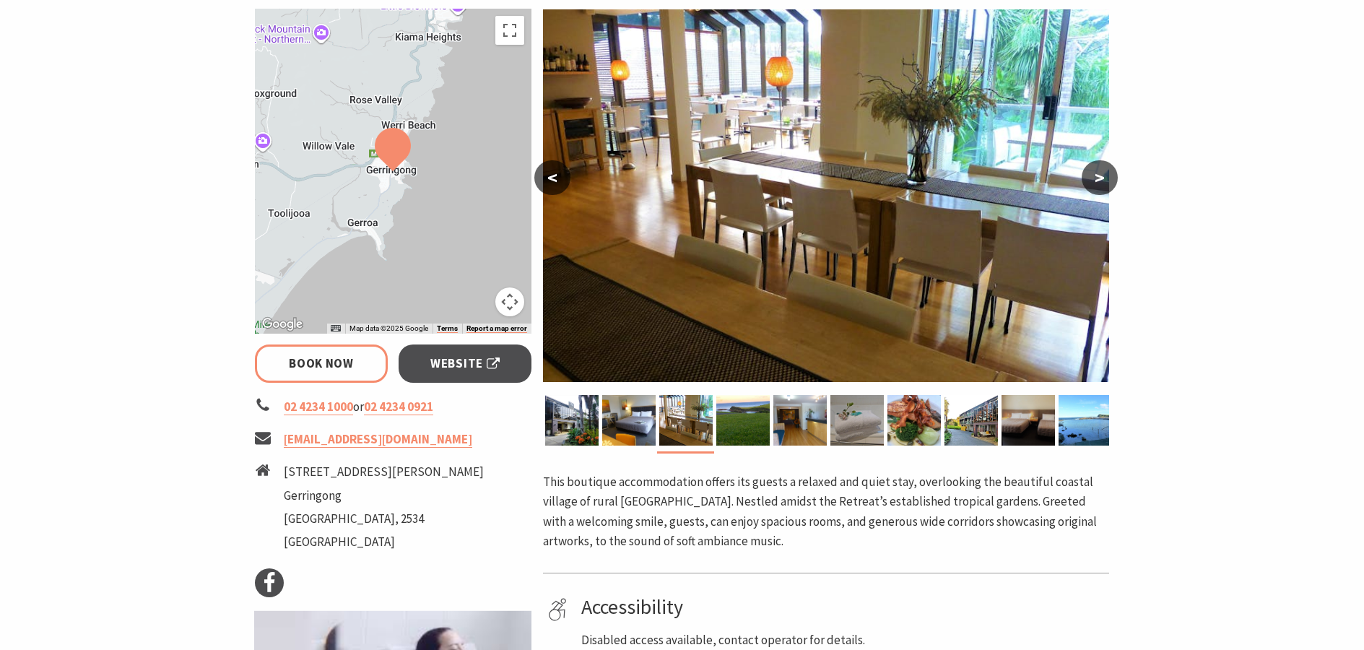
click at [1098, 178] on button ">" at bounding box center [1100, 177] width 36 height 35
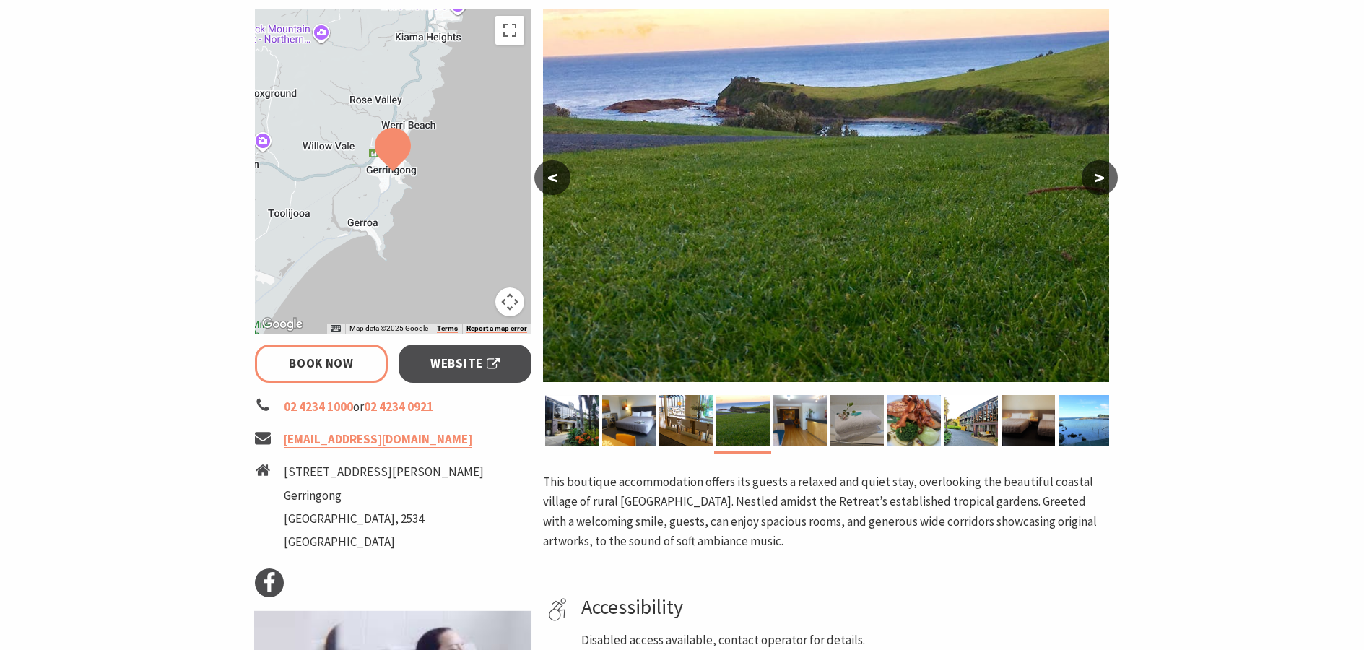
click at [1097, 178] on button ">" at bounding box center [1100, 177] width 36 height 35
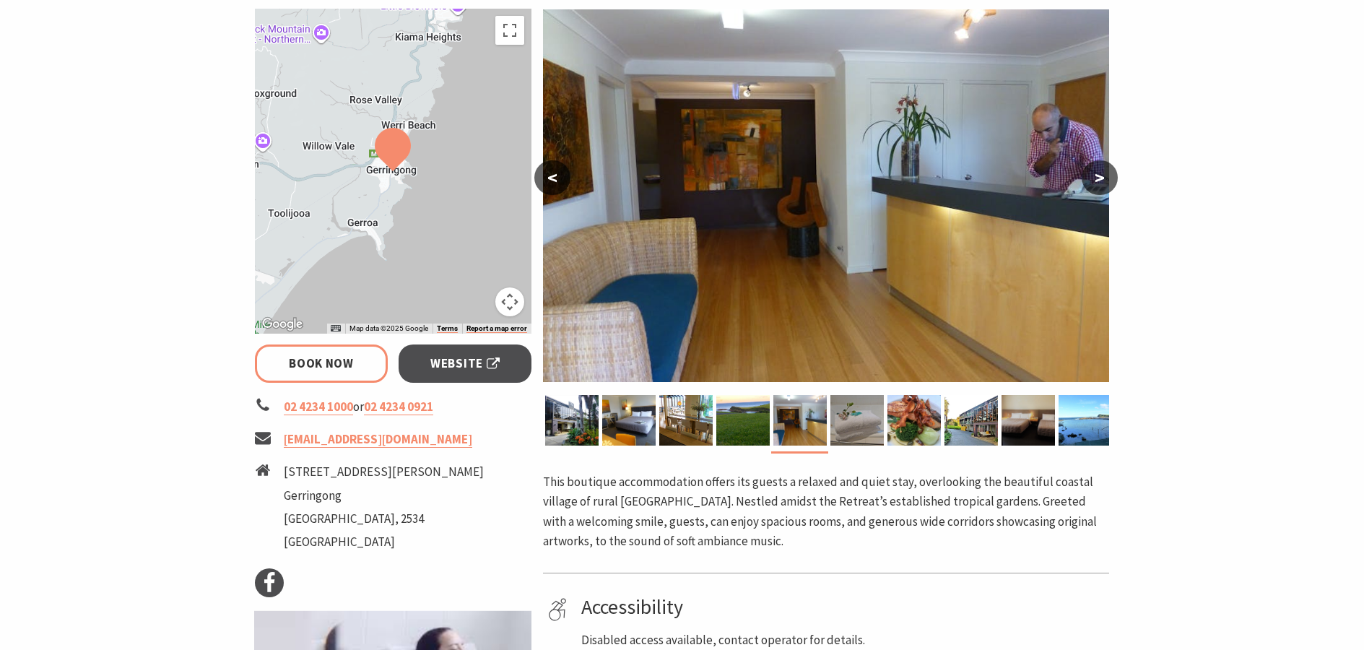
click at [1097, 178] on button ">" at bounding box center [1100, 177] width 36 height 35
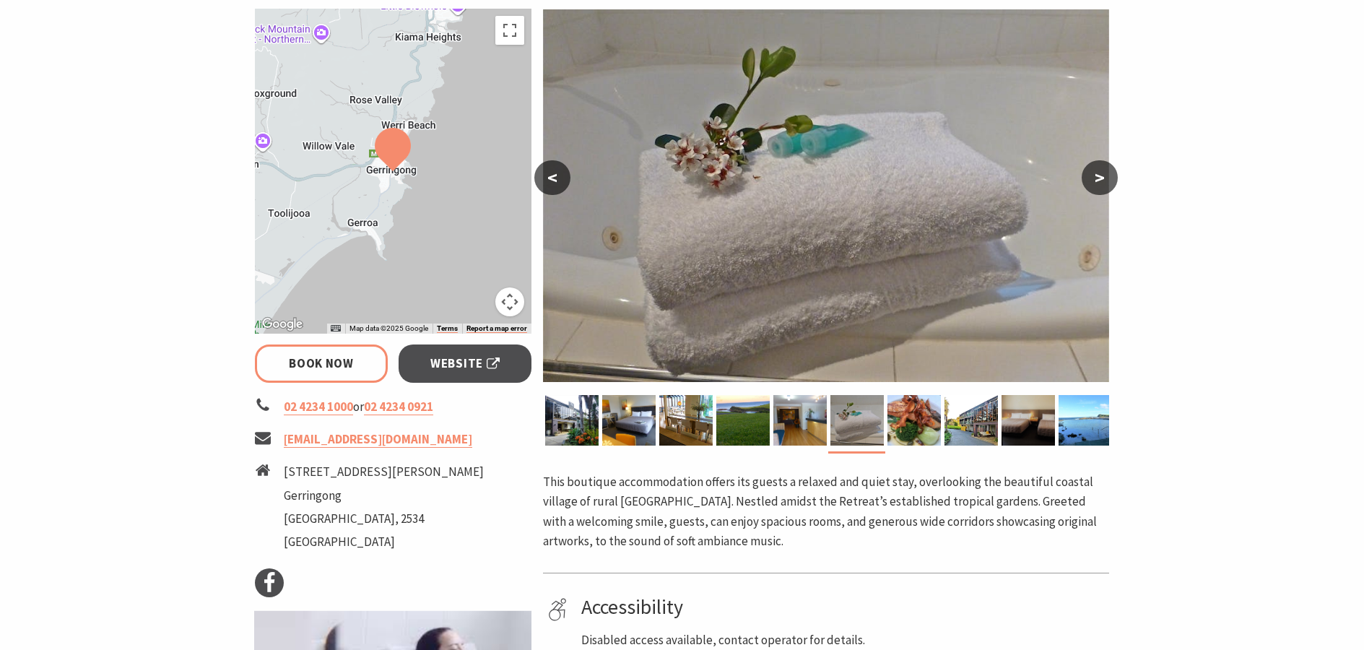
click at [1097, 178] on button ">" at bounding box center [1100, 177] width 36 height 35
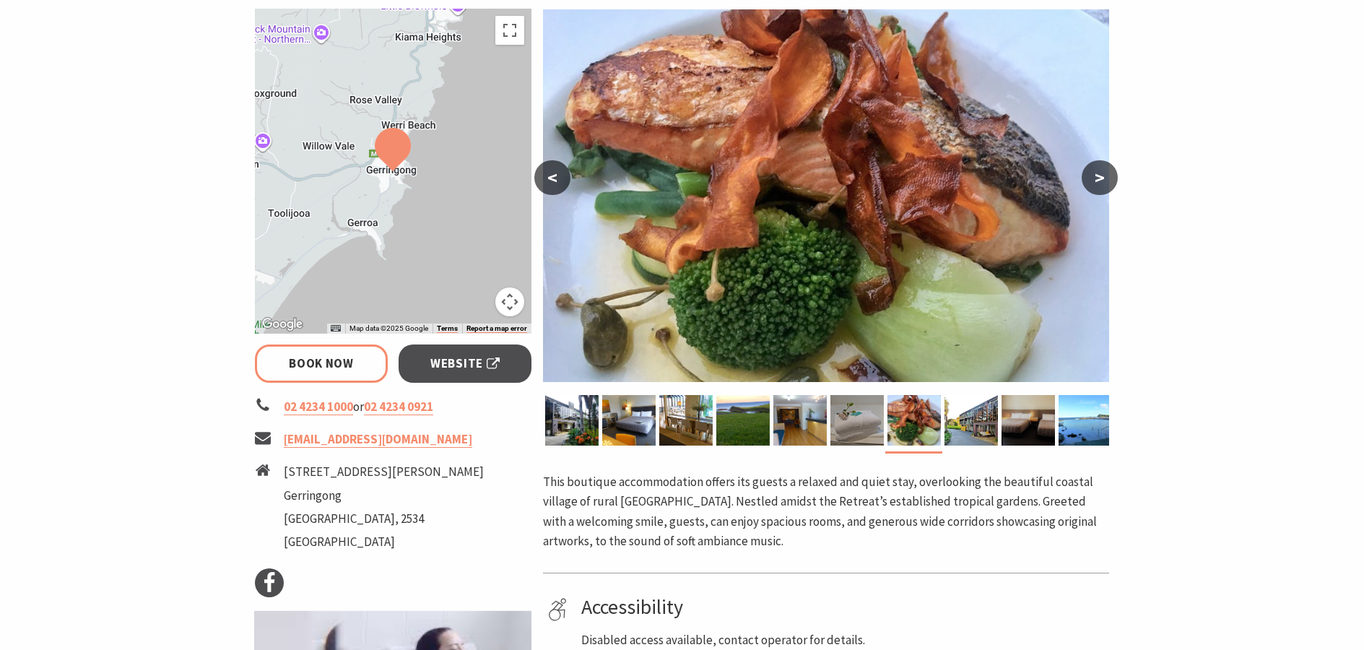
click at [1097, 178] on button ">" at bounding box center [1100, 177] width 36 height 35
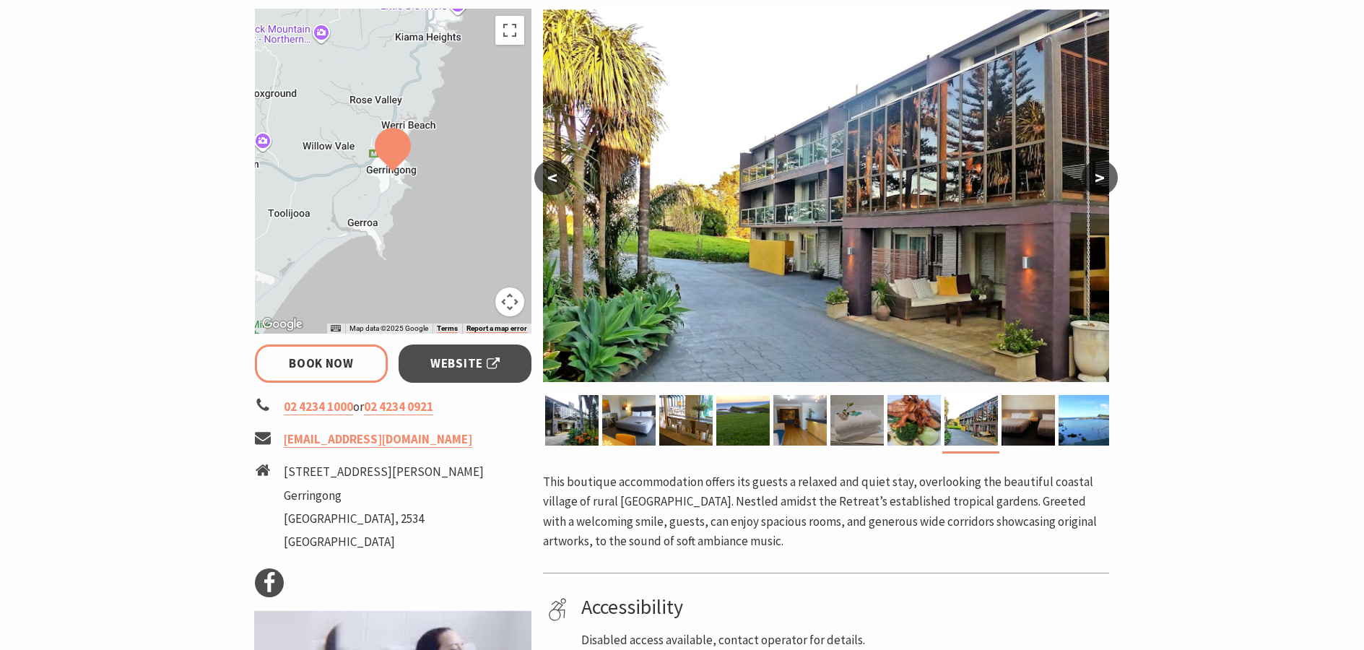
click at [1095, 178] on button ">" at bounding box center [1100, 177] width 36 height 35
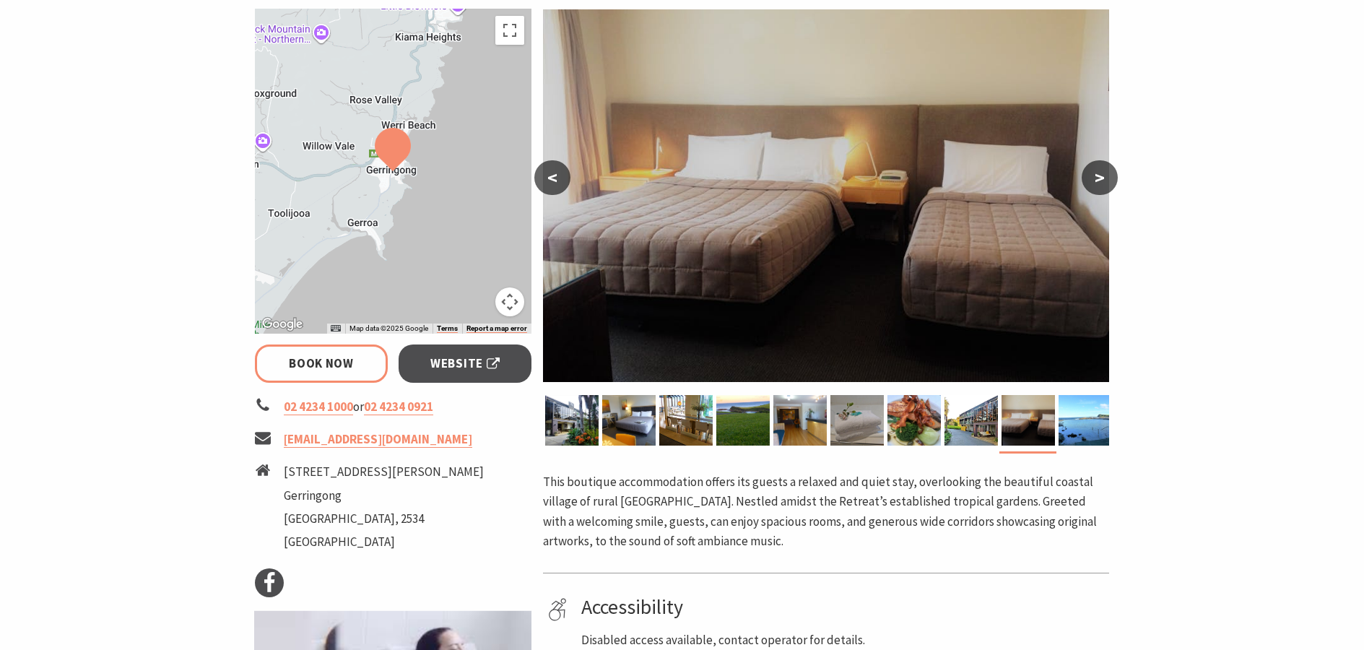
select select "3"
